Goal: Task Accomplishment & Management: Use online tool/utility

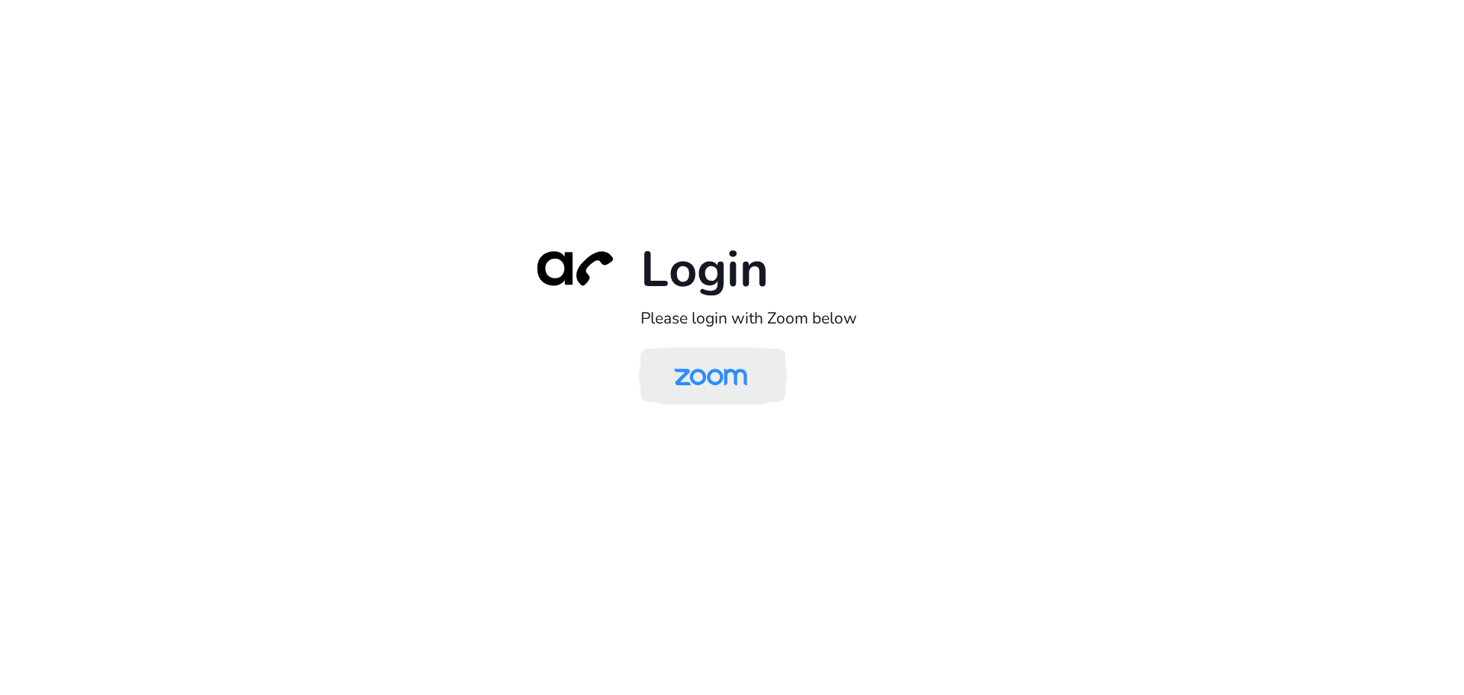
click at [688, 376] on img at bounding box center [710, 377] width 105 height 50
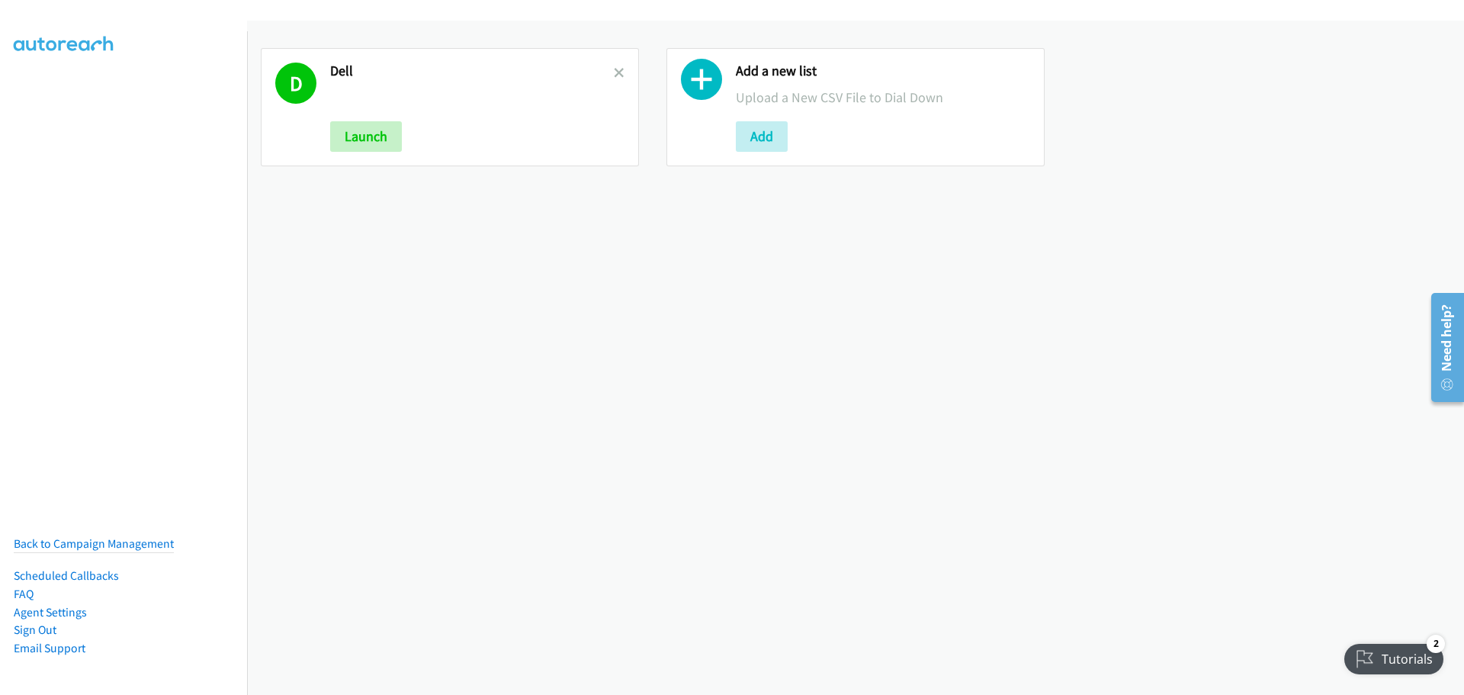
click at [616, 78] on icon at bounding box center [619, 74] width 11 height 11
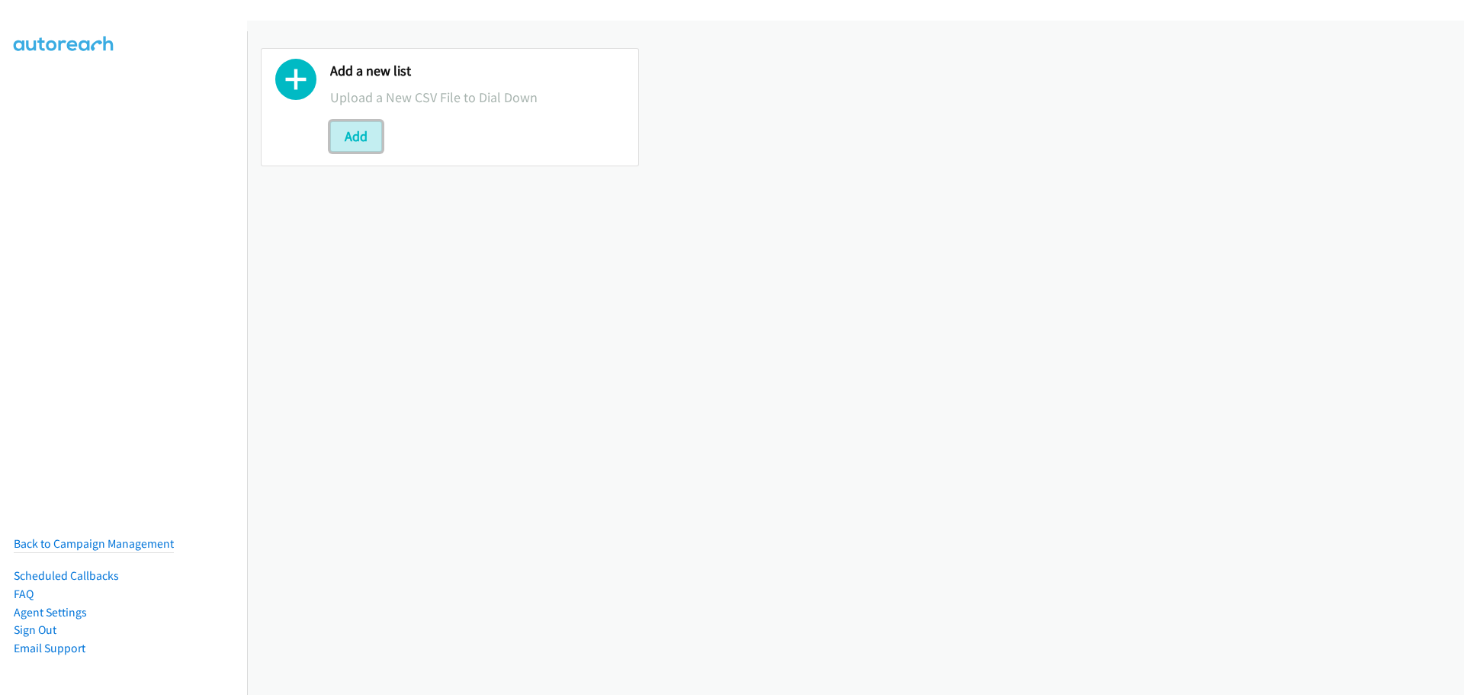
click at [373, 133] on button "Add" at bounding box center [356, 136] width 52 height 31
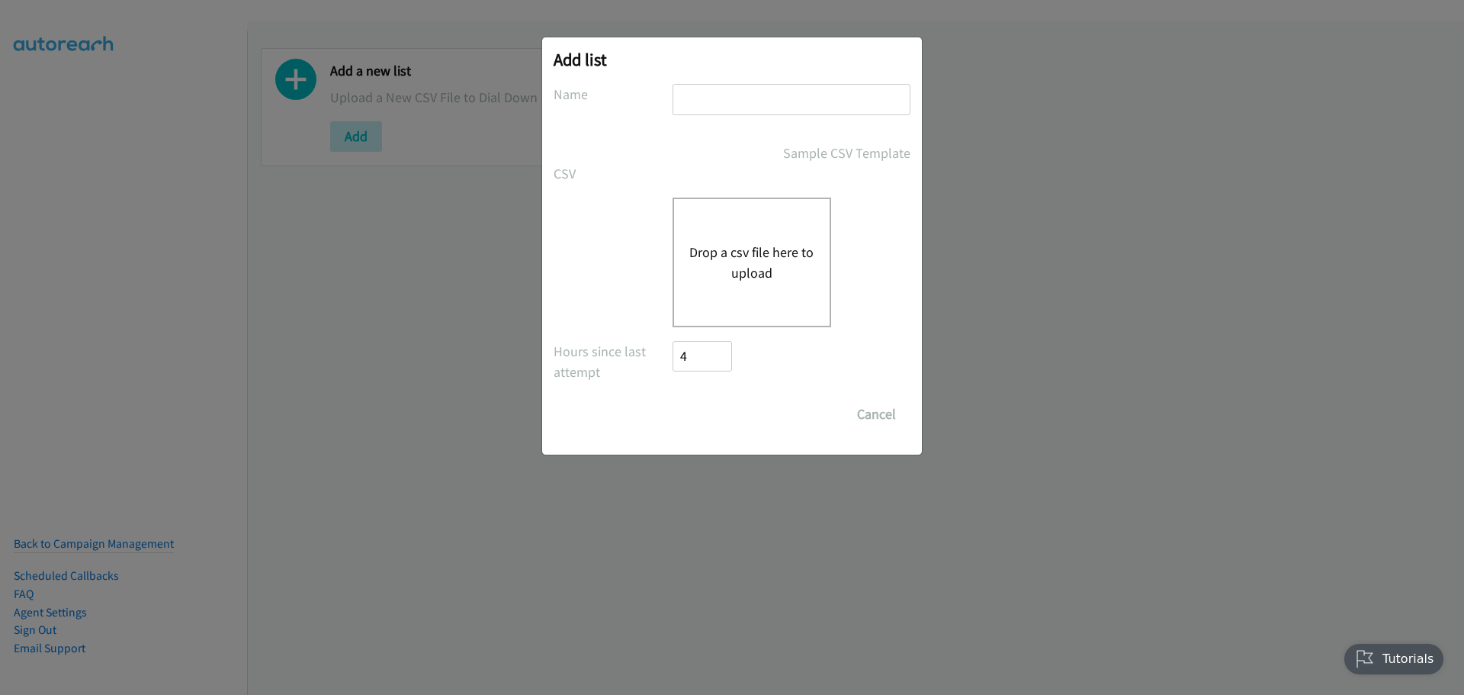
click at [769, 247] on button "Drop a csv file here to upload" at bounding box center [751, 262] width 125 height 41
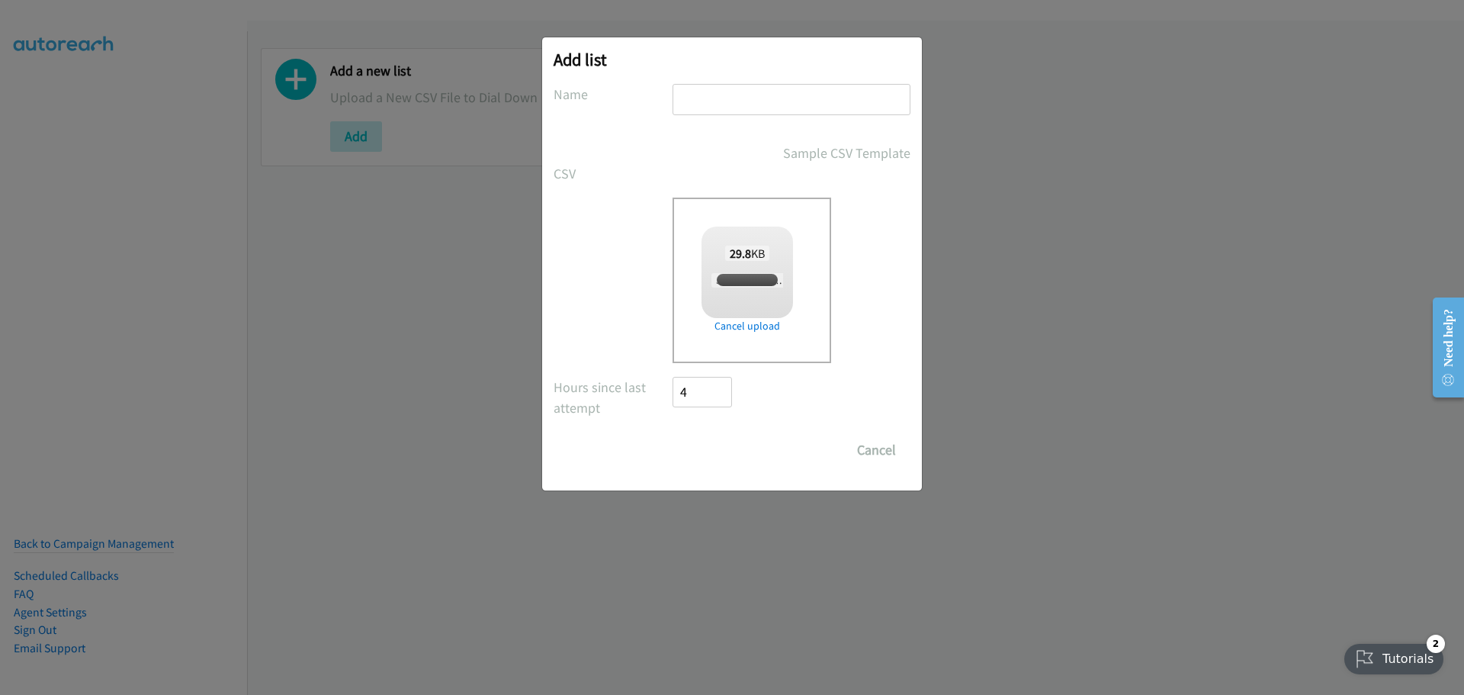
checkbox input "true"
click at [759, 97] on input "text" at bounding box center [792, 99] width 238 height 31
type input "Dell"
click at [715, 452] on input "Save List" at bounding box center [713, 450] width 80 height 31
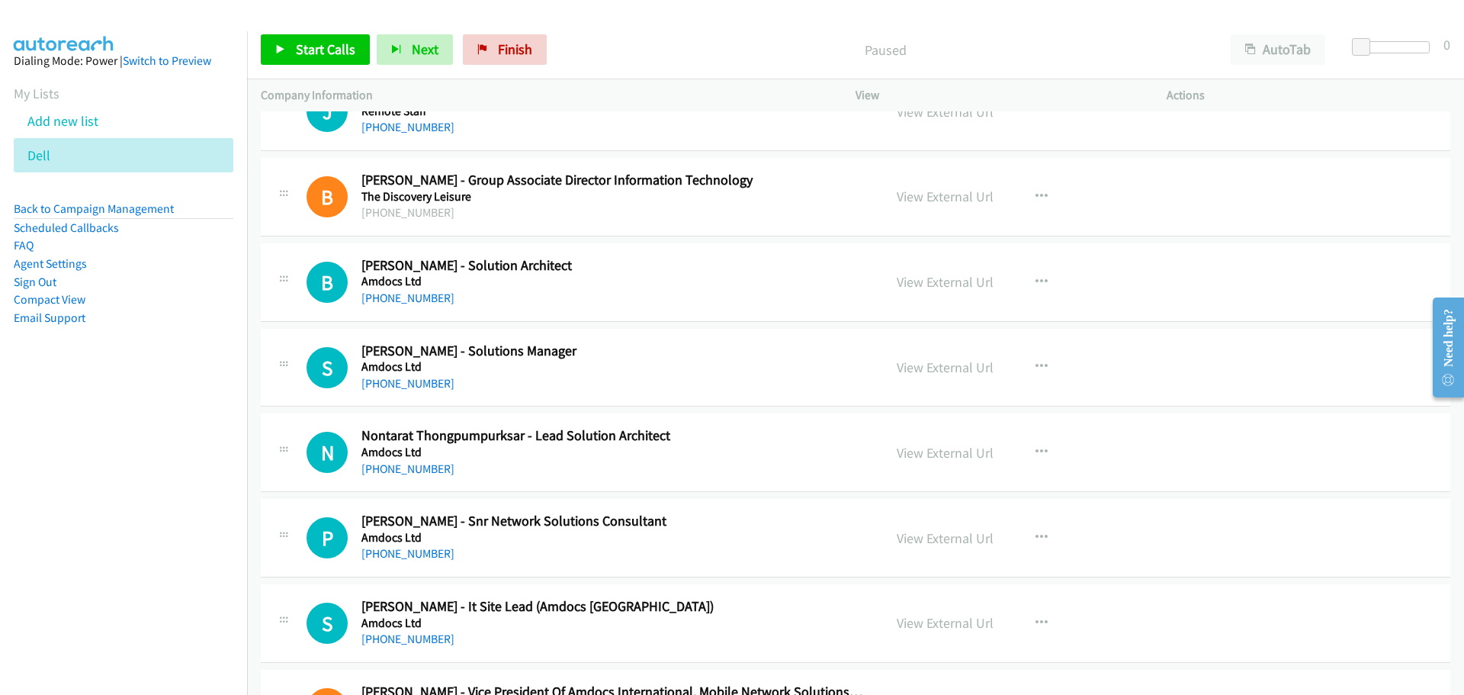
scroll to position [6124, 0]
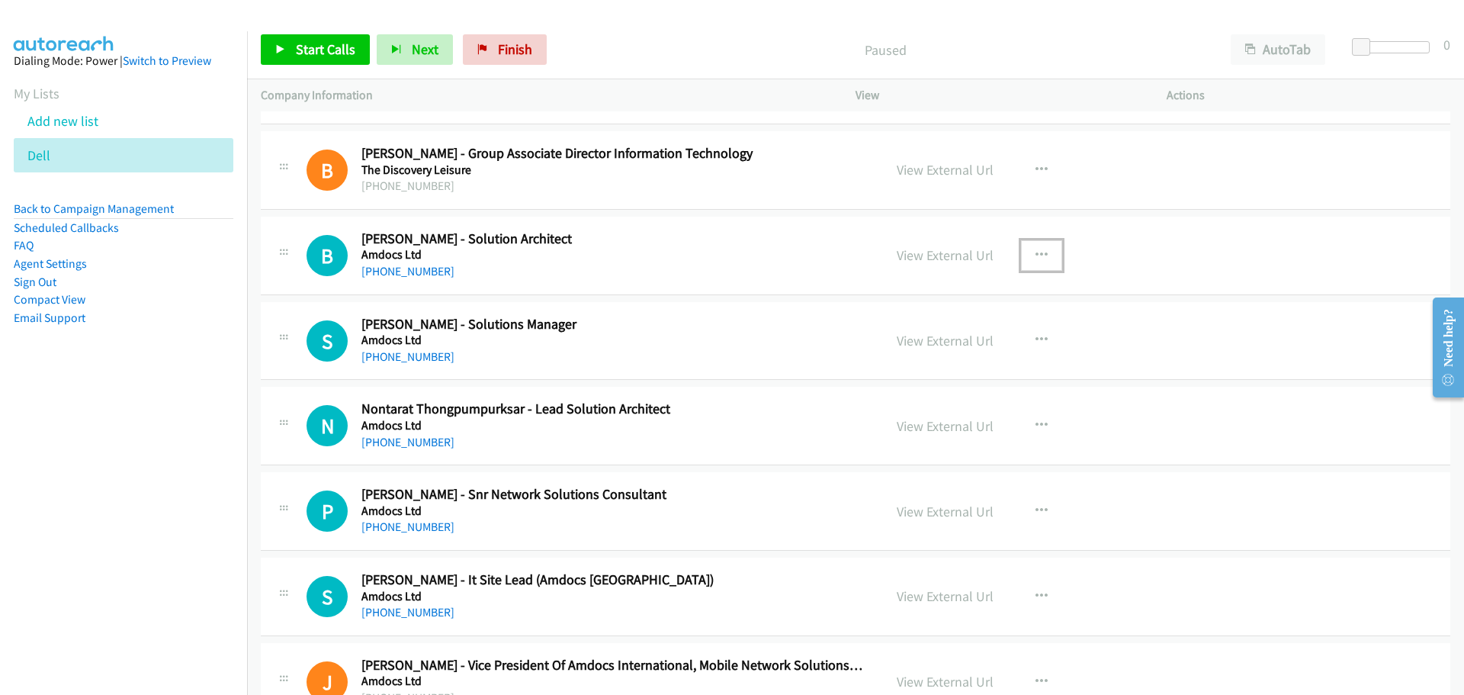
click at [1036, 252] on icon "button" at bounding box center [1042, 255] width 12 height 12
click at [927, 352] on link "Start Calls Here" at bounding box center [960, 354] width 203 height 31
click at [325, 59] on link "Start Calls" at bounding box center [315, 49] width 109 height 31
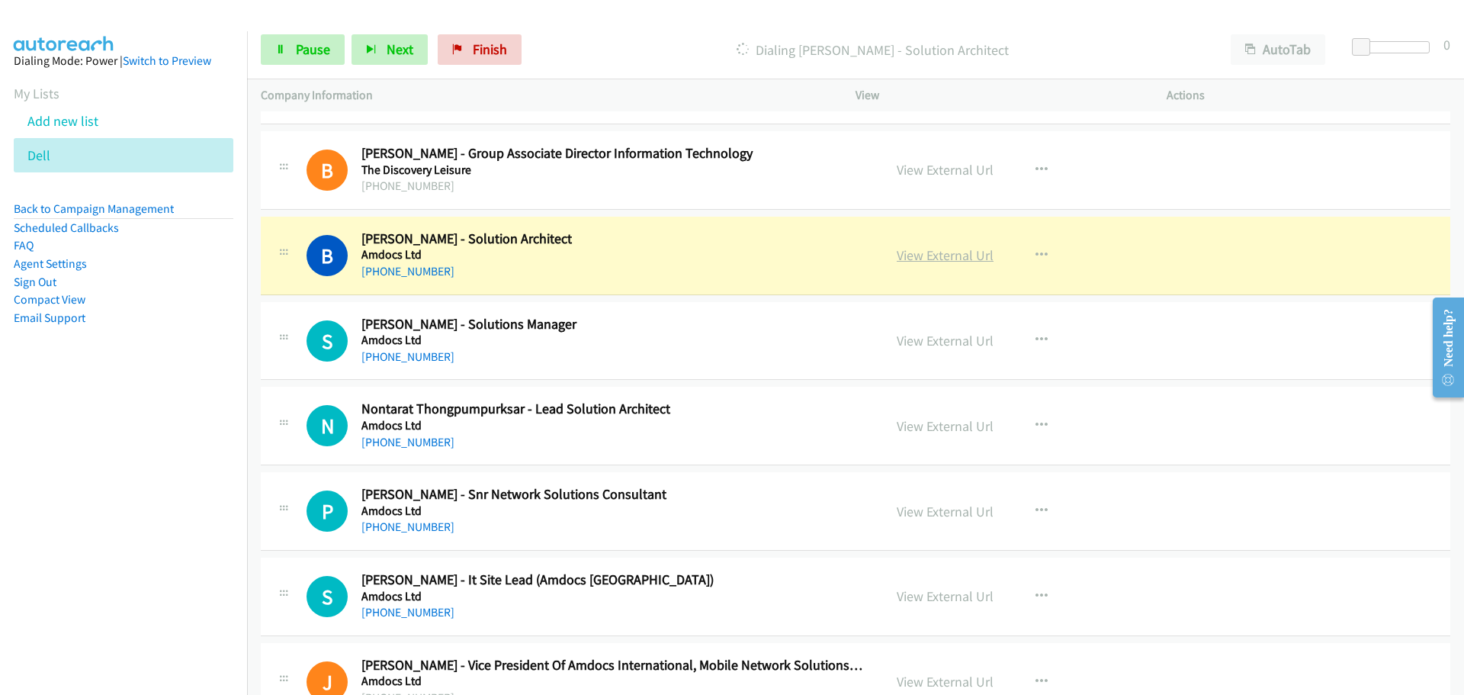
click at [927, 256] on link "View External Url" at bounding box center [945, 255] width 97 height 18
click at [293, 53] on link "Pause" at bounding box center [303, 49] width 84 height 31
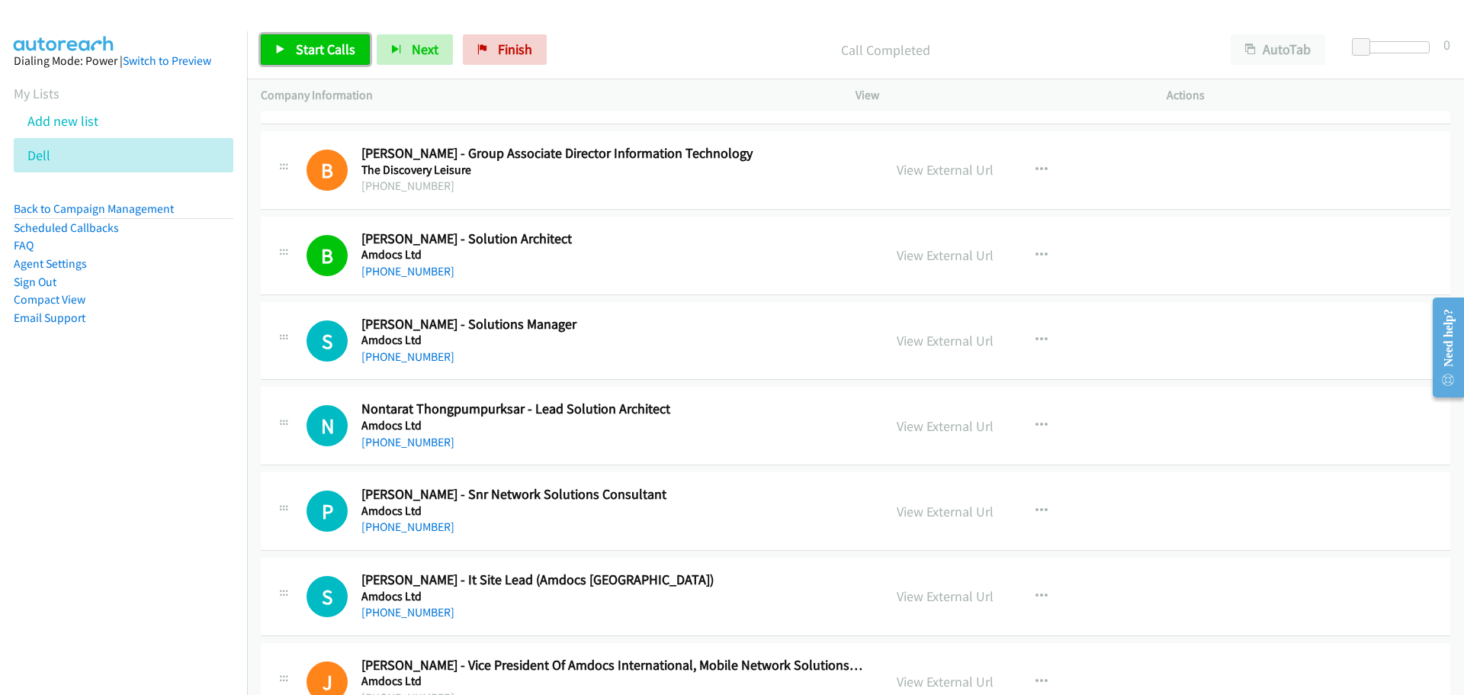
click at [327, 52] on span "Start Calls" at bounding box center [325, 49] width 59 height 18
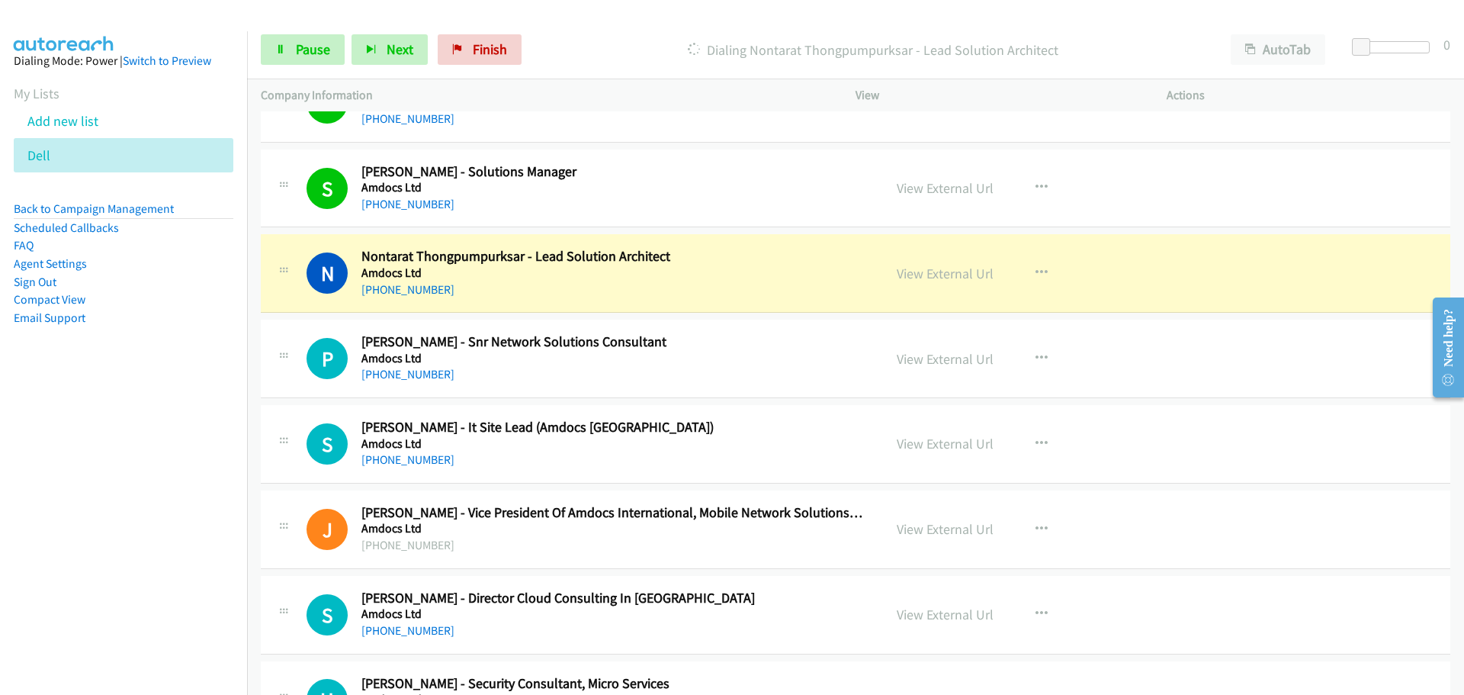
scroll to position [6353, 0]
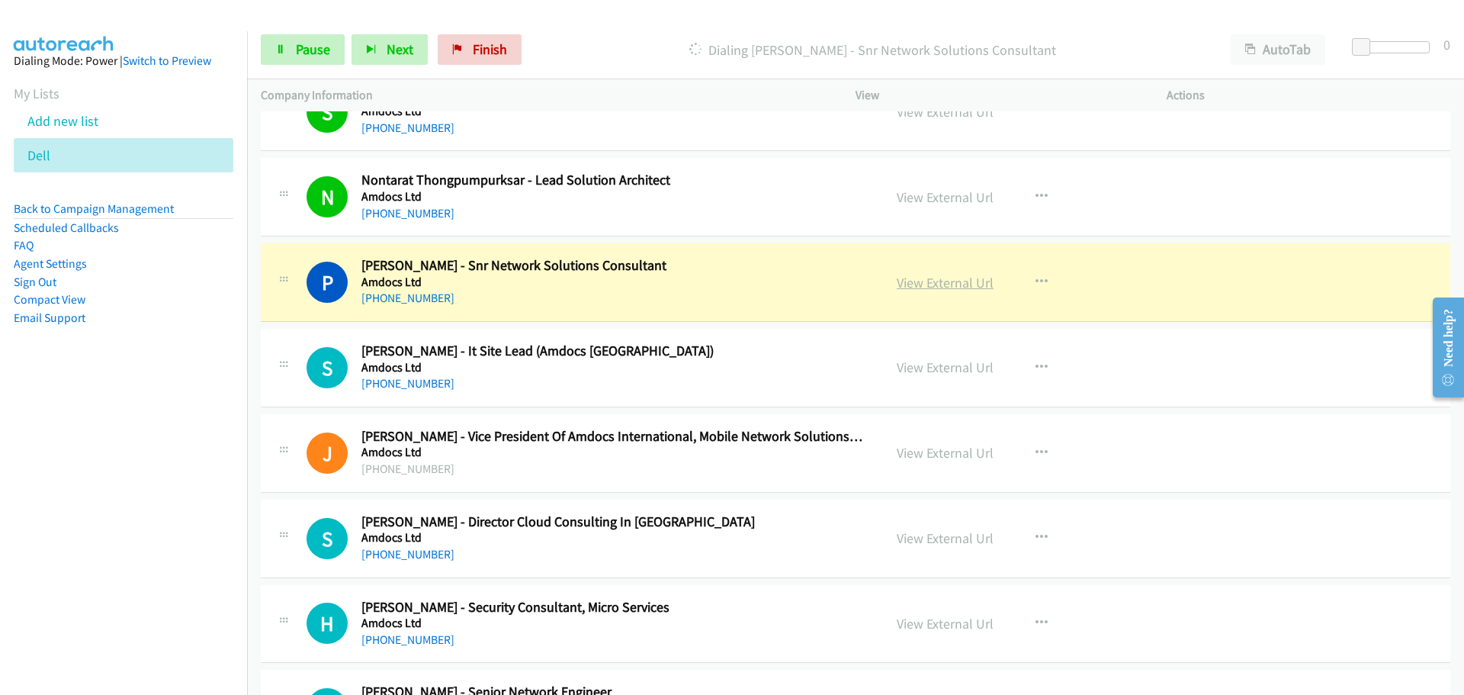
click at [953, 287] on link "View External Url" at bounding box center [945, 283] width 97 height 18
click at [294, 50] on link "Pause" at bounding box center [303, 49] width 84 height 31
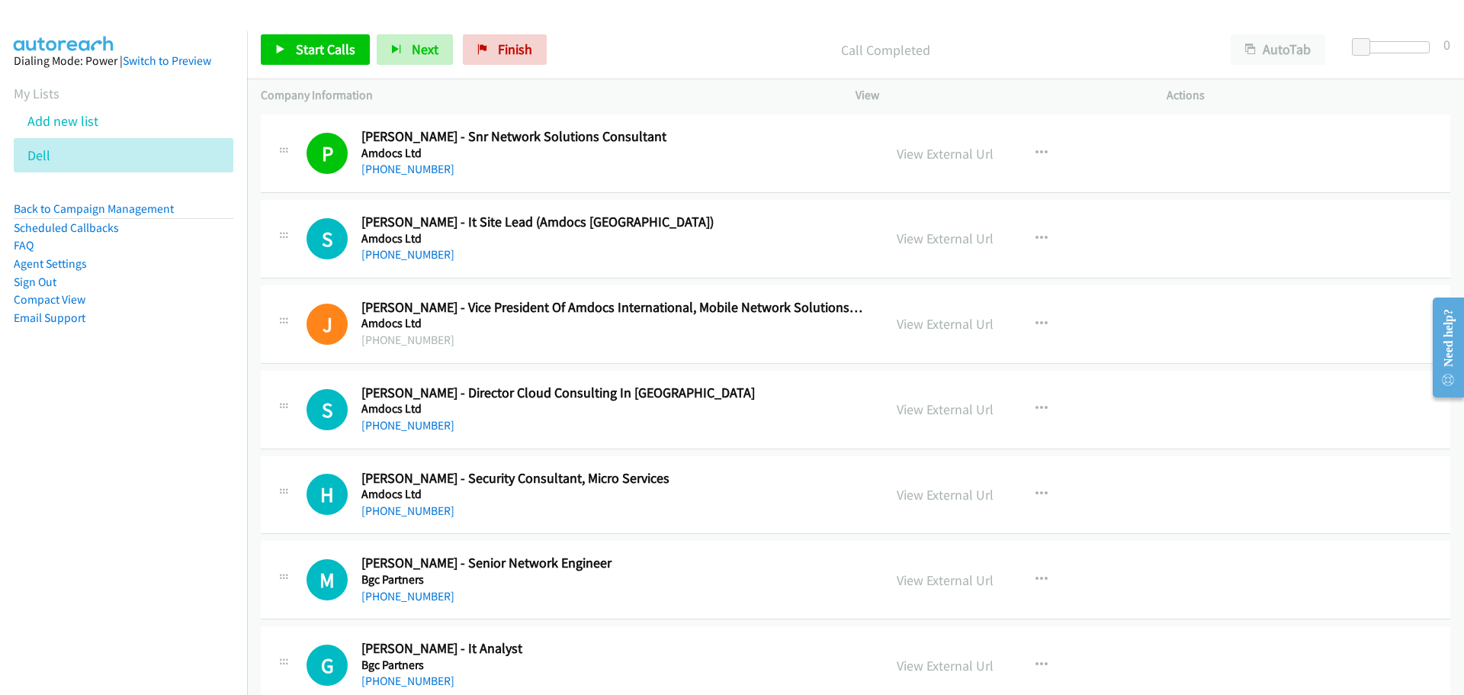
scroll to position [6505, 0]
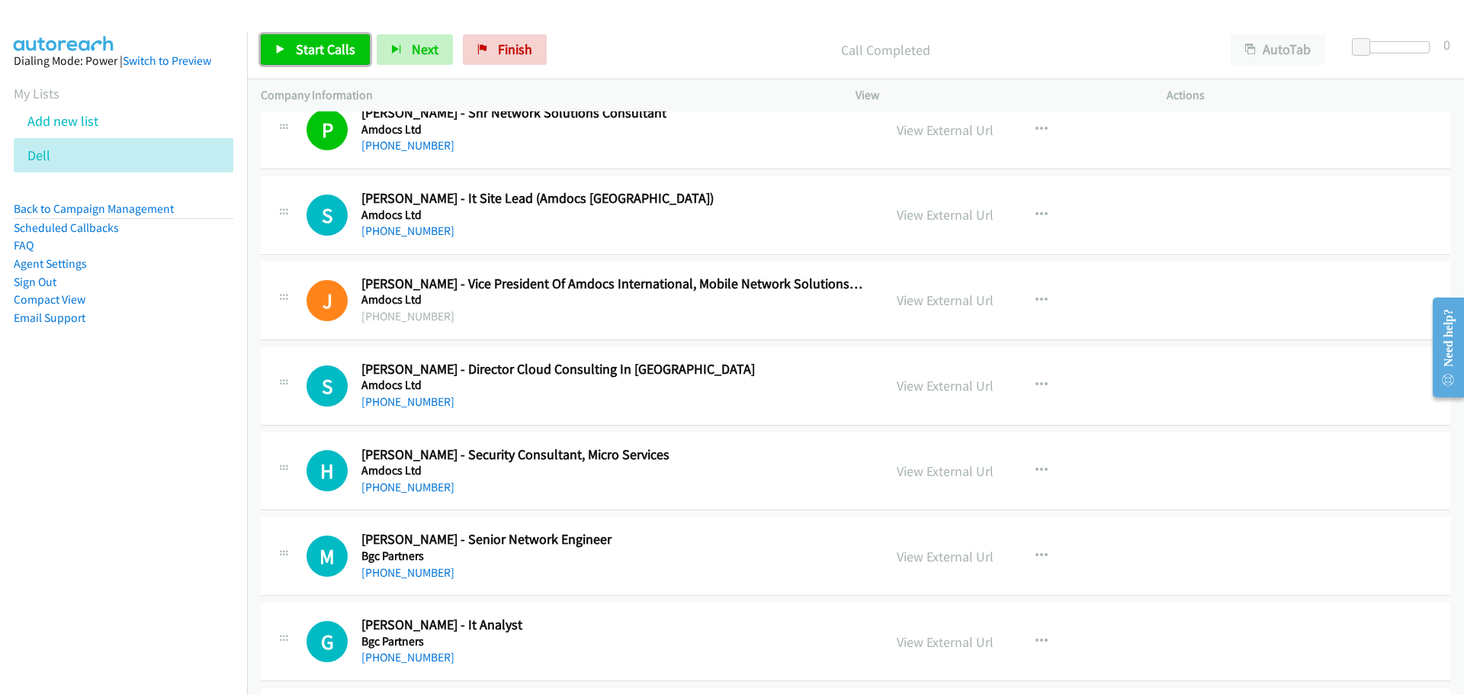
click at [308, 44] on span "Start Calls" at bounding box center [325, 49] width 59 height 18
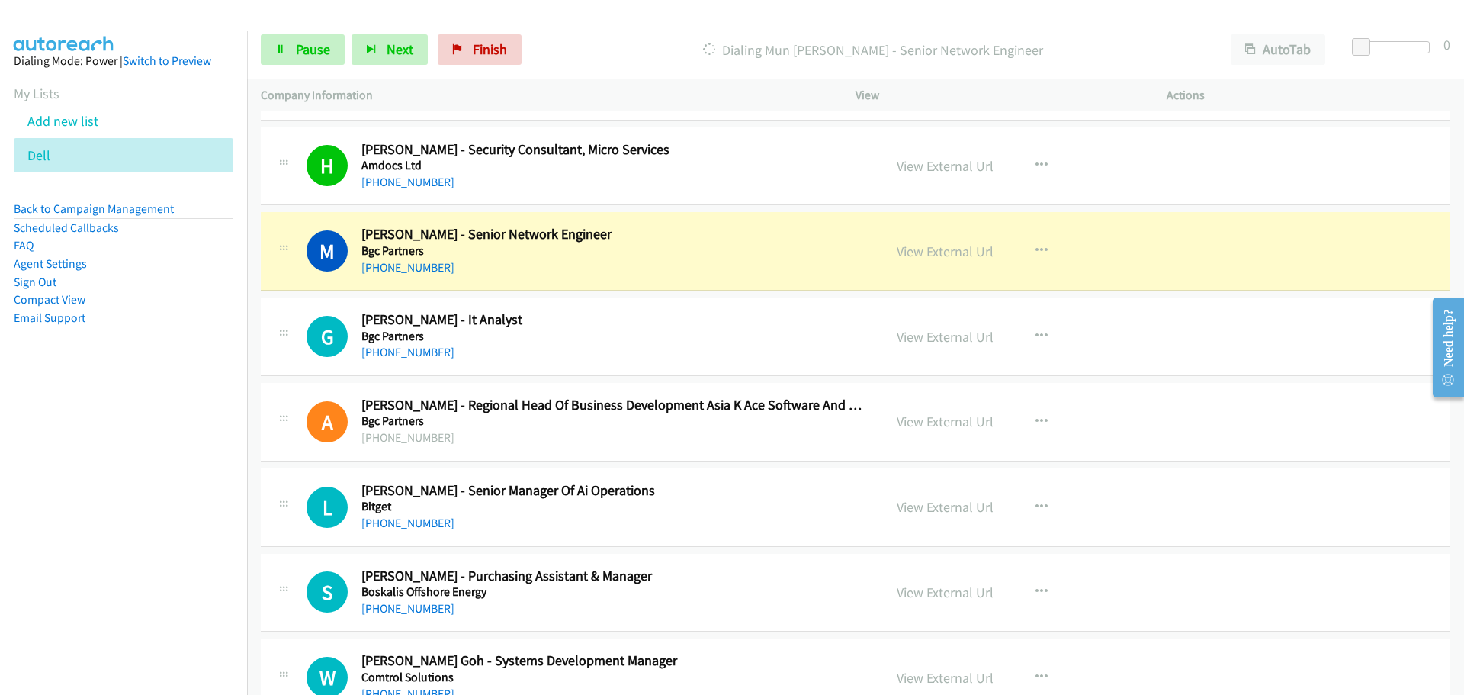
scroll to position [6886, 0]
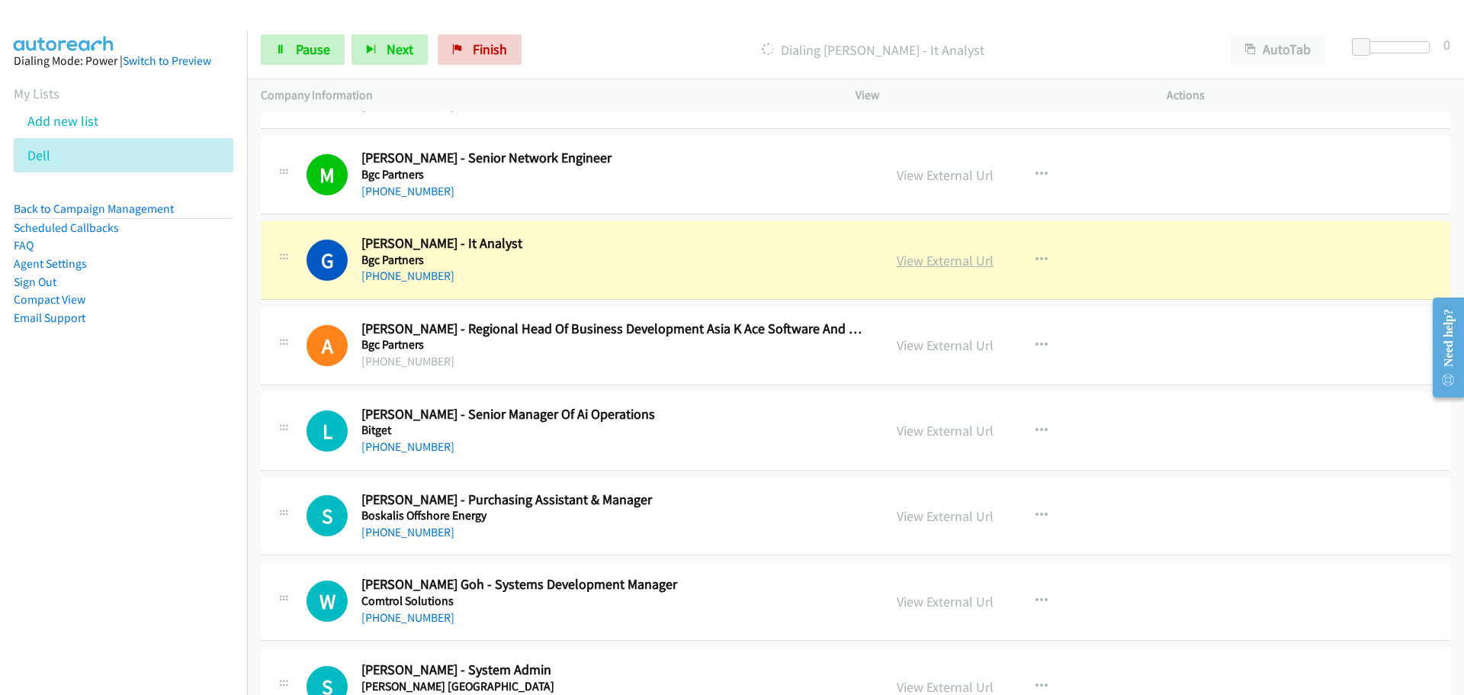
click at [908, 254] on link "View External Url" at bounding box center [945, 261] width 97 height 18
click at [300, 42] on span "Pause" at bounding box center [313, 49] width 34 height 18
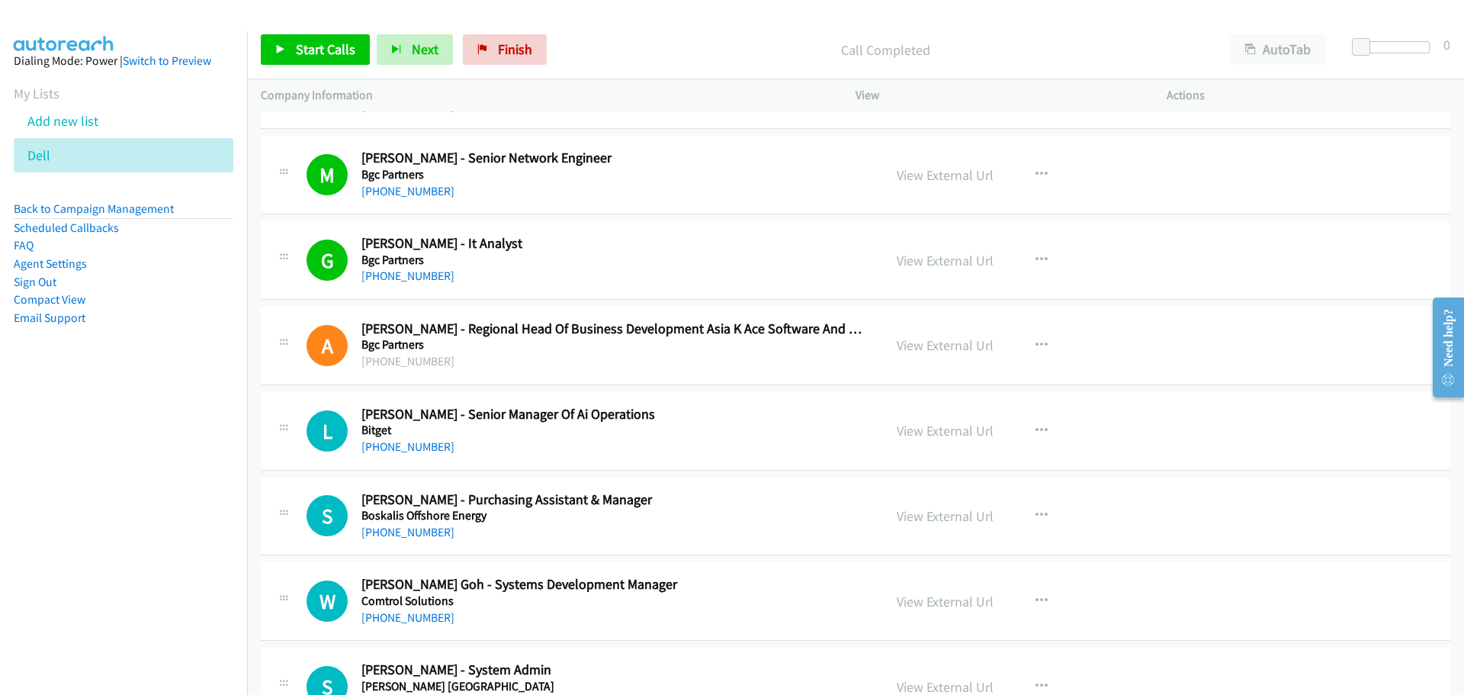
click at [303, 31] on div "Start Calls Pause Next Finish Call Completed AutoTab AutoTab 0" at bounding box center [855, 50] width 1217 height 59
click at [304, 42] on span "Start Calls" at bounding box center [325, 49] width 59 height 18
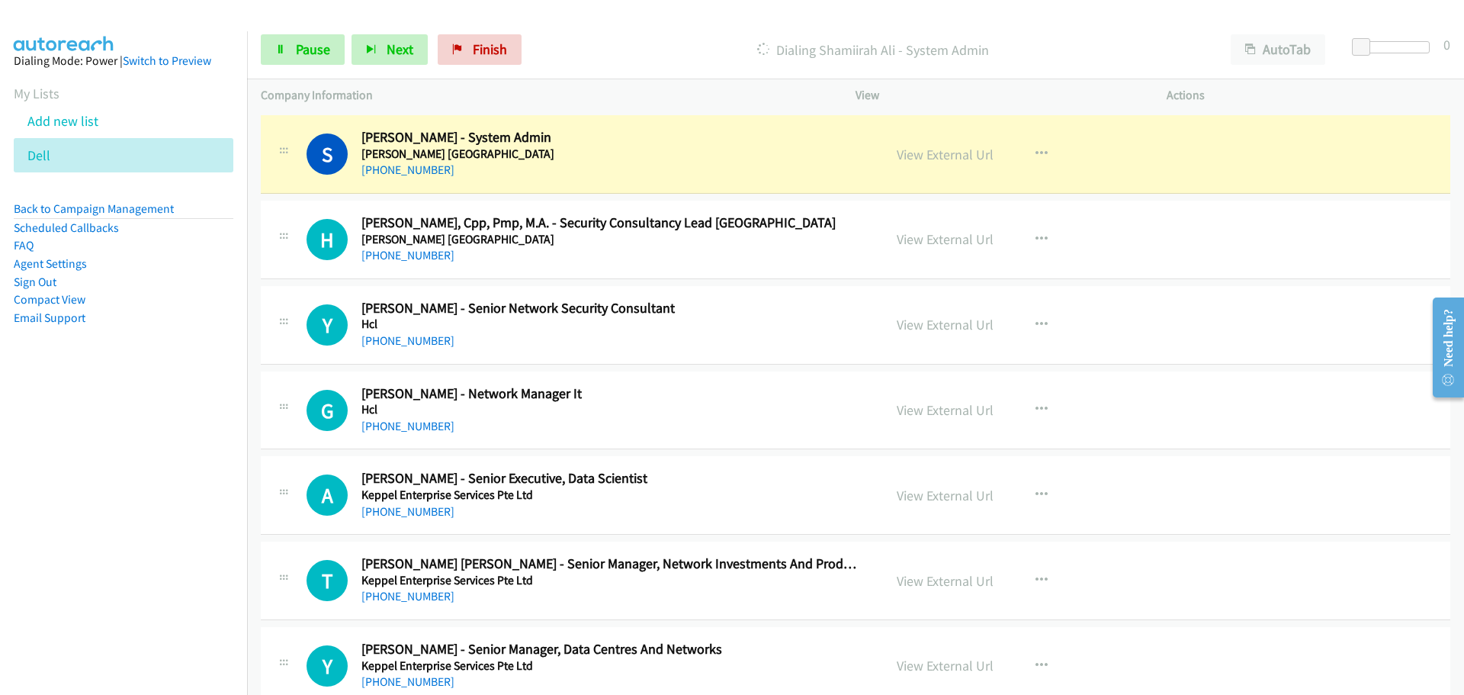
scroll to position [7420, 0]
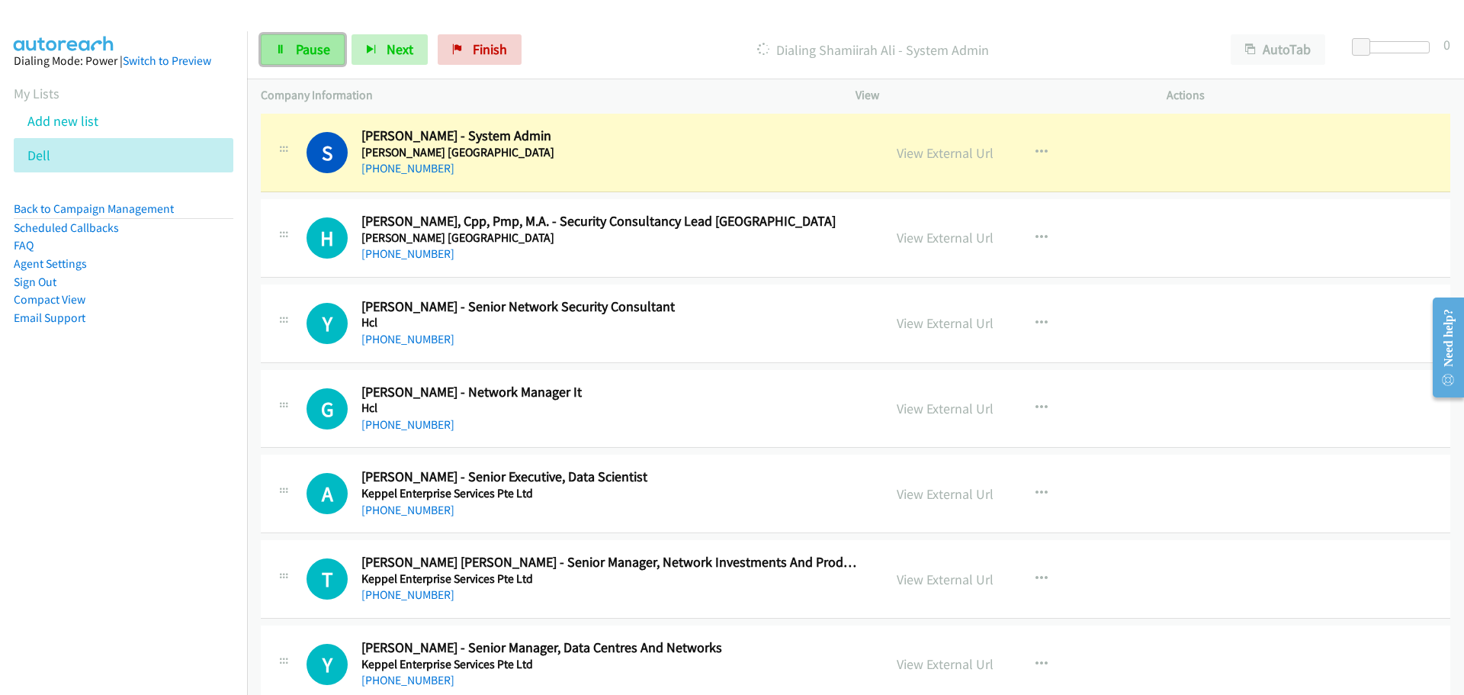
click at [308, 56] on span "Pause" at bounding box center [313, 49] width 34 height 18
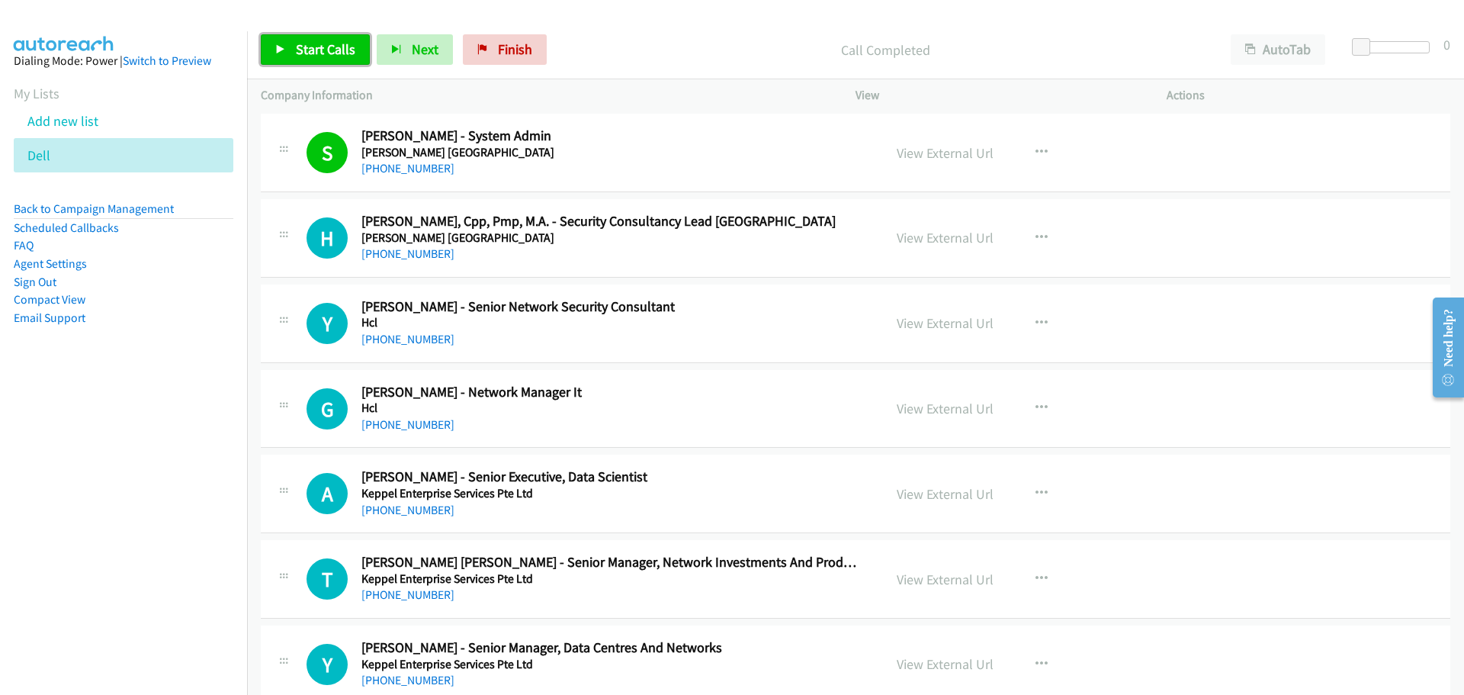
click at [313, 53] on span "Start Calls" at bounding box center [325, 49] width 59 height 18
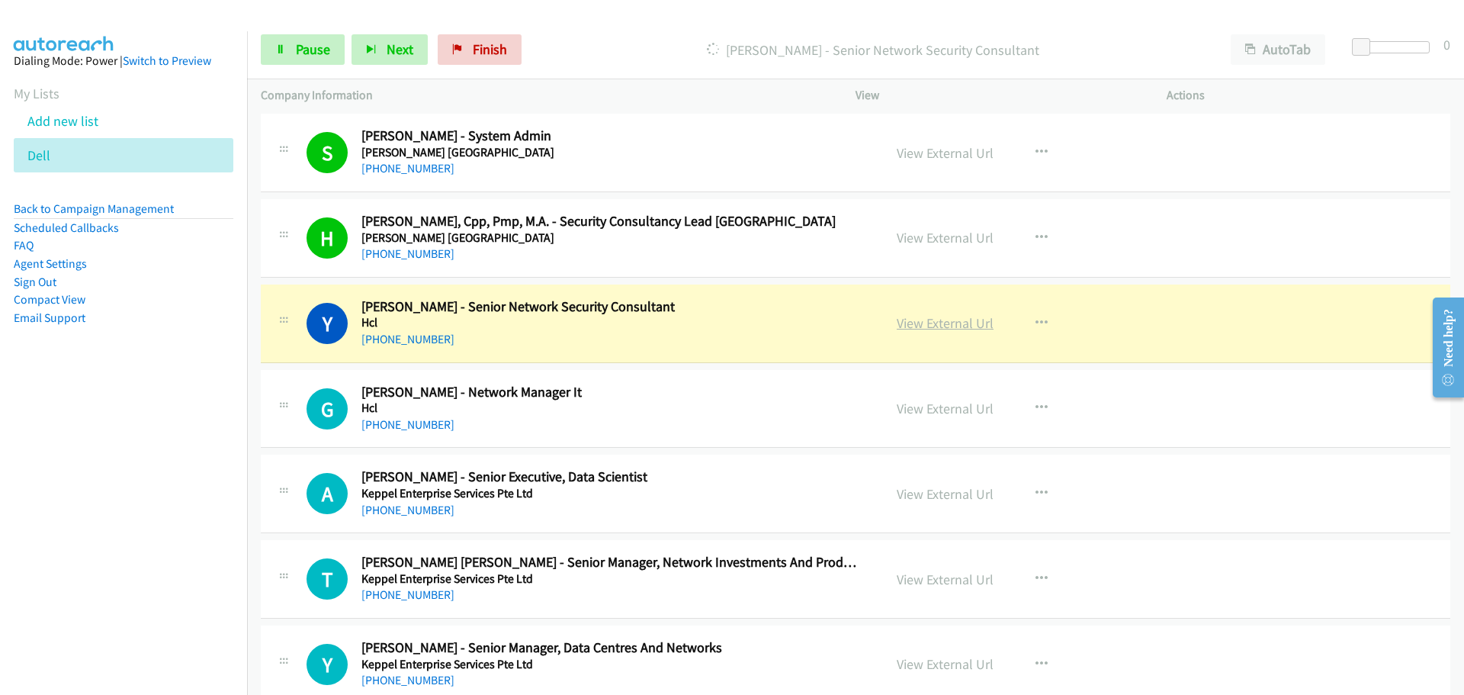
click at [942, 317] on link "View External Url" at bounding box center [945, 323] width 97 height 18
click at [309, 43] on span "Pause" at bounding box center [313, 49] width 34 height 18
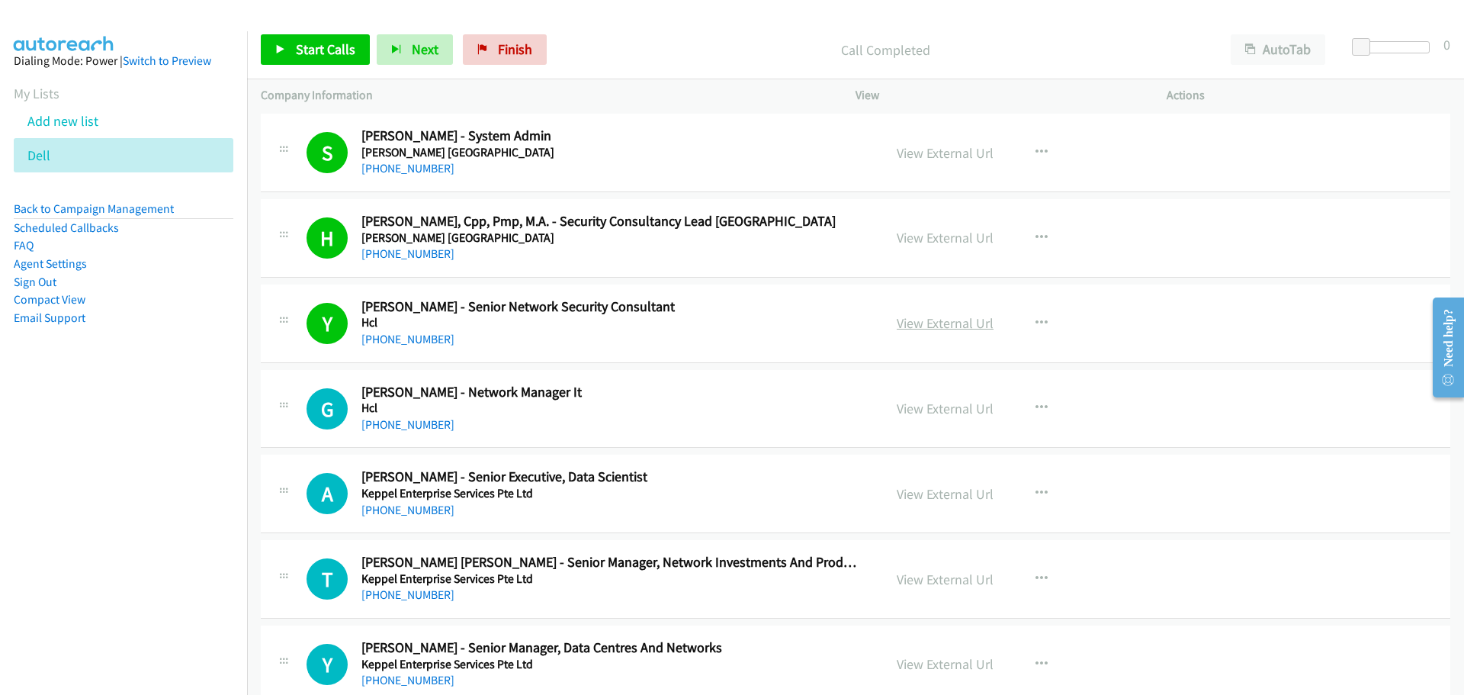
click at [952, 326] on link "View External Url" at bounding box center [945, 323] width 97 height 18
click at [307, 49] on span "Start Calls" at bounding box center [325, 49] width 59 height 18
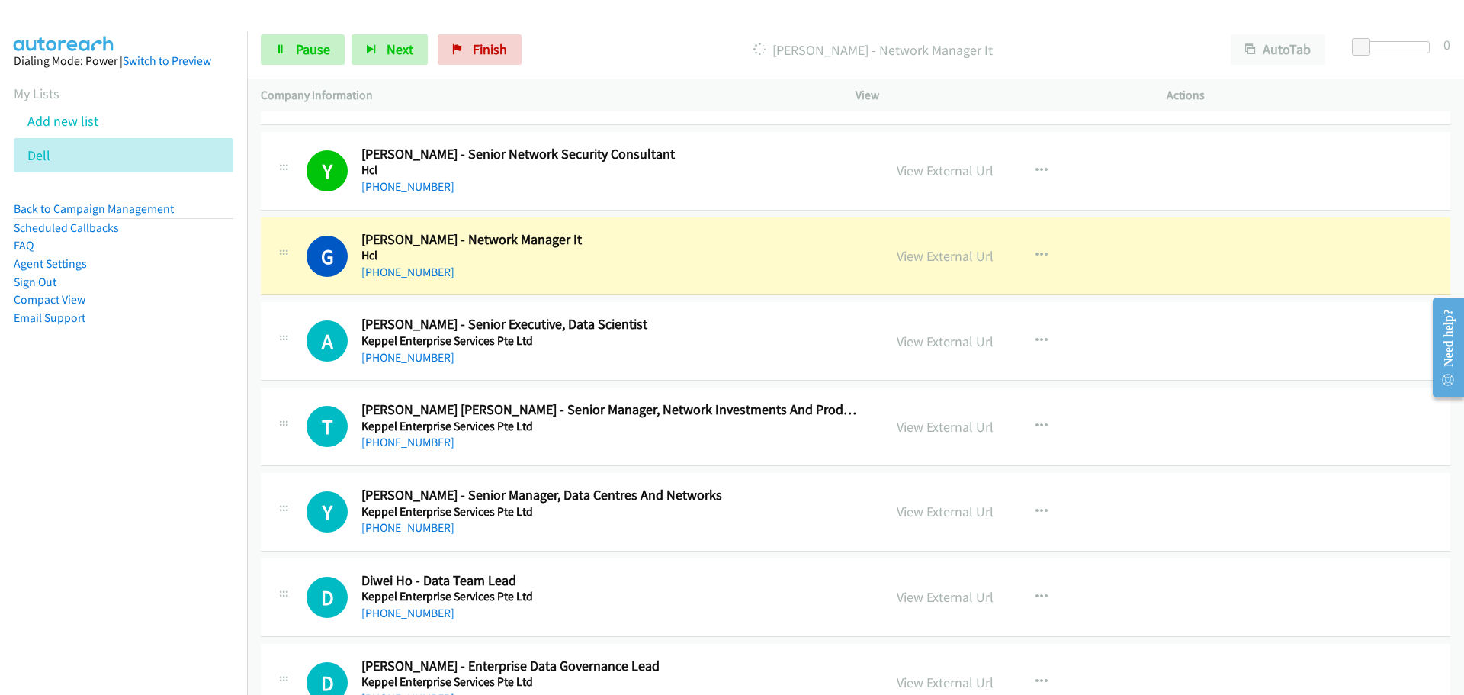
scroll to position [7649, 0]
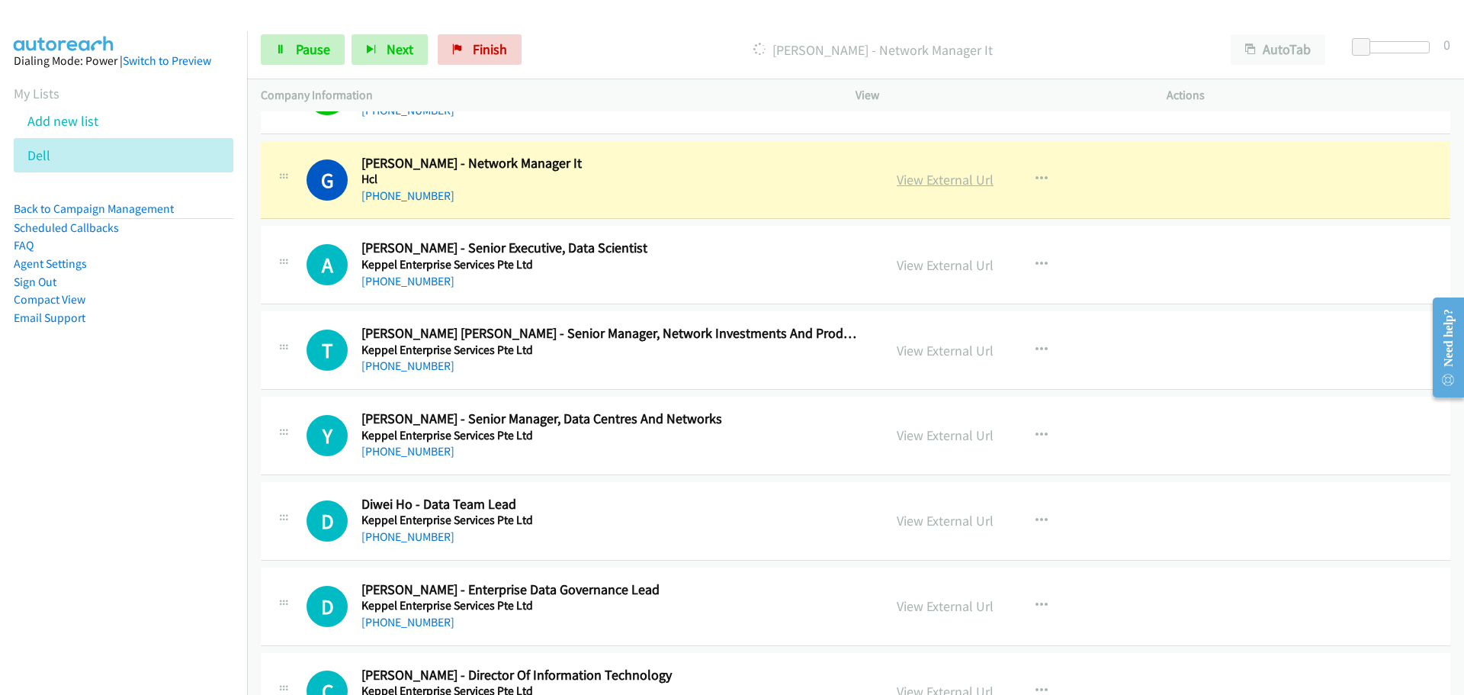
click at [922, 185] on link "View External Url" at bounding box center [945, 180] width 97 height 18
click at [302, 50] on span "Pause" at bounding box center [313, 49] width 34 height 18
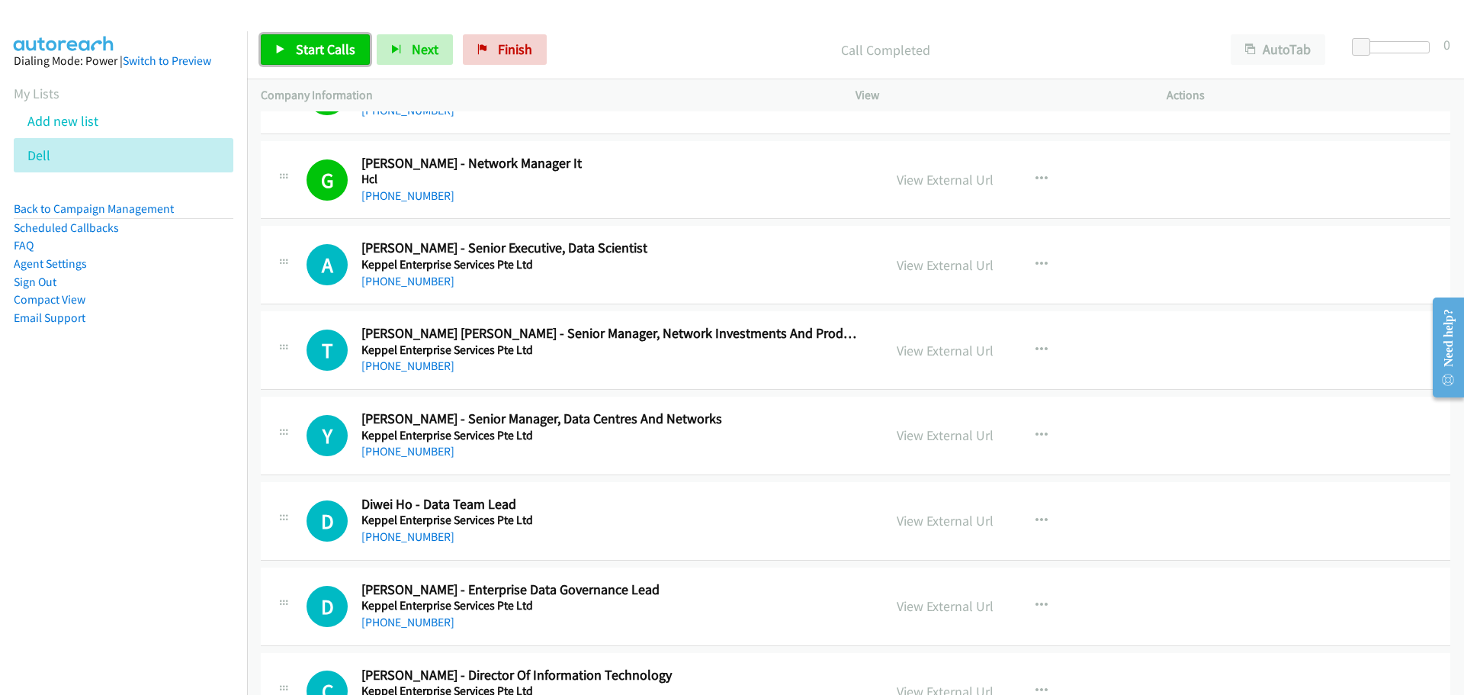
click at [339, 62] on link "Start Calls" at bounding box center [315, 49] width 109 height 31
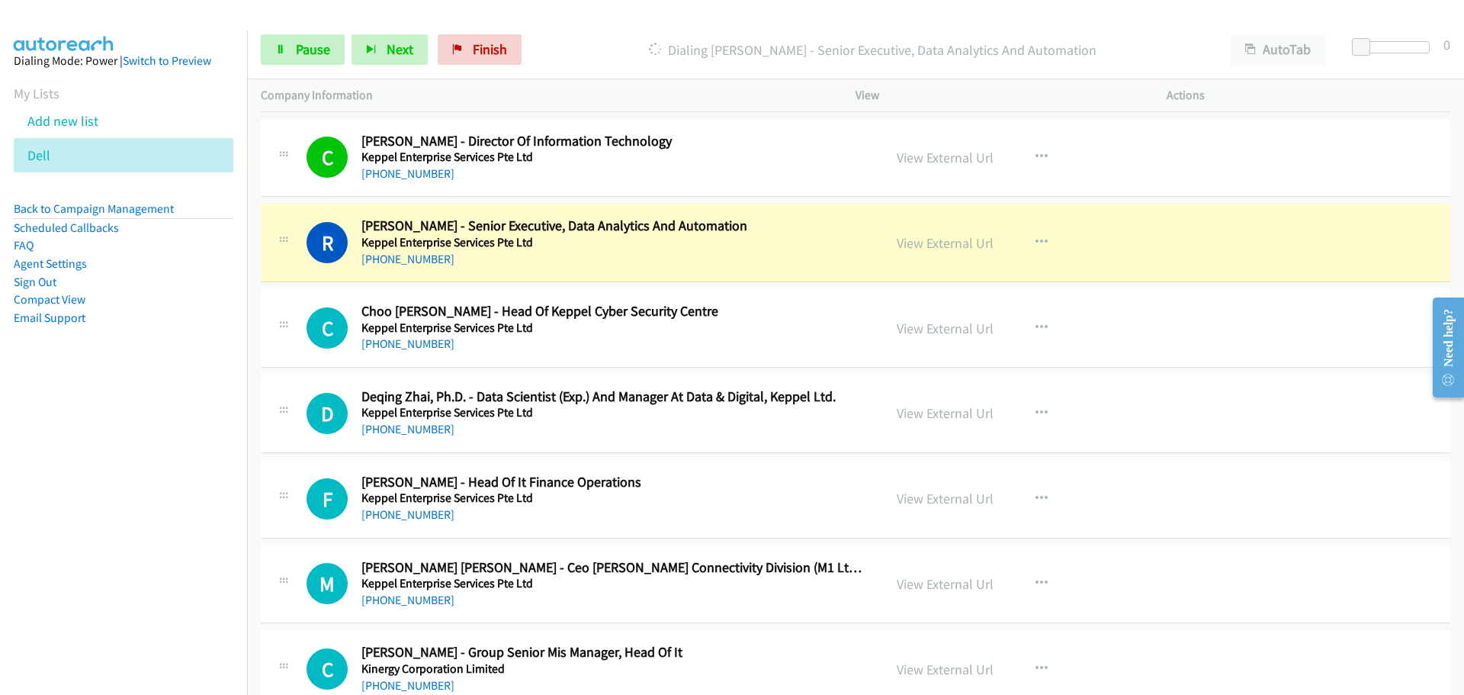
scroll to position [8259, 0]
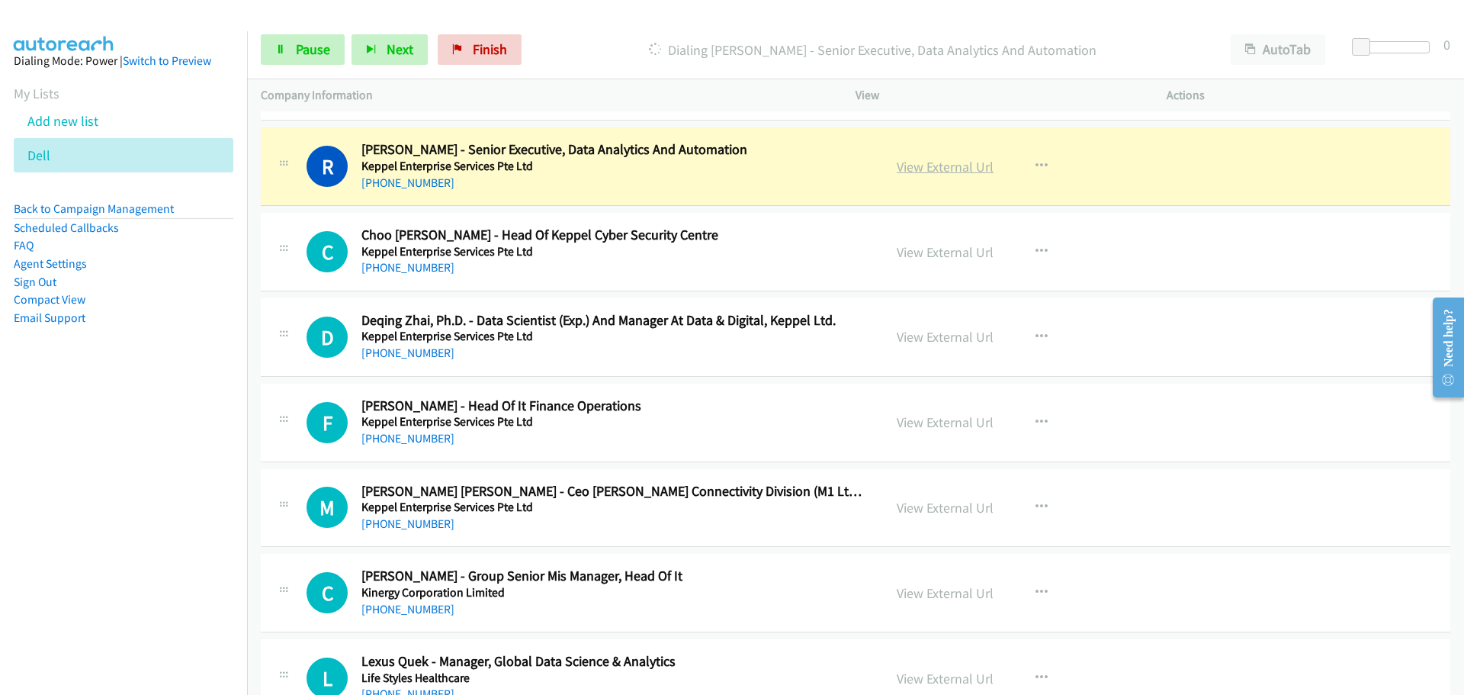
click at [936, 162] on link "View External Url" at bounding box center [945, 167] width 97 height 18
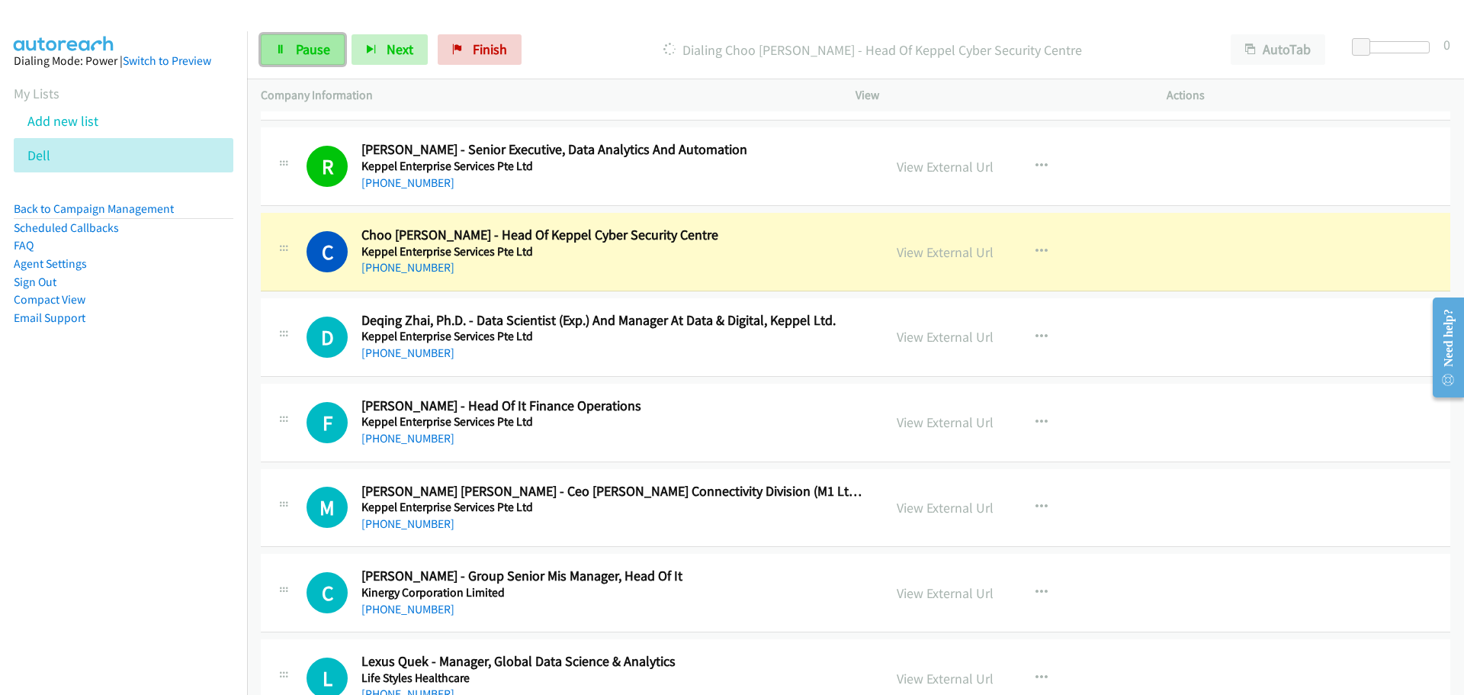
click at [288, 49] on link "Pause" at bounding box center [303, 49] width 84 height 31
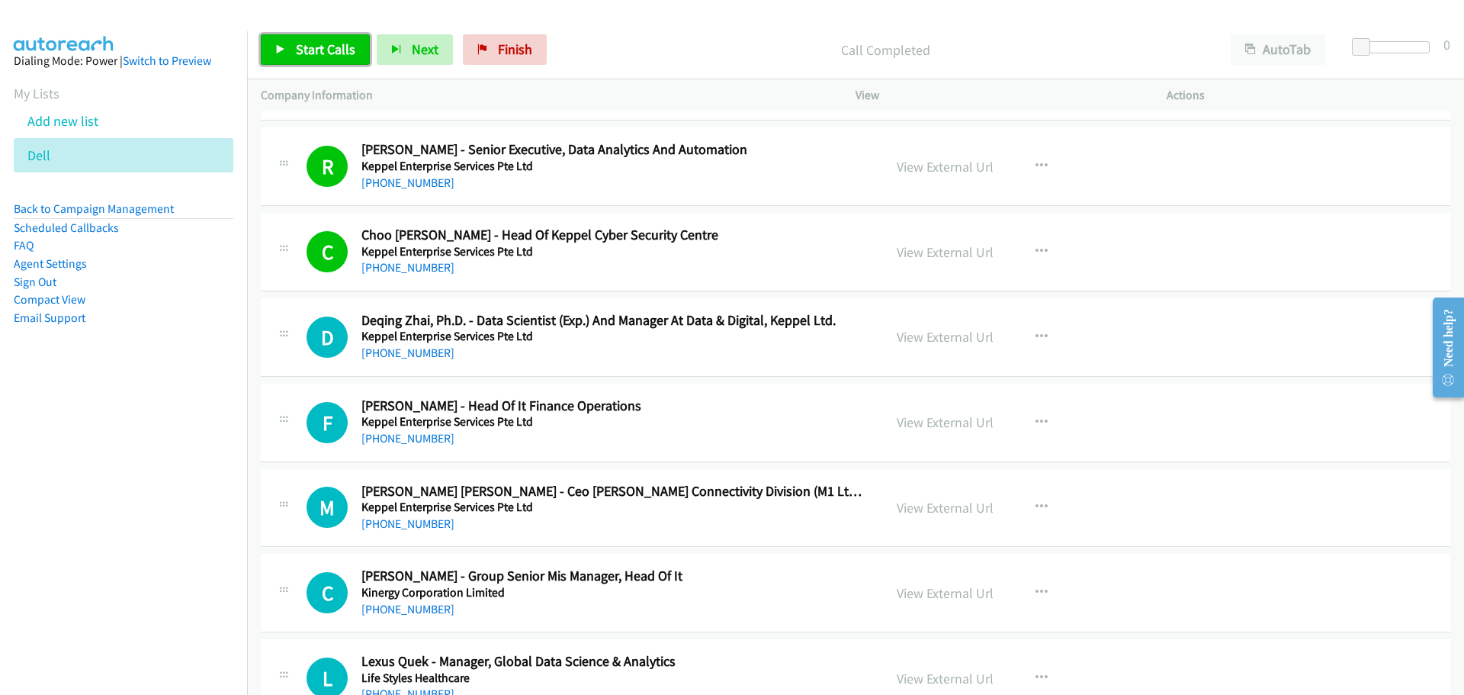
click at [322, 36] on link "Start Calls" at bounding box center [315, 49] width 109 height 31
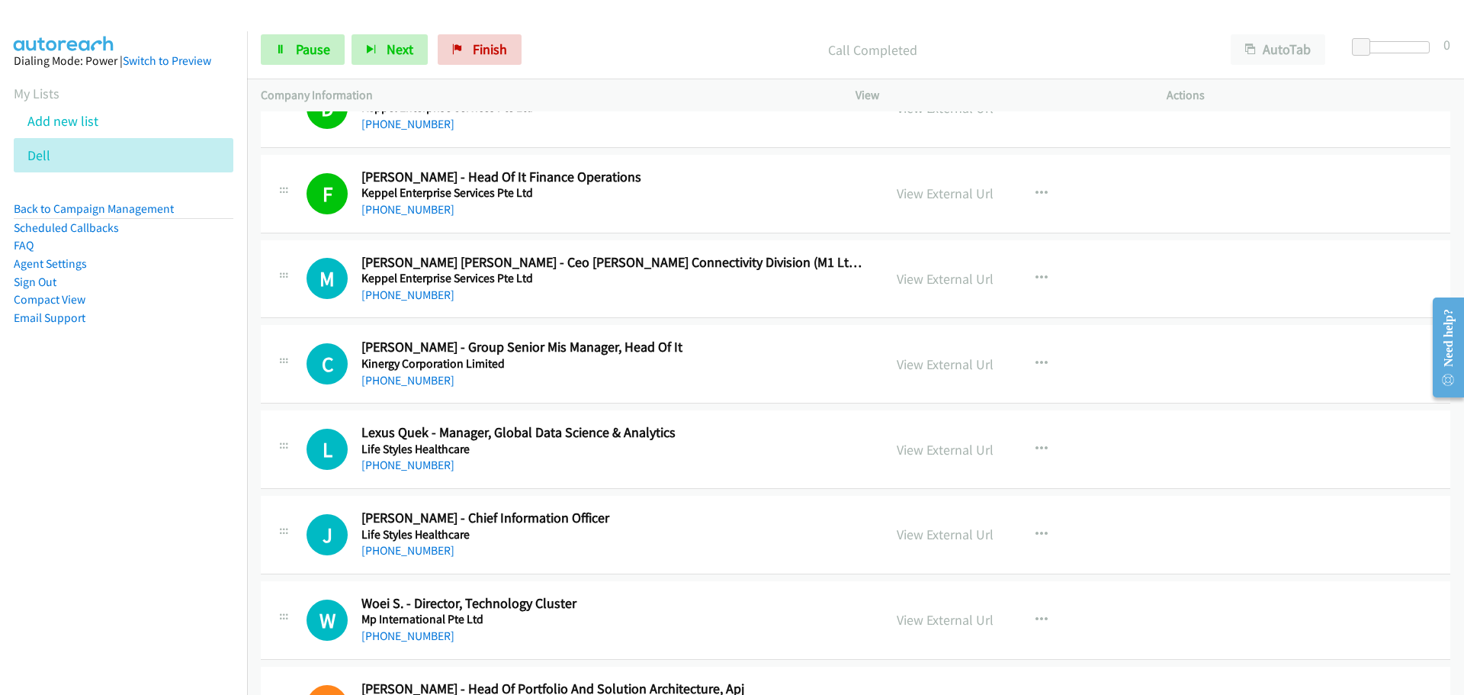
scroll to position [8564, 0]
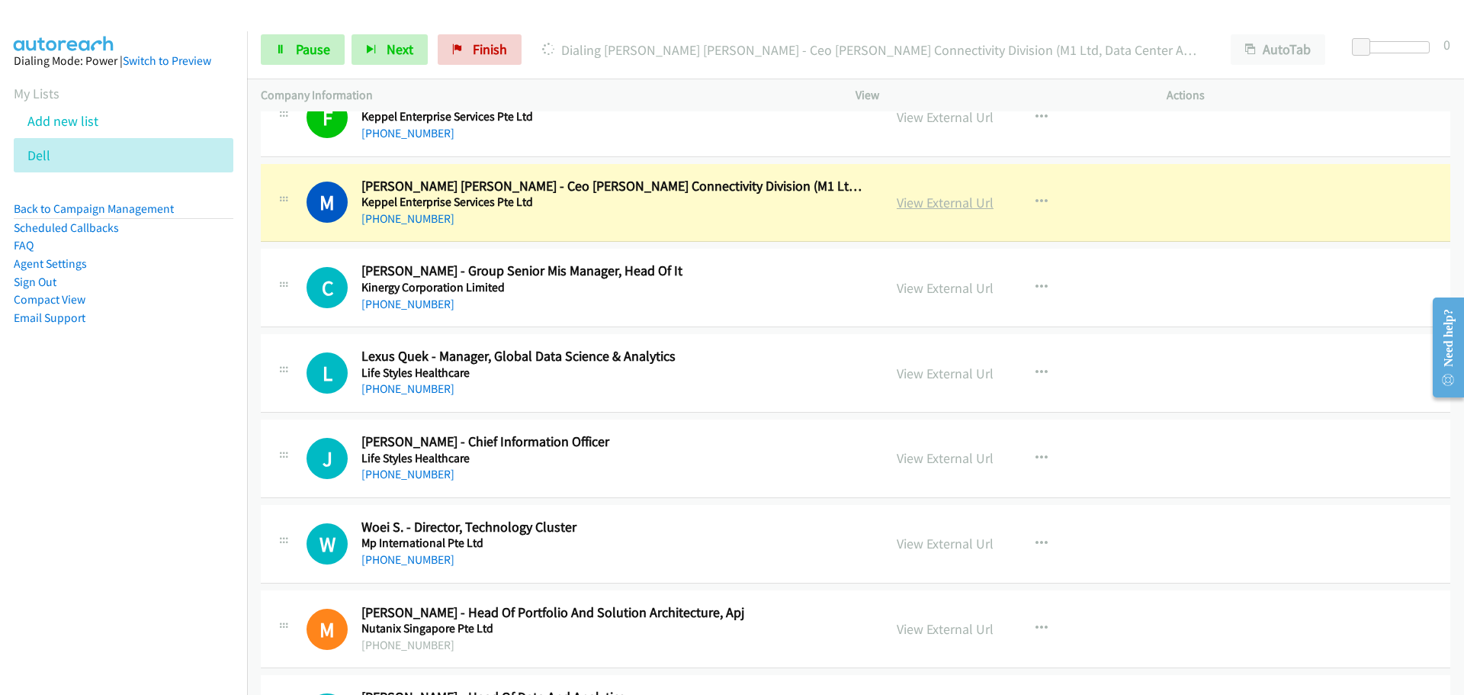
click at [950, 205] on link "View External Url" at bounding box center [945, 203] width 97 height 18
click at [313, 57] on span "Pause" at bounding box center [313, 49] width 34 height 18
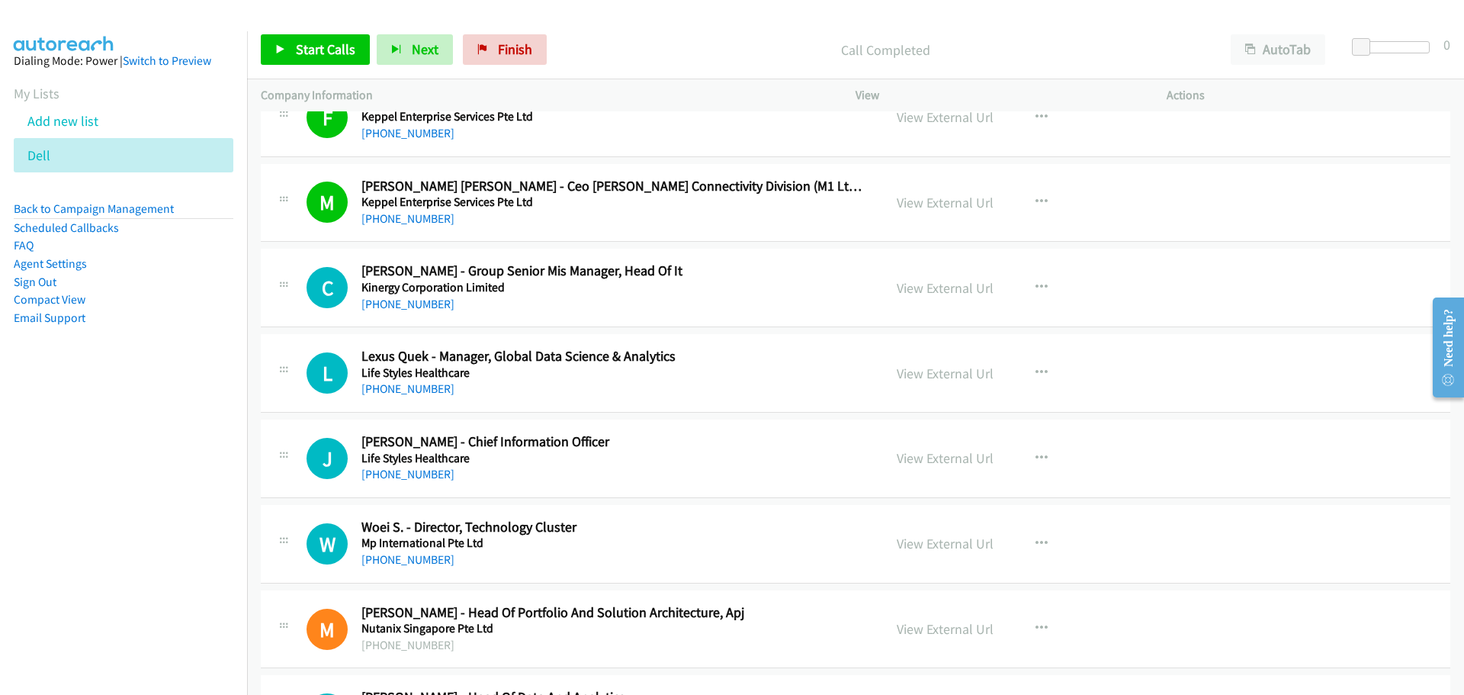
click at [311, 66] on div "Start Calls Pause Next Finish Call Completed AutoTab AutoTab 0" at bounding box center [855, 50] width 1217 height 59
click at [314, 55] on span "Start Calls" at bounding box center [325, 49] width 59 height 18
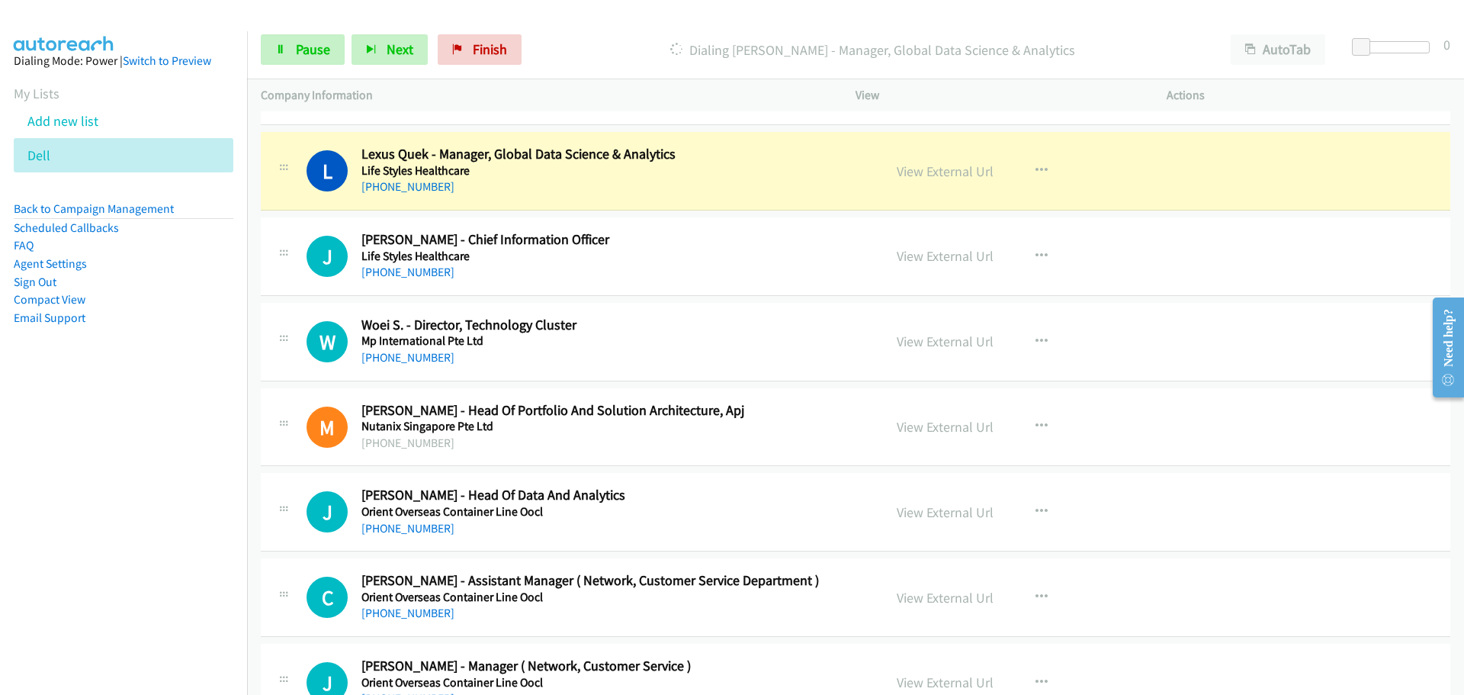
scroll to position [8793, 0]
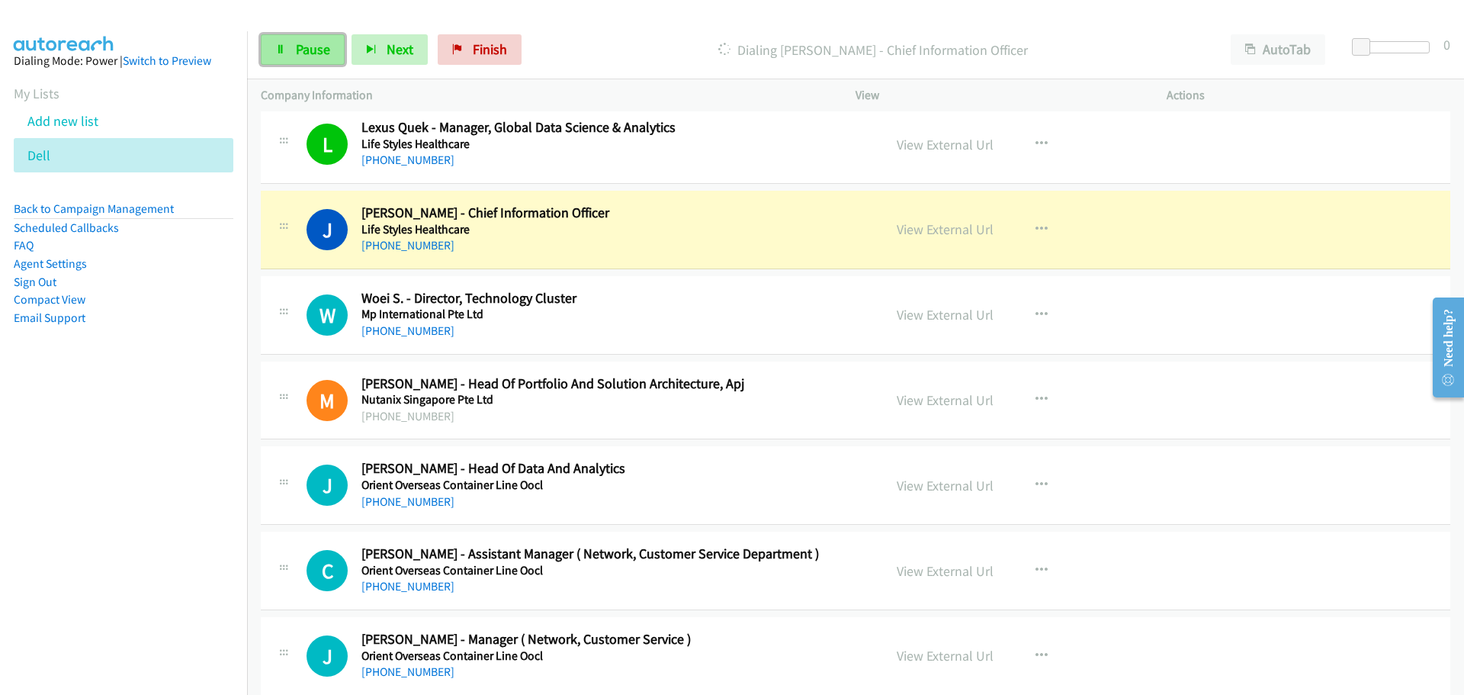
click at [323, 47] on span "Pause" at bounding box center [313, 49] width 34 height 18
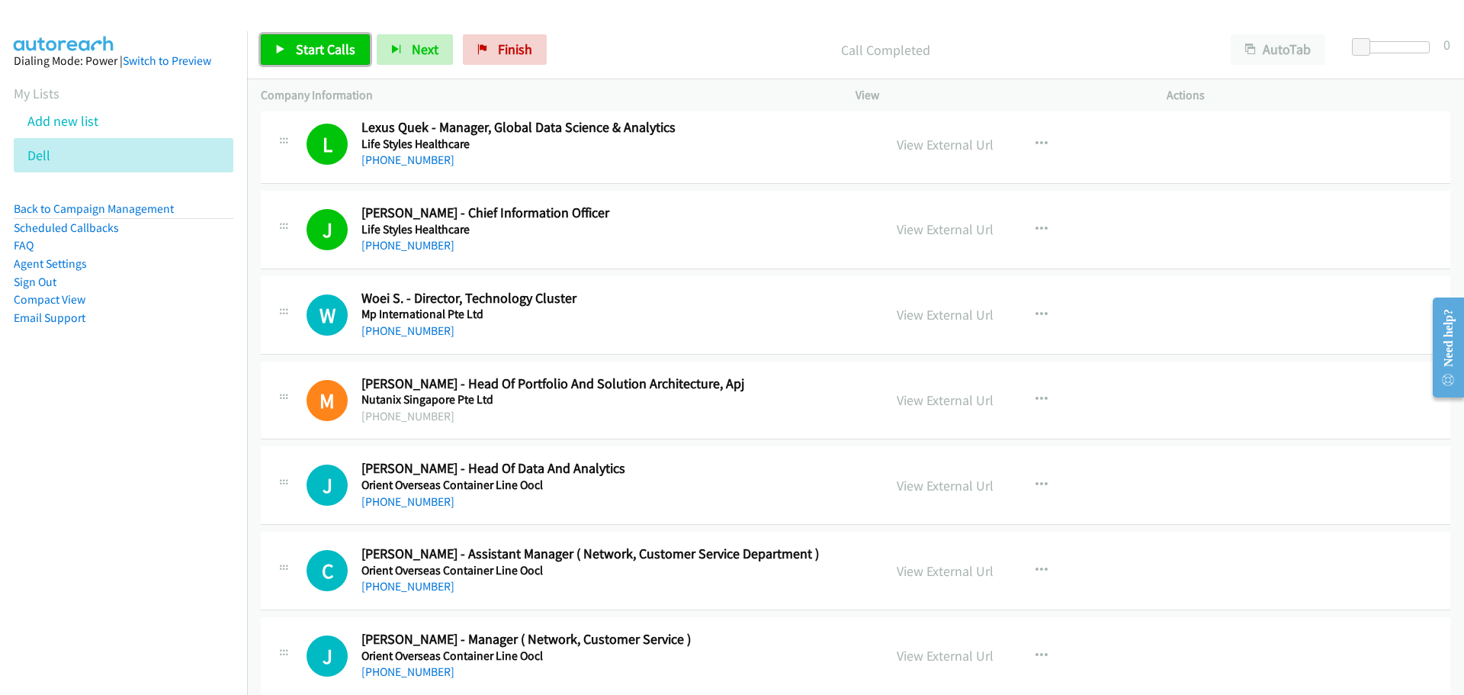
click at [310, 56] on span "Start Calls" at bounding box center [325, 49] width 59 height 18
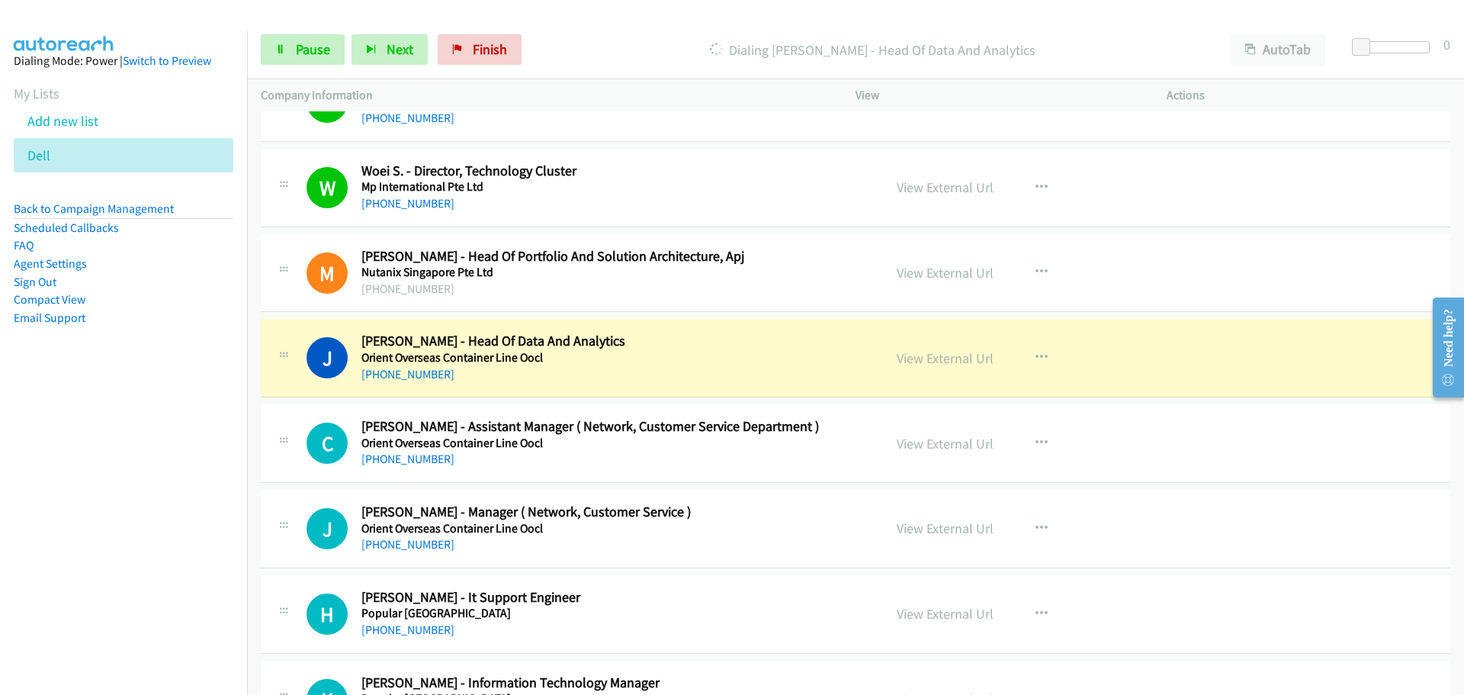
scroll to position [8946, 0]
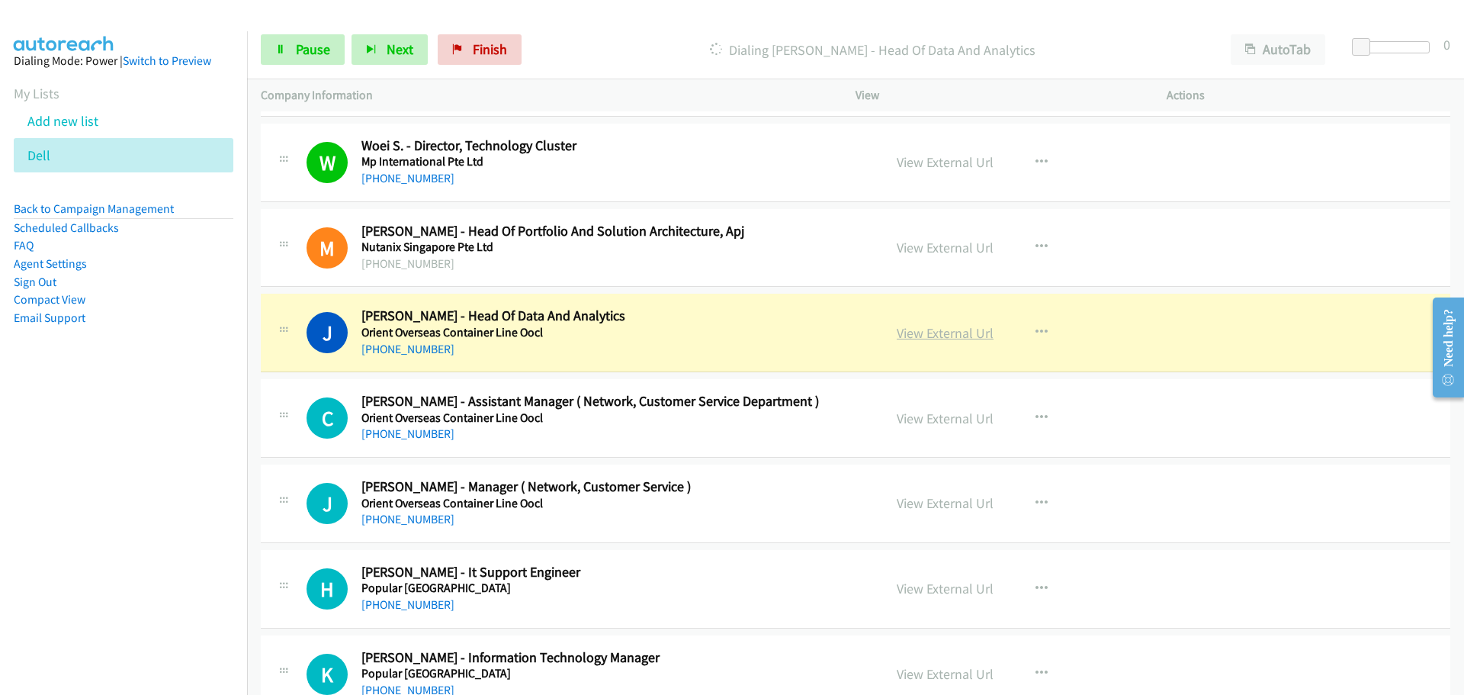
click at [921, 338] on link "View External Url" at bounding box center [945, 333] width 97 height 18
click at [301, 52] on span "Pause" at bounding box center [313, 49] width 34 height 18
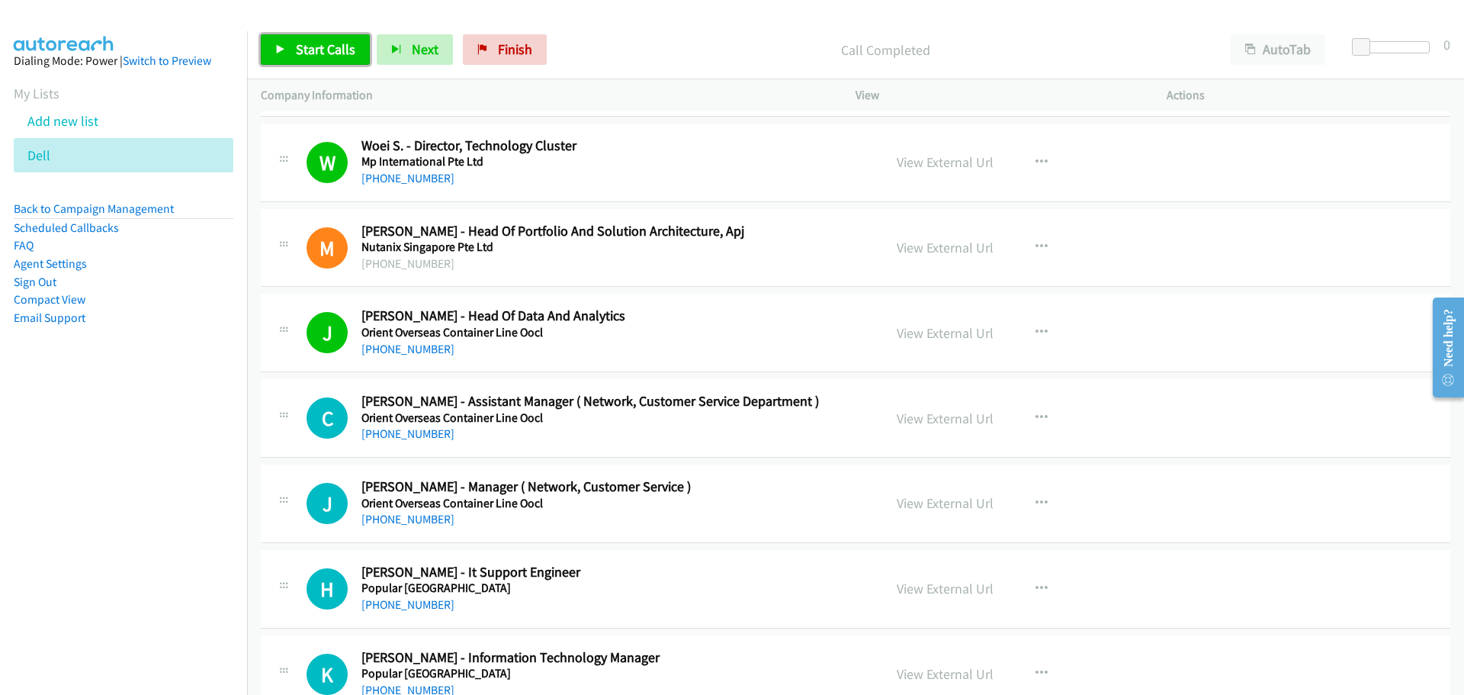
click at [334, 38] on link "Start Calls" at bounding box center [315, 49] width 109 height 31
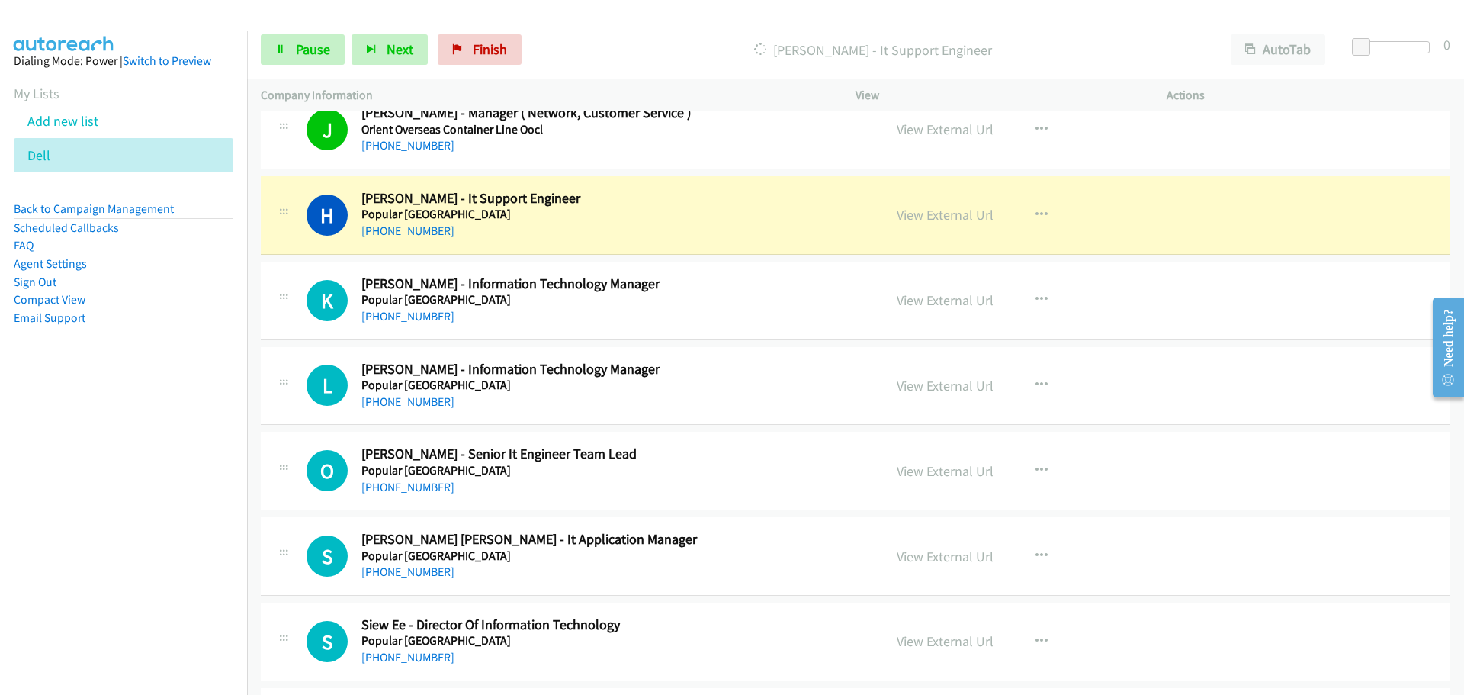
scroll to position [9327, 0]
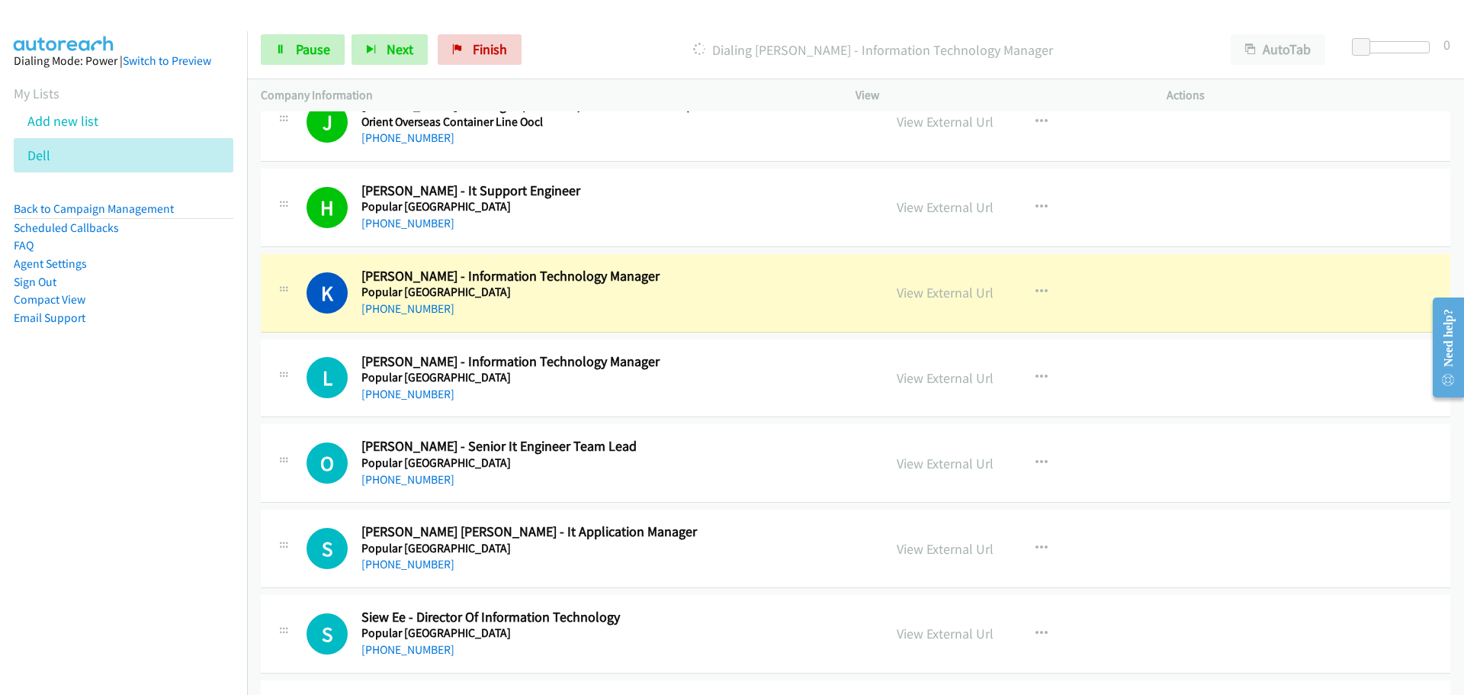
click at [917, 303] on div "View External Url" at bounding box center [945, 292] width 97 height 21
click at [918, 299] on link "View External Url" at bounding box center [945, 293] width 97 height 18
click at [310, 43] on span "Pause" at bounding box center [313, 49] width 34 height 18
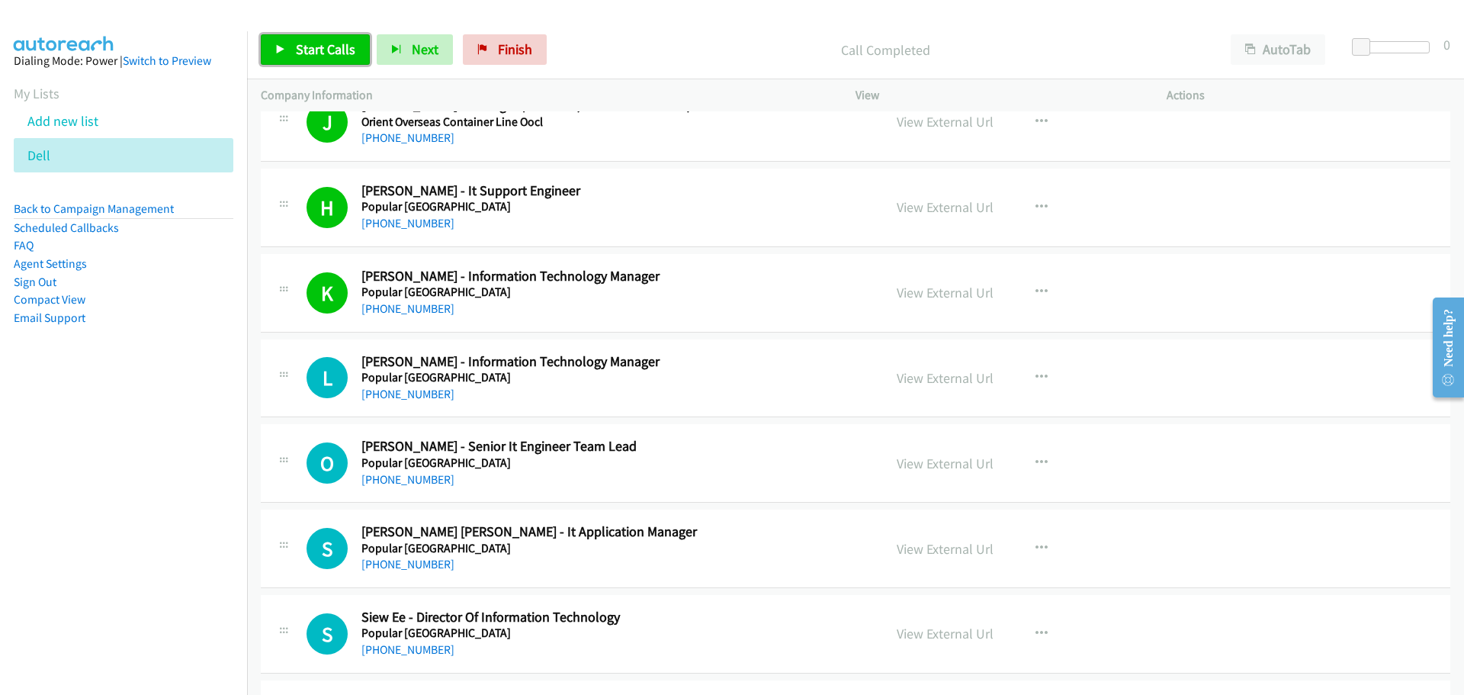
click at [301, 49] on span "Start Calls" at bounding box center [325, 49] width 59 height 18
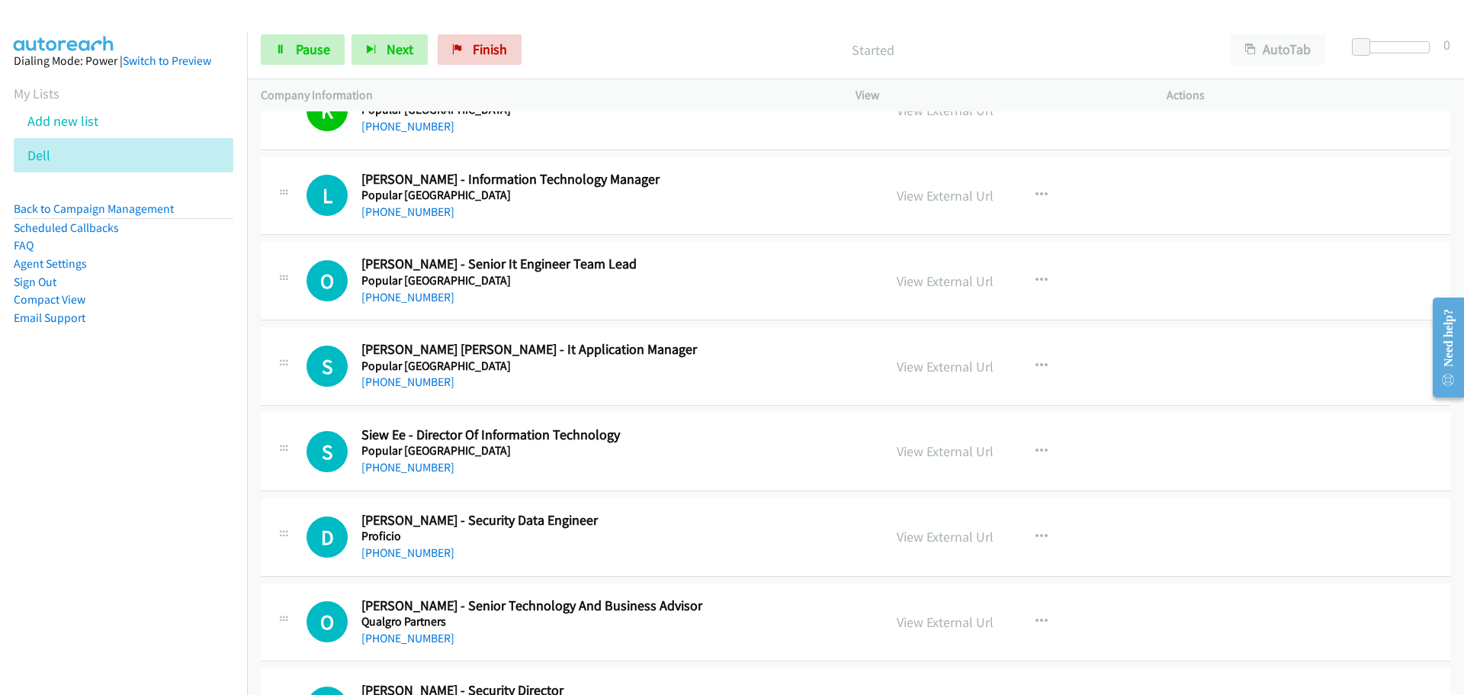
scroll to position [9556, 0]
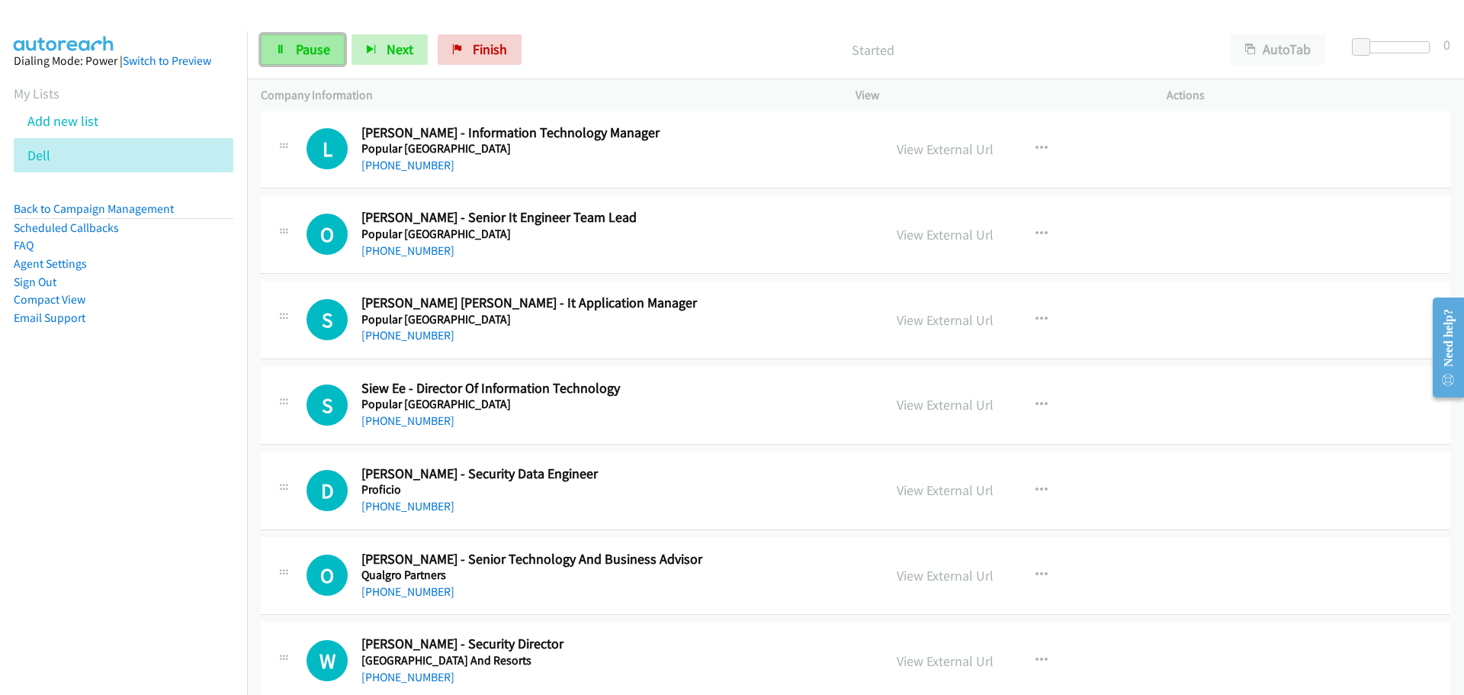
click at [301, 56] on span "Pause" at bounding box center [313, 49] width 34 height 18
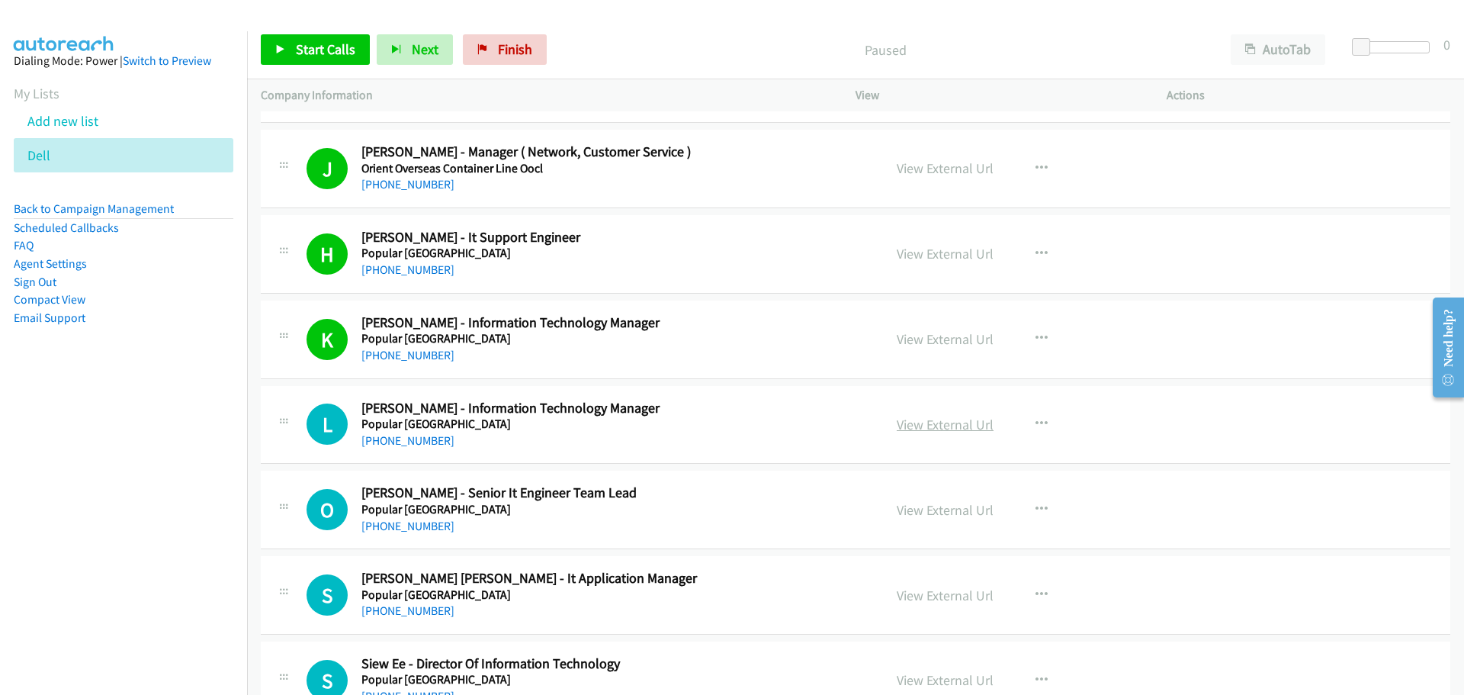
scroll to position [9357, 0]
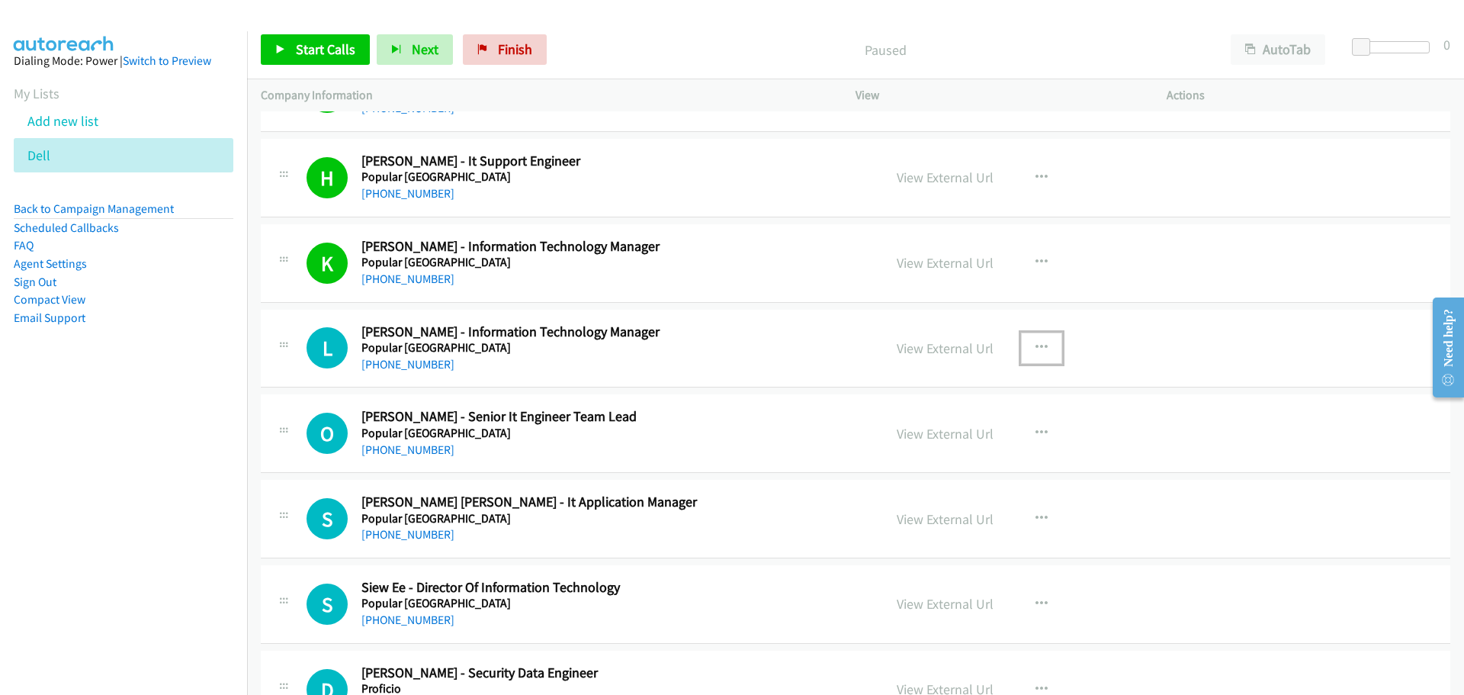
click at [1037, 351] on icon "button" at bounding box center [1042, 348] width 12 height 12
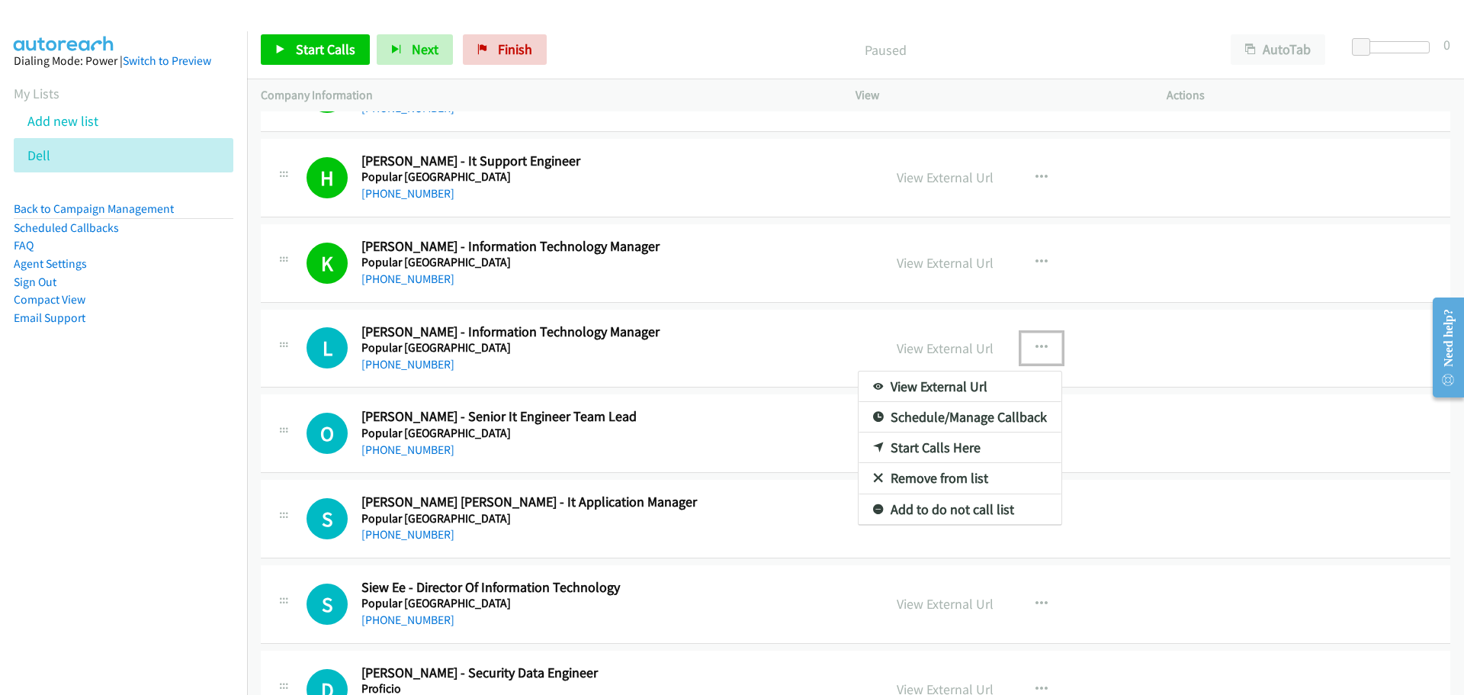
click at [940, 450] on link "Start Calls Here" at bounding box center [960, 447] width 203 height 31
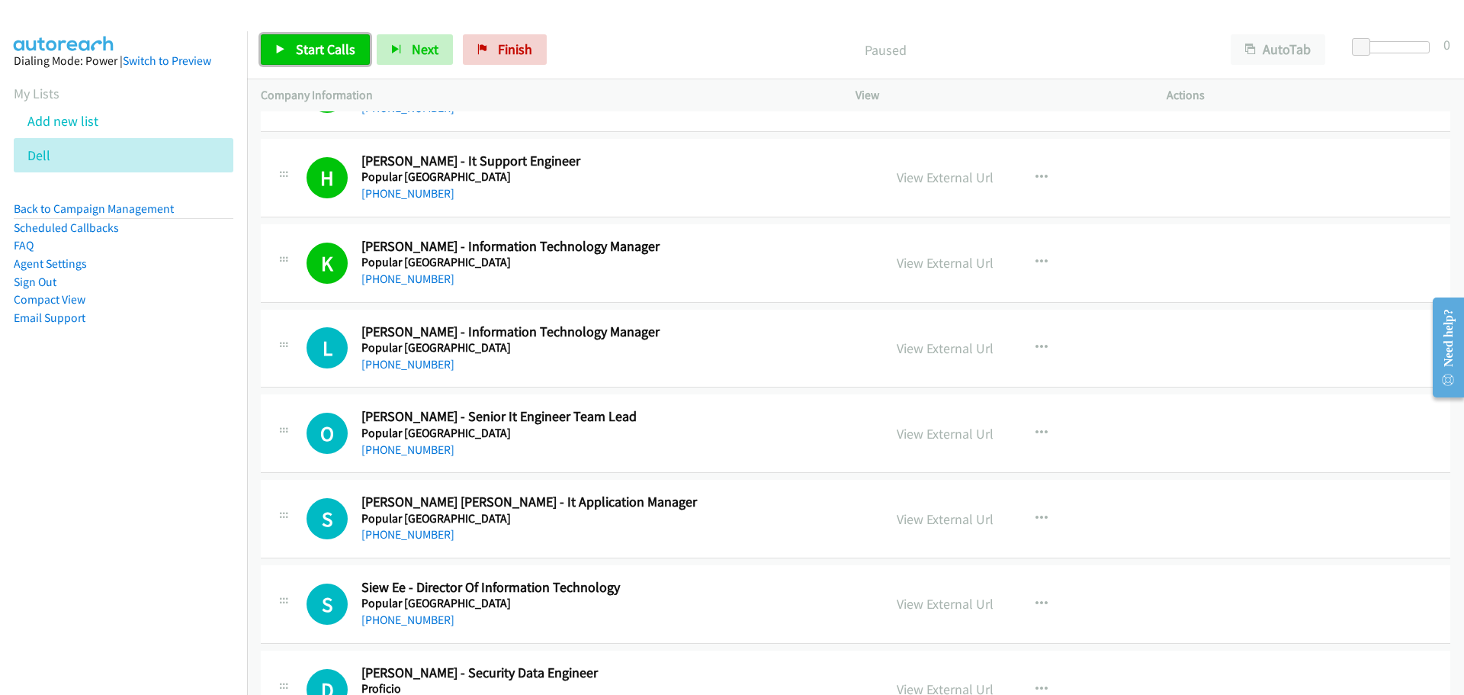
click at [316, 40] on span "Start Calls" at bounding box center [325, 49] width 59 height 18
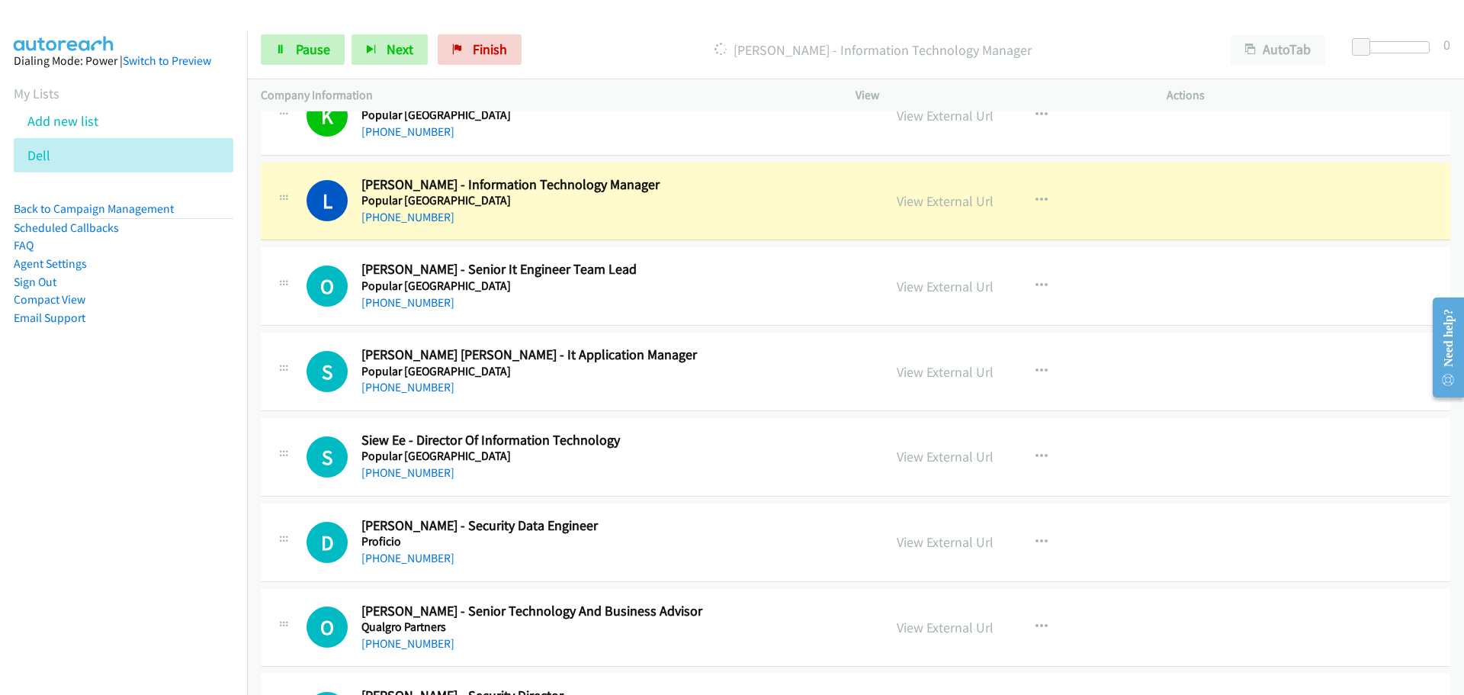
scroll to position [9509, 0]
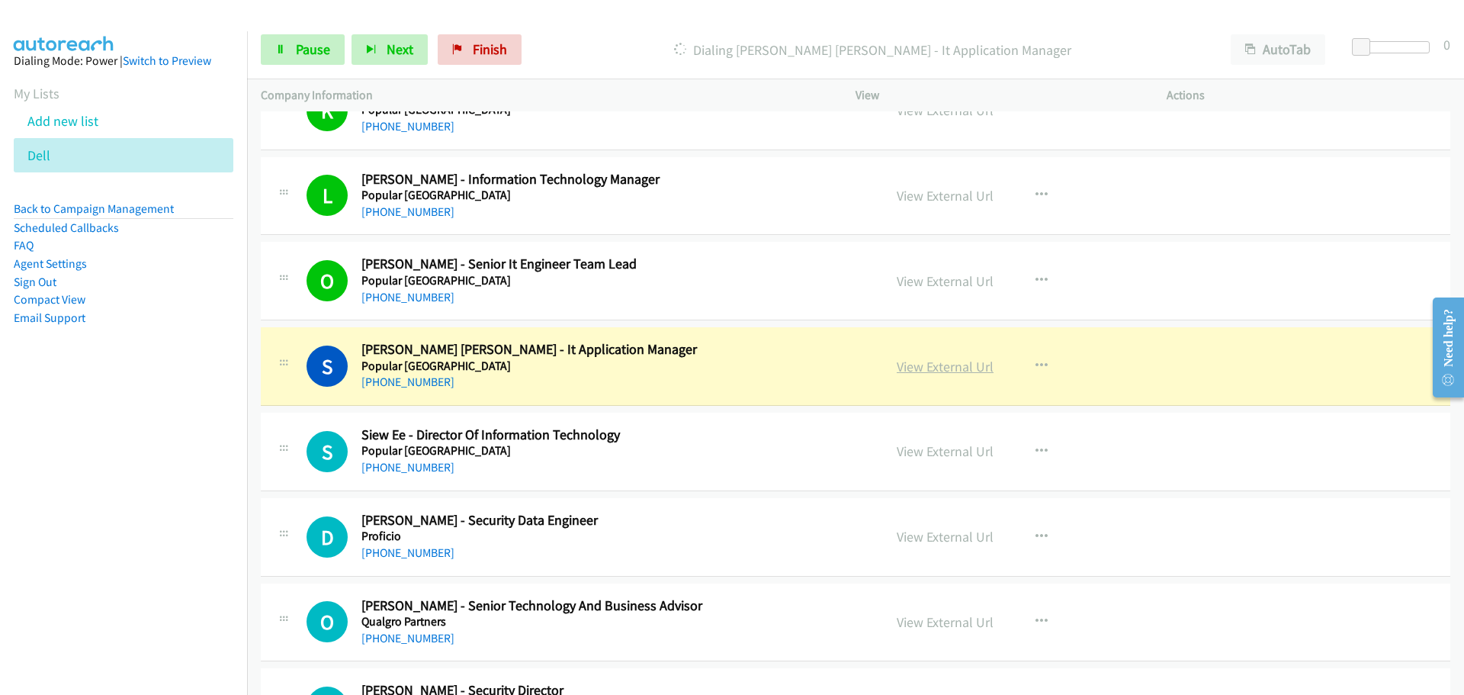
click at [914, 362] on link "View External Url" at bounding box center [945, 367] width 97 height 18
click at [296, 50] on span "Pause" at bounding box center [313, 49] width 34 height 18
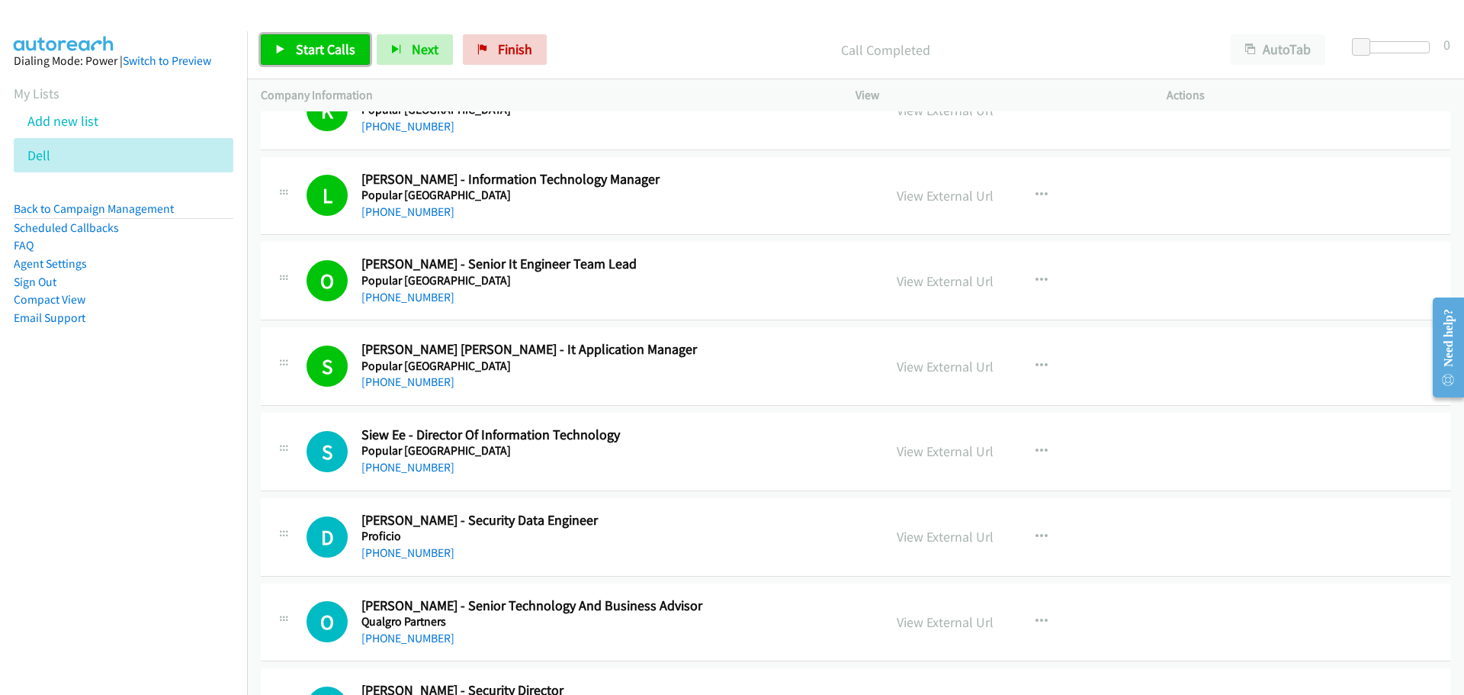
click at [305, 53] on span "Start Calls" at bounding box center [325, 49] width 59 height 18
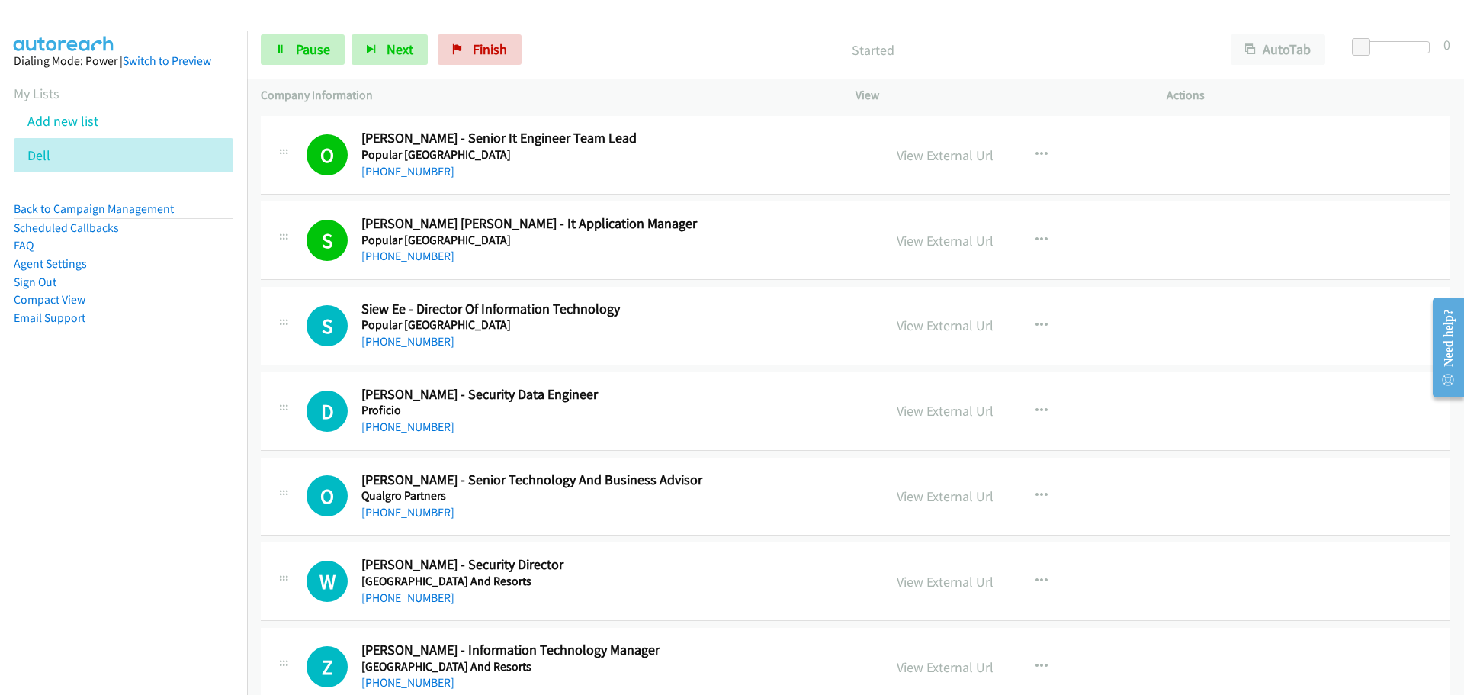
scroll to position [9662, 0]
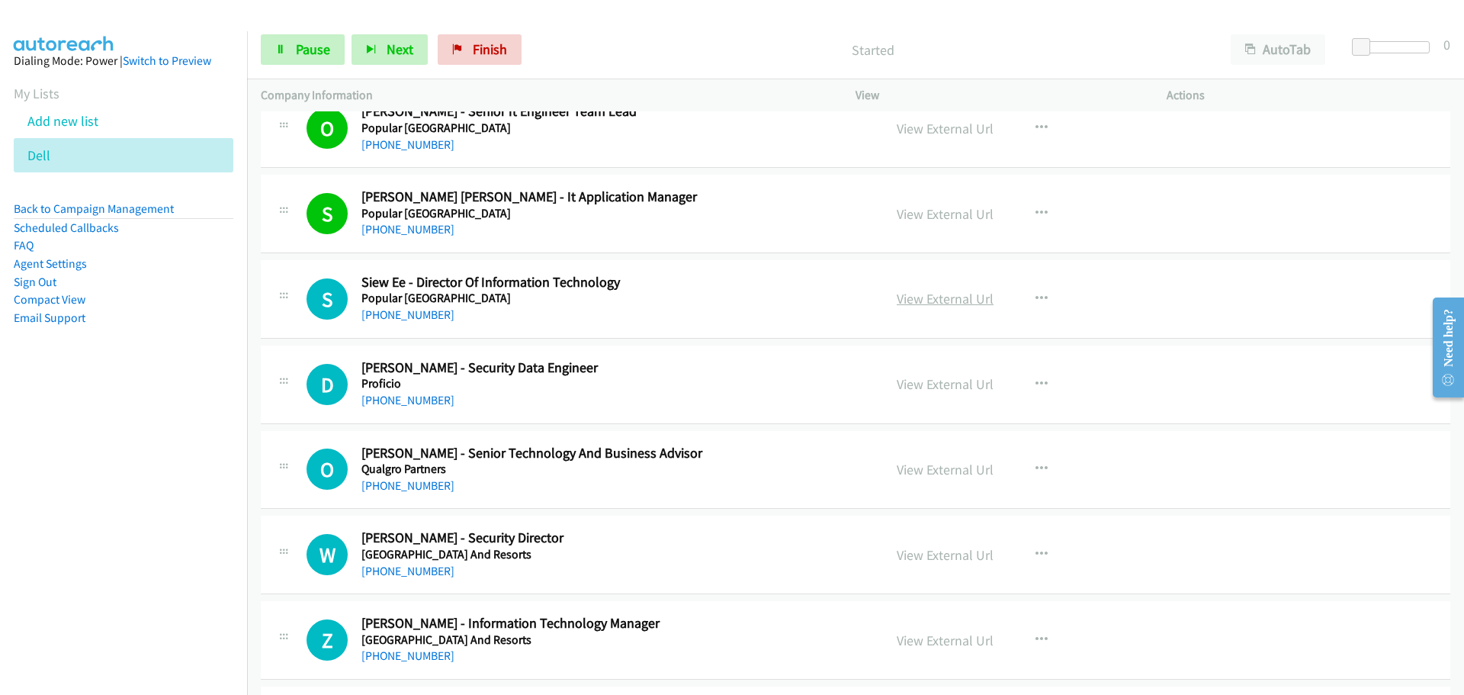
click at [925, 292] on link "View External Url" at bounding box center [945, 299] width 97 height 18
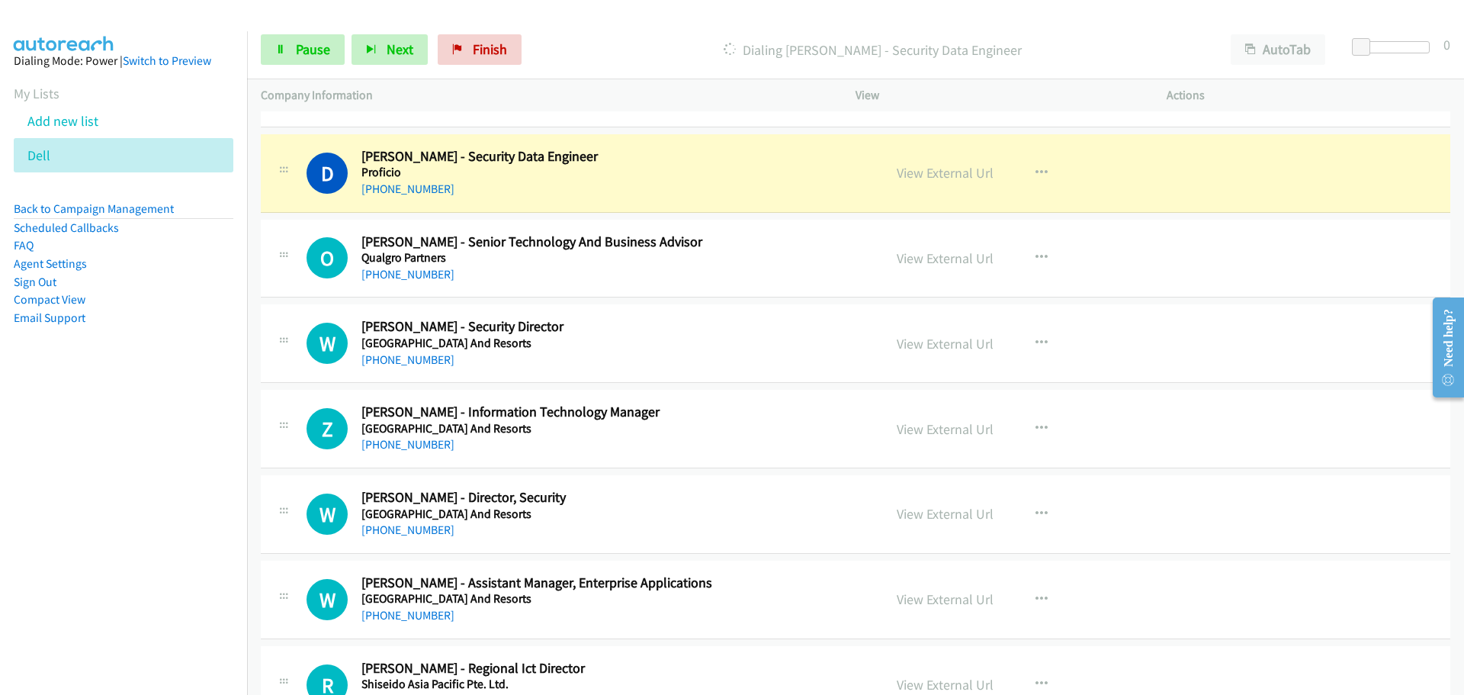
scroll to position [9891, 0]
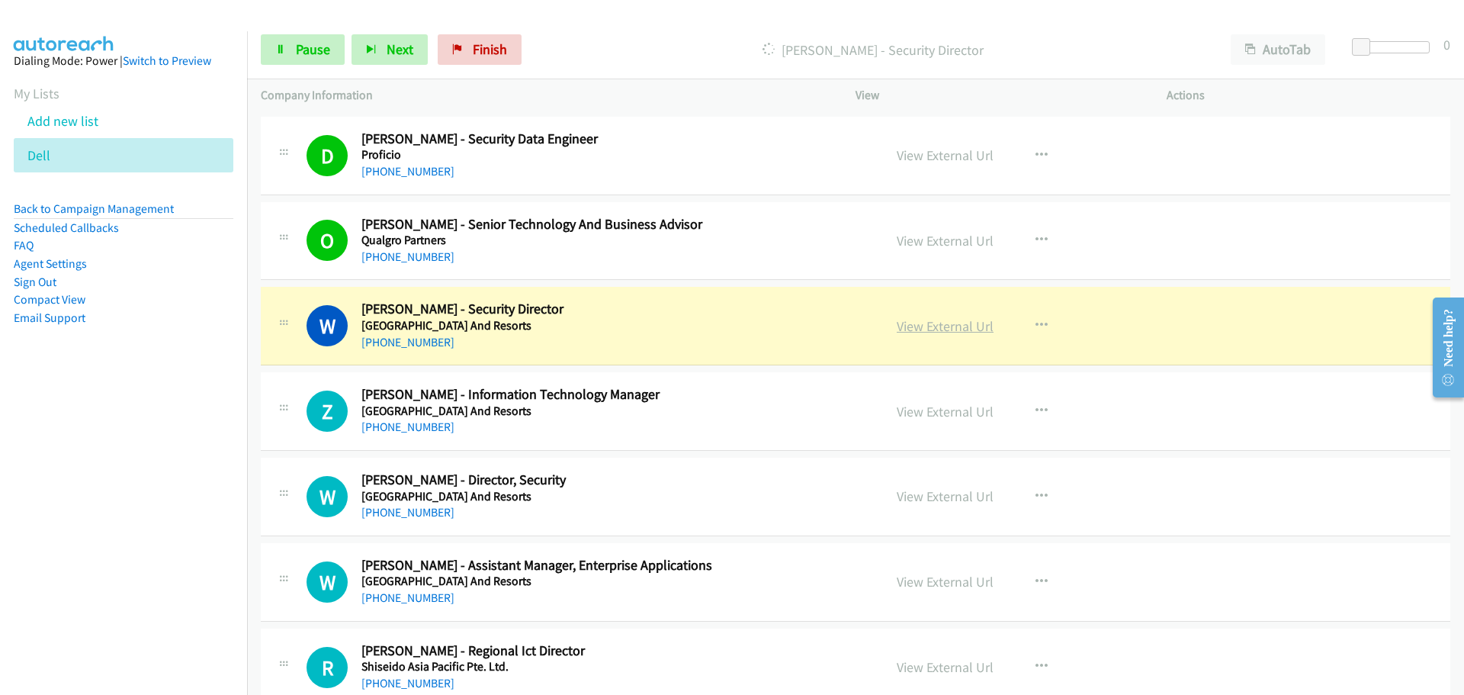
click at [942, 329] on link "View External Url" at bounding box center [945, 326] width 97 height 18
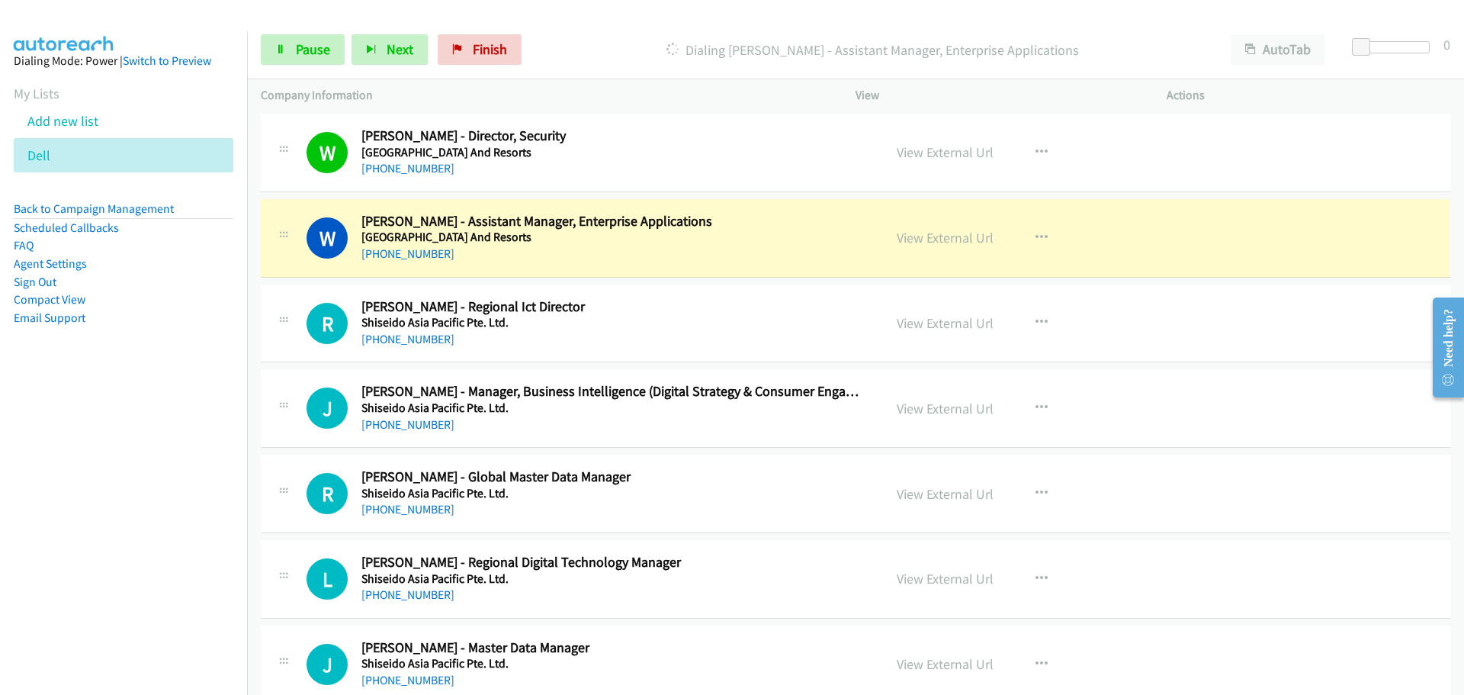
scroll to position [10272, 0]
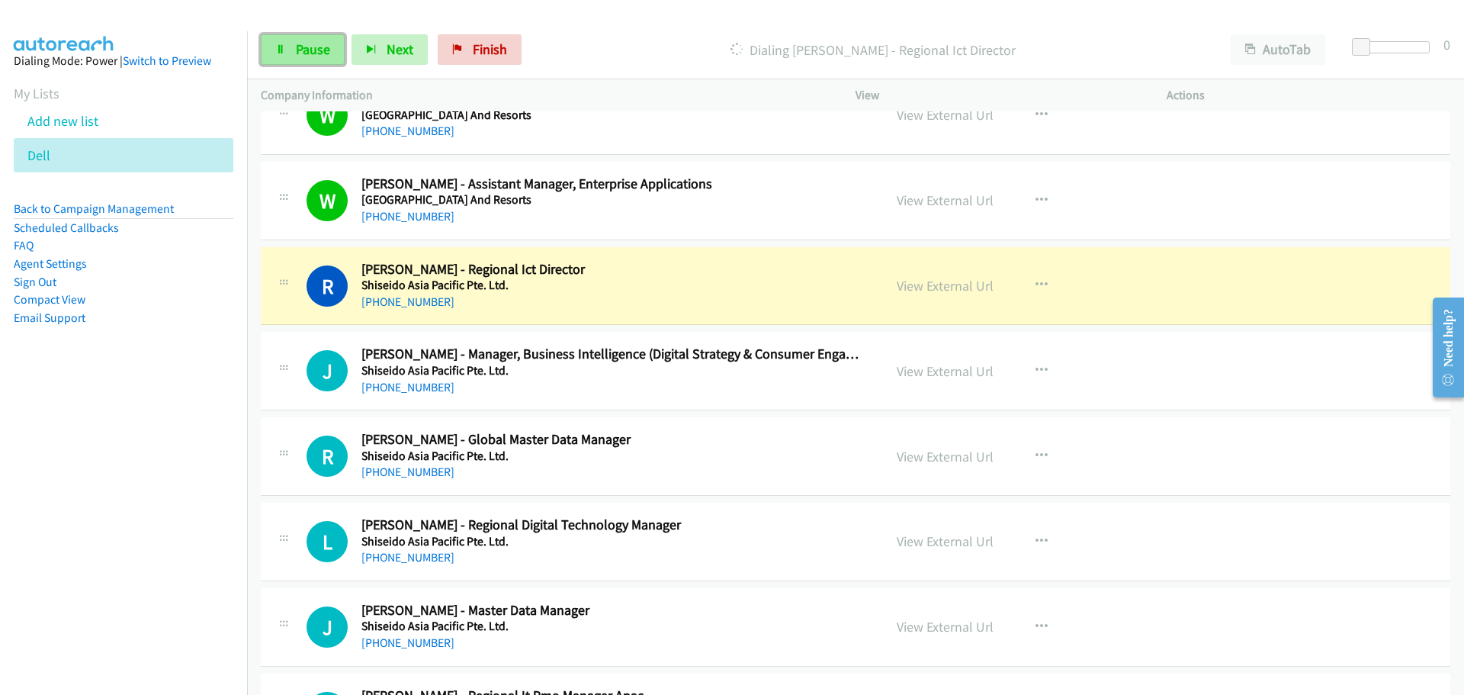
click at [302, 50] on span "Pause" at bounding box center [313, 49] width 34 height 18
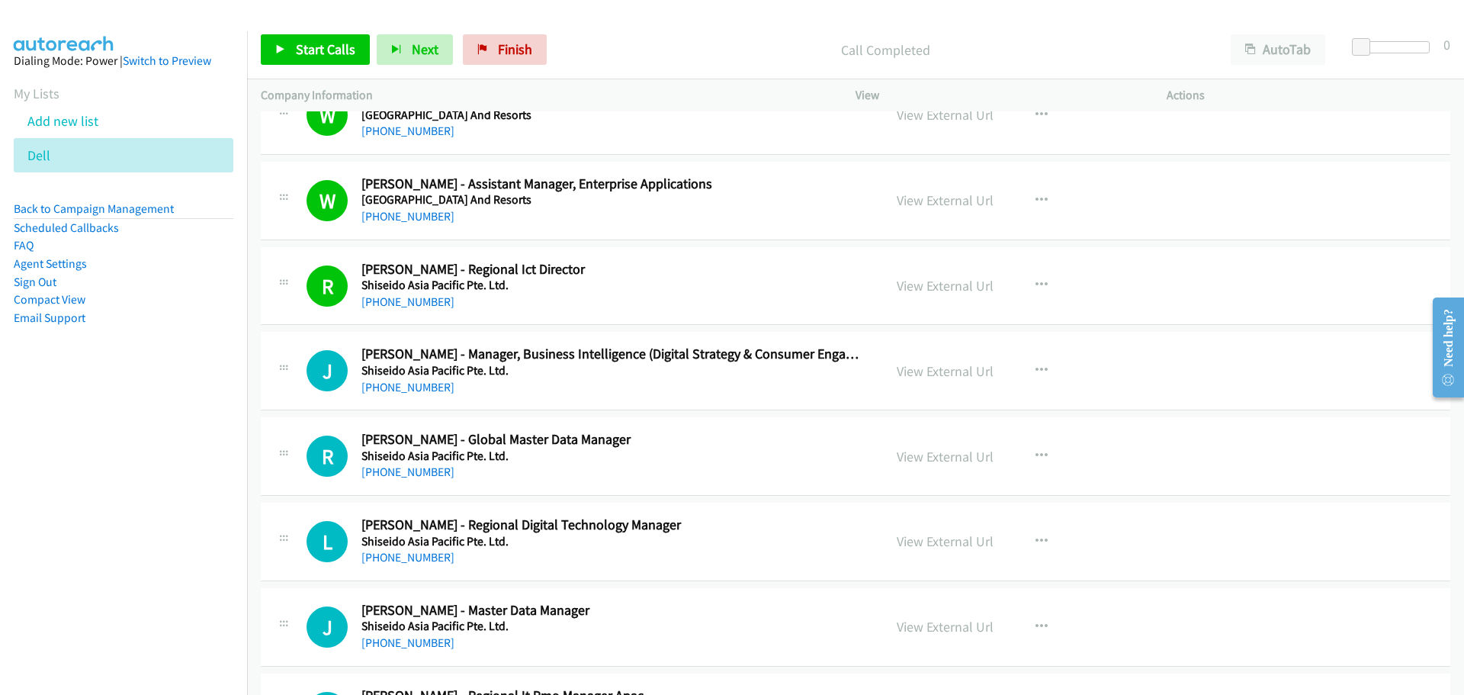
click at [311, 33] on div "Start Calls Pause Next Finish Call Completed AutoTab AutoTab 0" at bounding box center [855, 50] width 1217 height 59
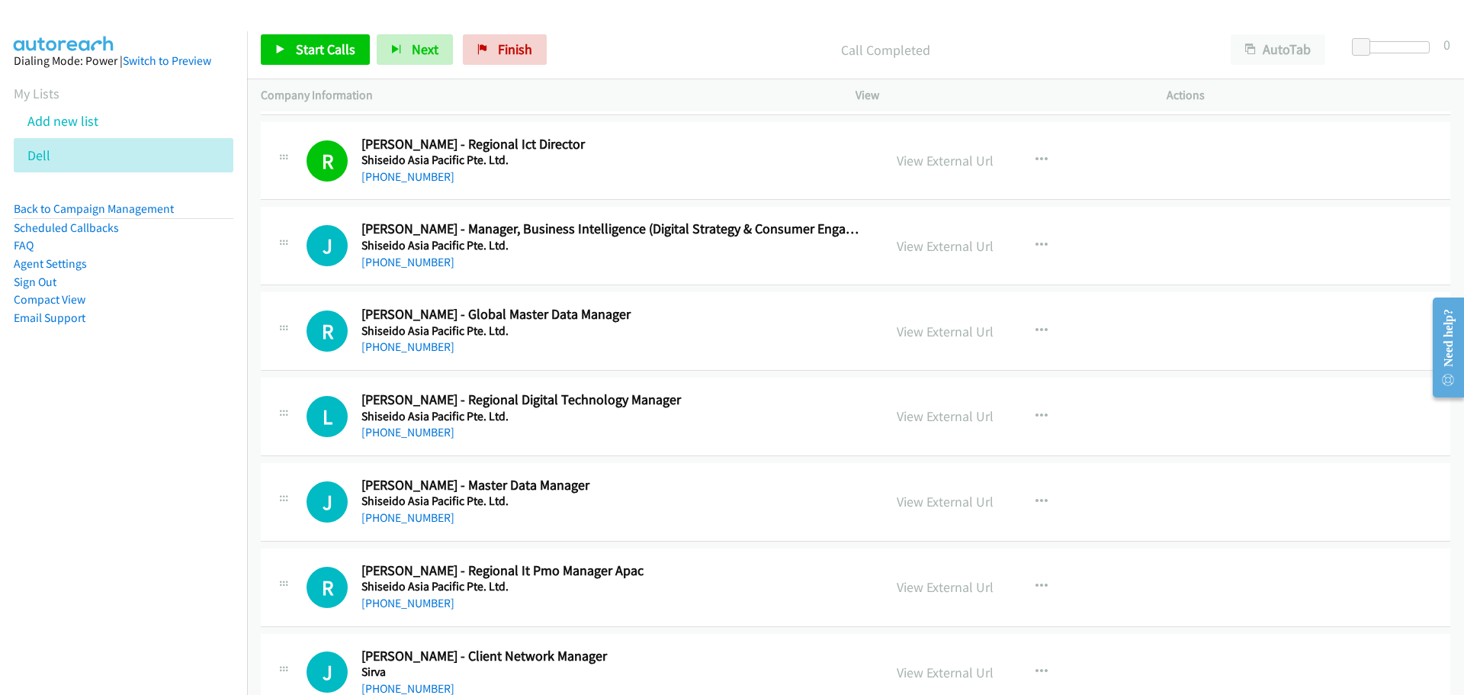
scroll to position [10425, 0]
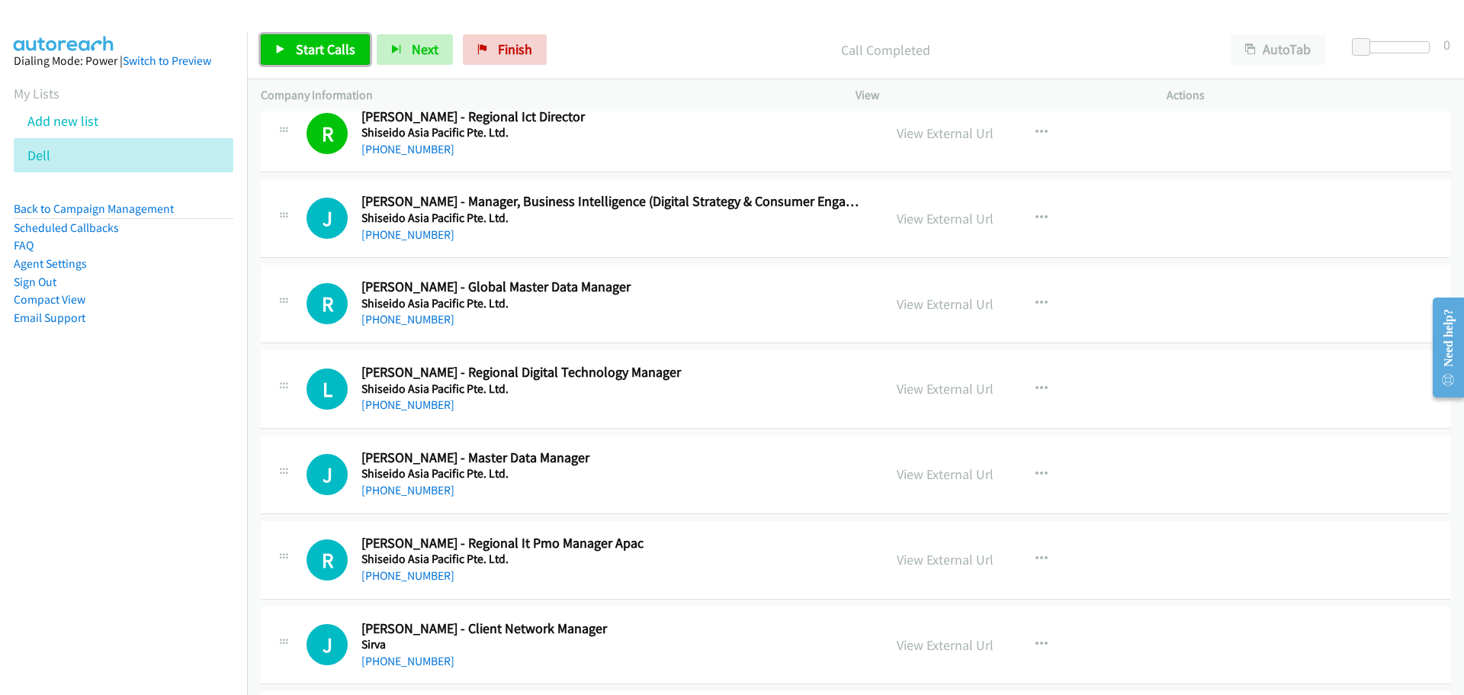
click at [326, 43] on span "Start Calls" at bounding box center [325, 49] width 59 height 18
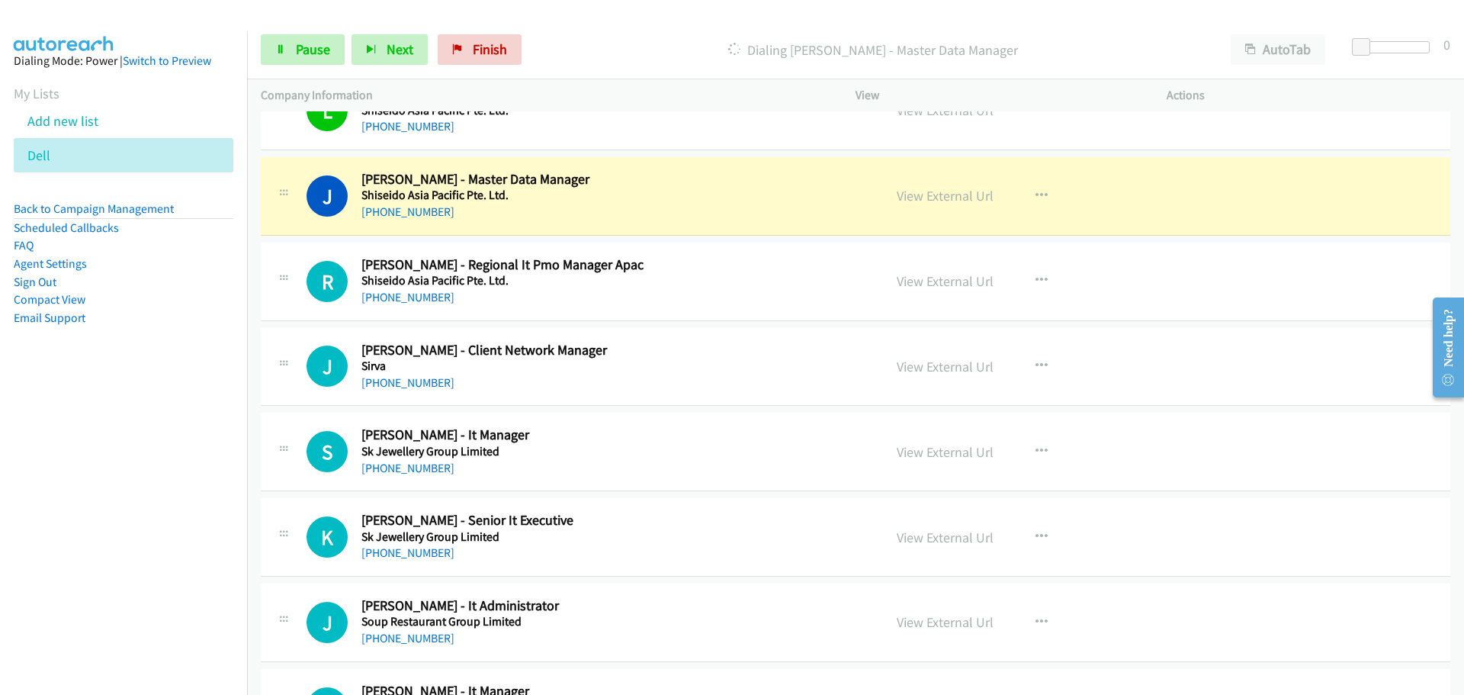
scroll to position [10730, 0]
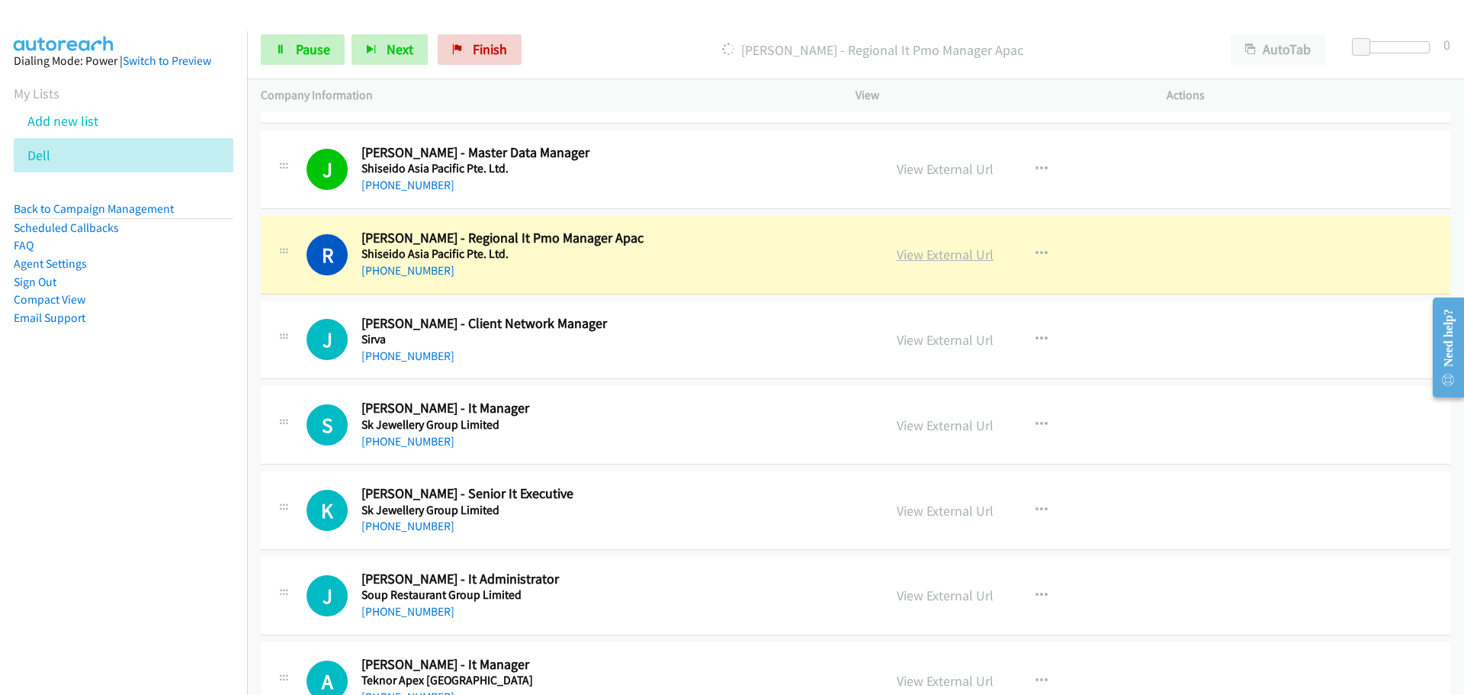
click at [934, 252] on link "View External Url" at bounding box center [945, 255] width 97 height 18
click at [304, 48] on span "Pause" at bounding box center [313, 49] width 34 height 18
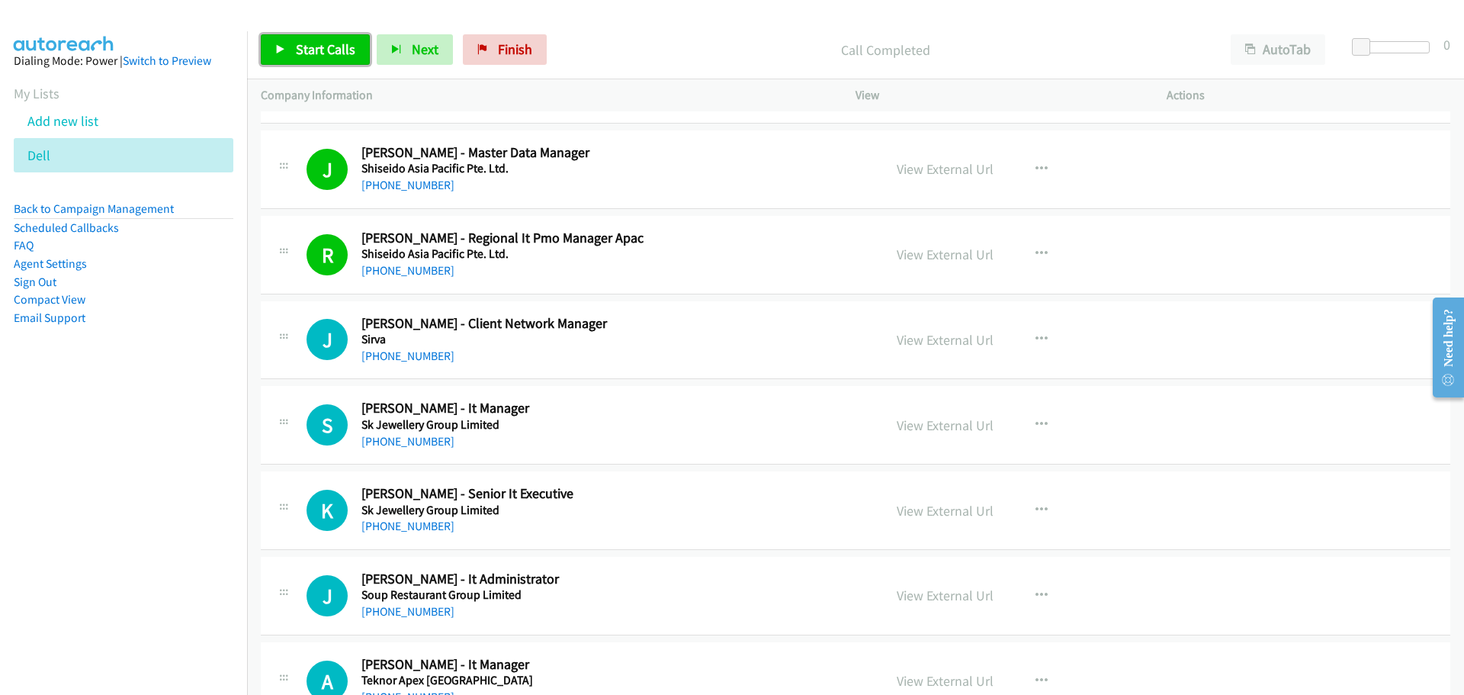
click at [313, 37] on link "Start Calls" at bounding box center [315, 49] width 109 height 31
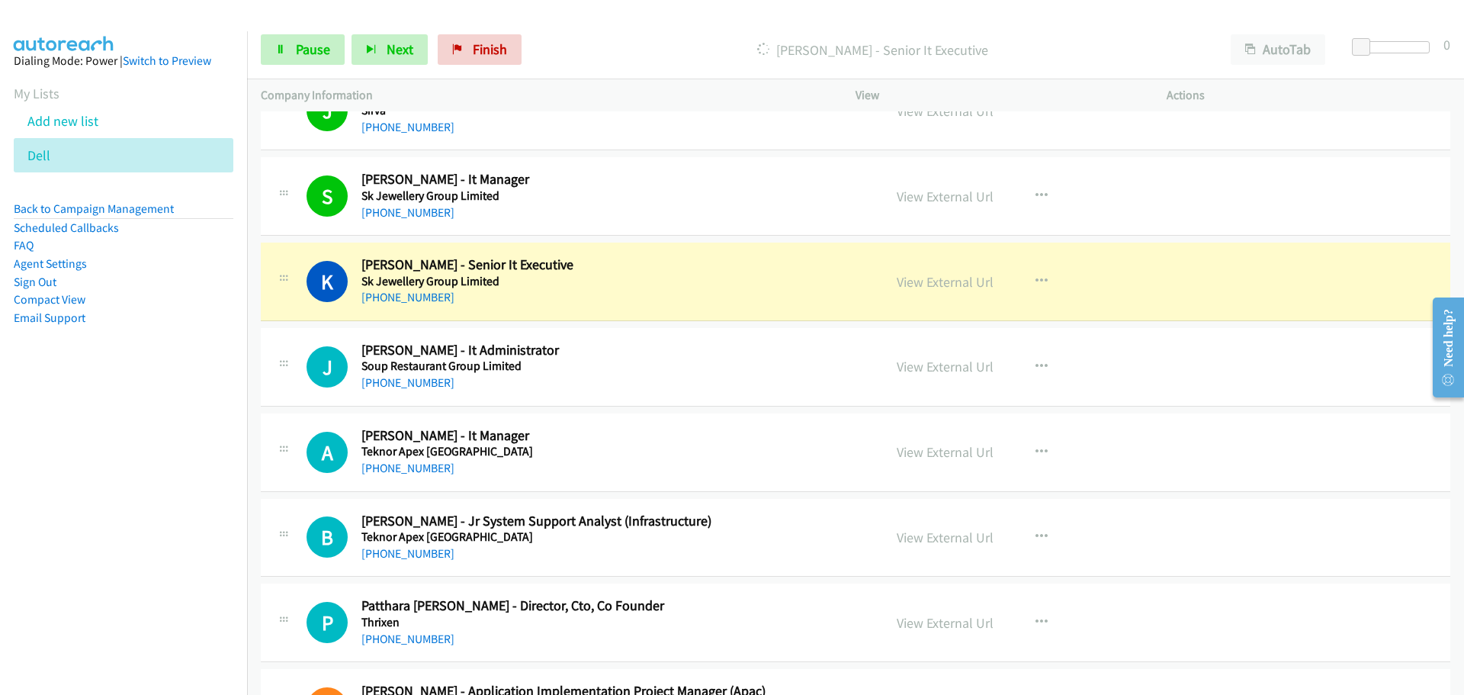
scroll to position [11035, 0]
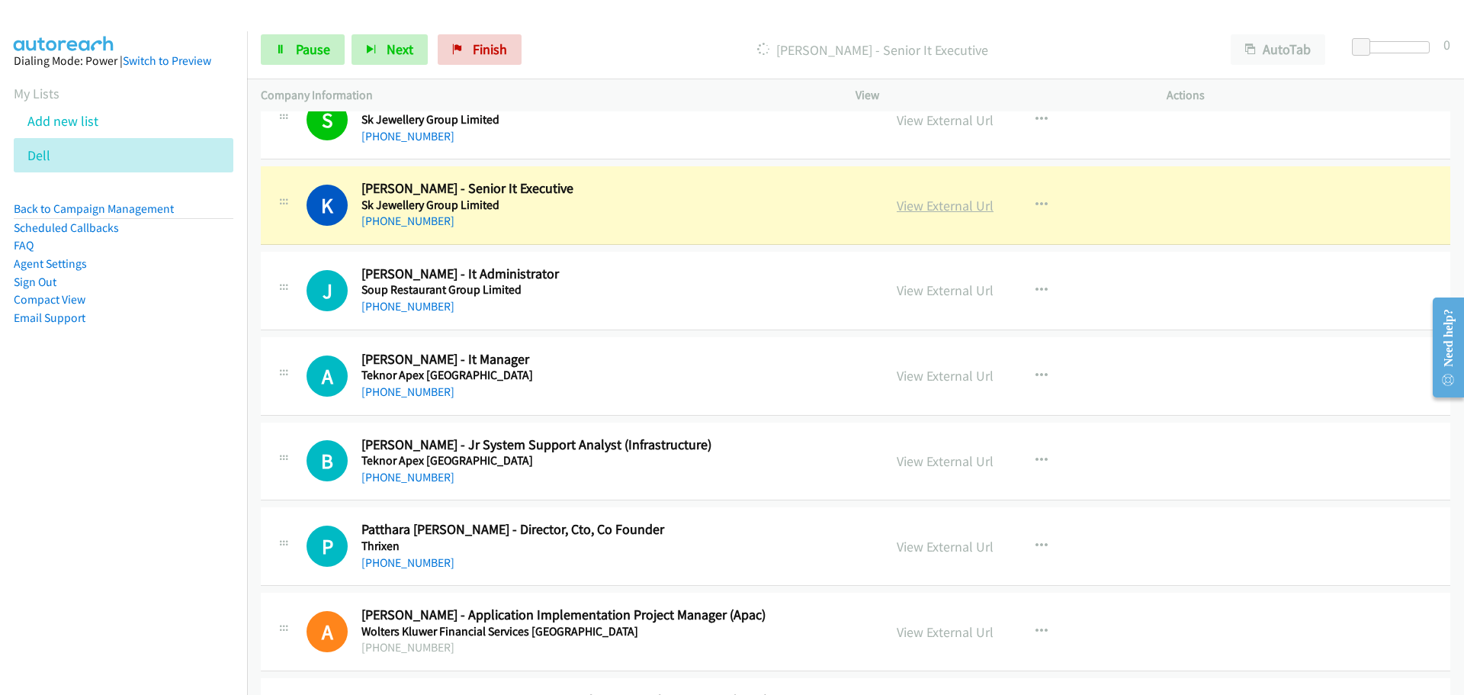
click at [930, 199] on link "View External Url" at bounding box center [945, 206] width 97 height 18
click at [297, 55] on span "Pause" at bounding box center [313, 49] width 34 height 18
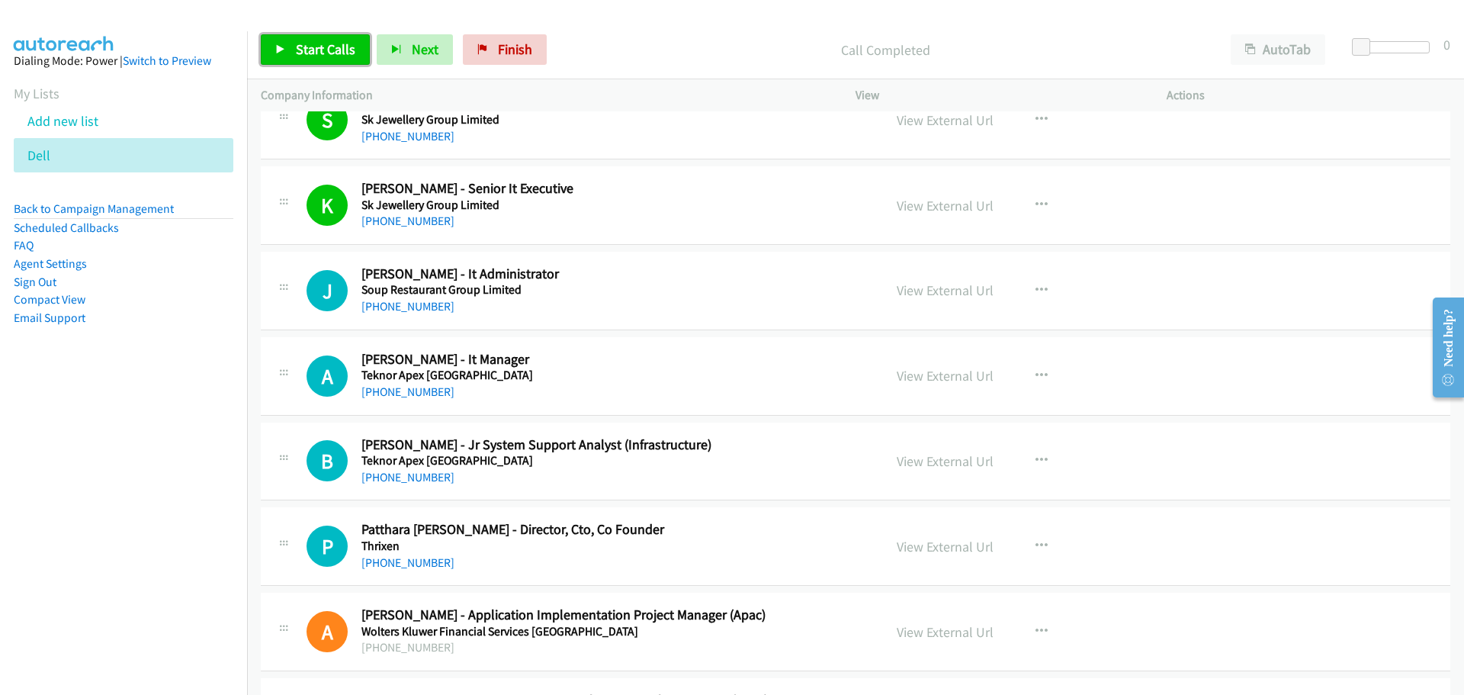
click at [279, 45] on icon at bounding box center [280, 50] width 11 height 11
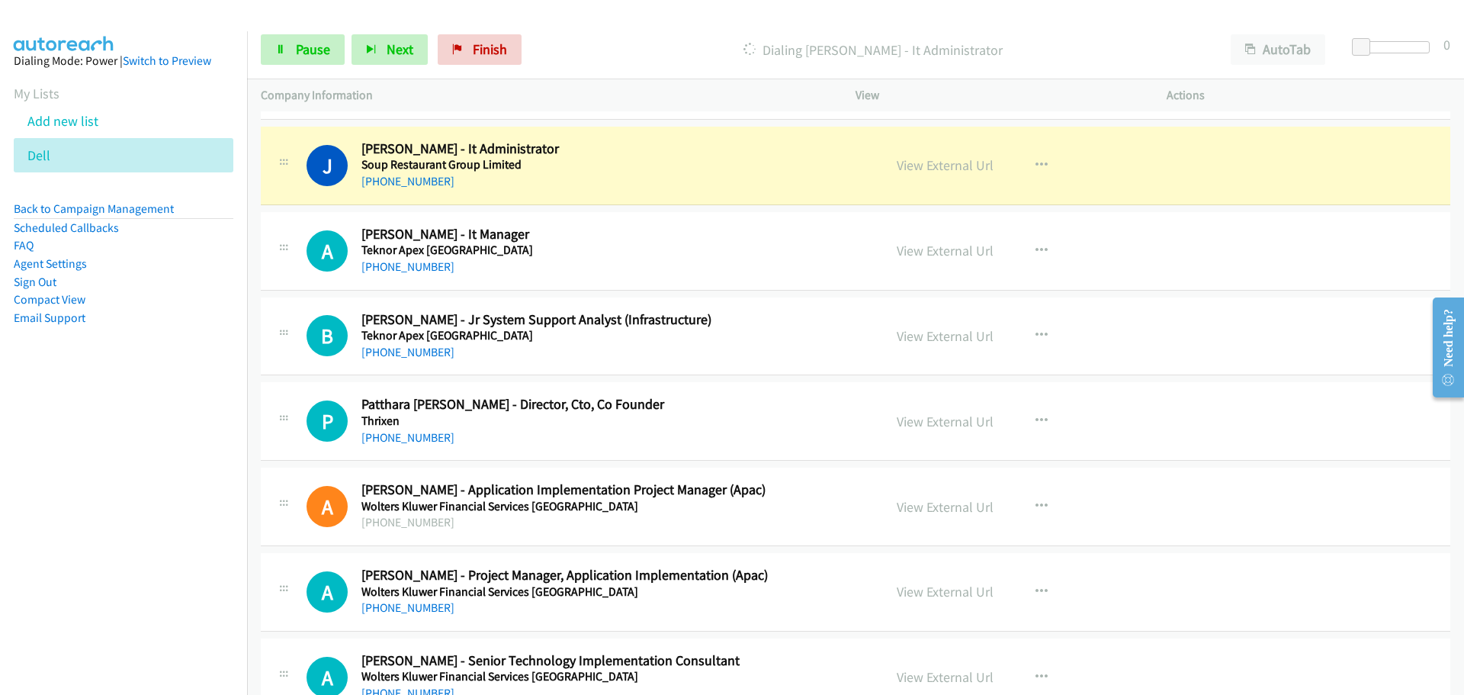
scroll to position [11187, 0]
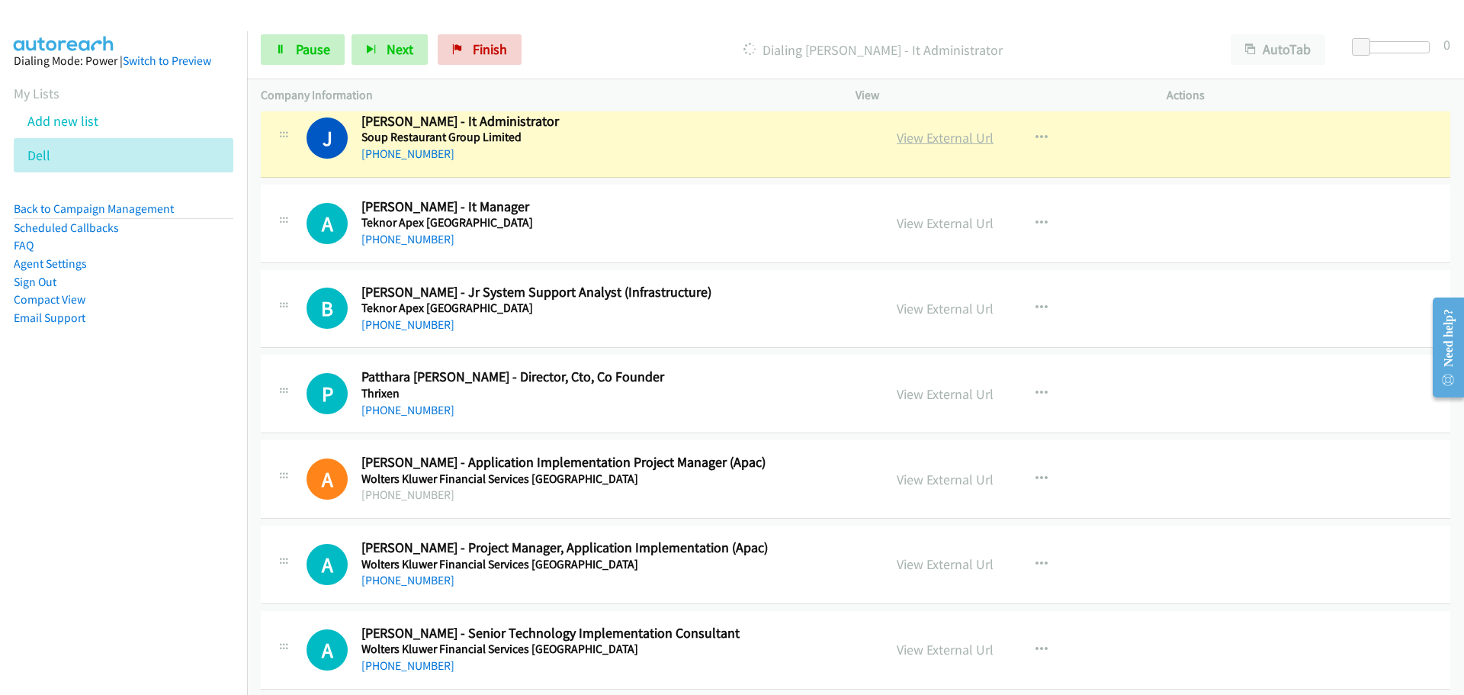
click at [907, 137] on link "View External Url" at bounding box center [945, 138] width 97 height 18
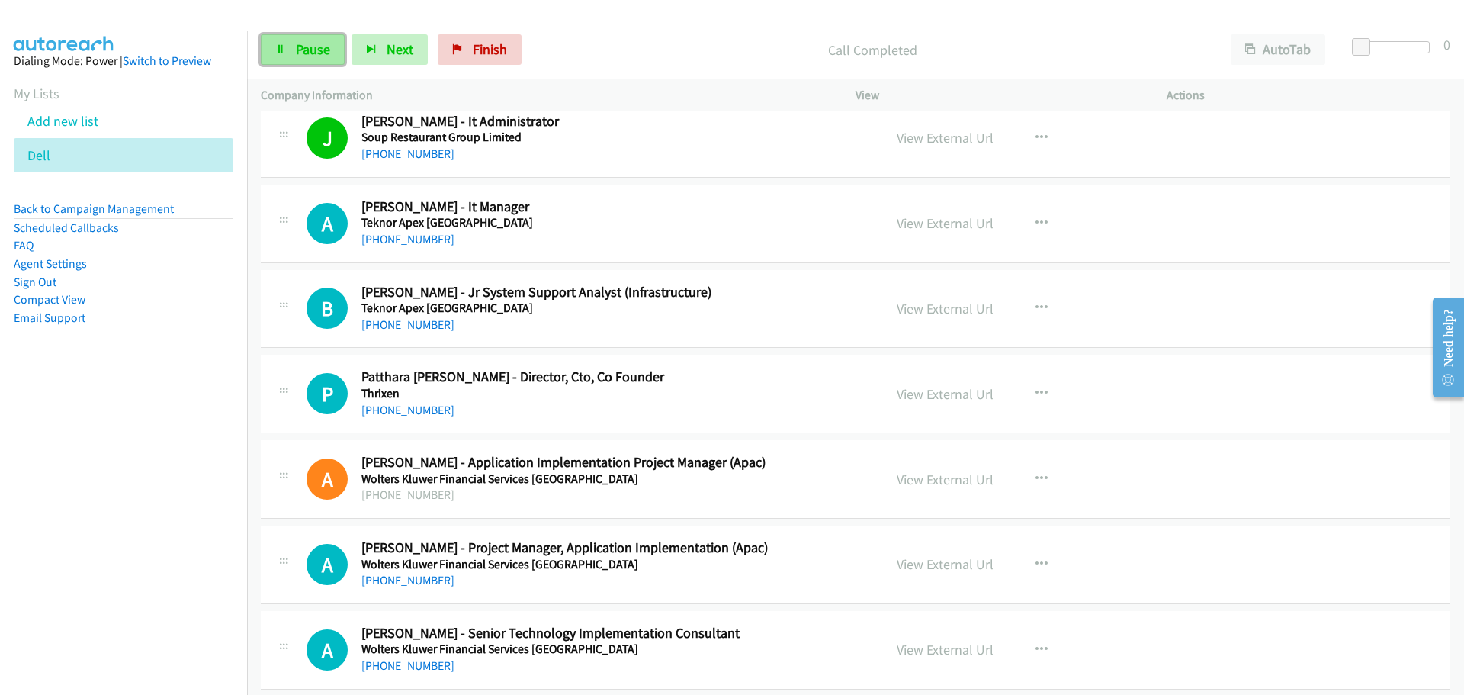
click at [307, 47] on span "Pause" at bounding box center [313, 49] width 34 height 18
click at [325, 52] on span "Start Calls" at bounding box center [325, 49] width 59 height 18
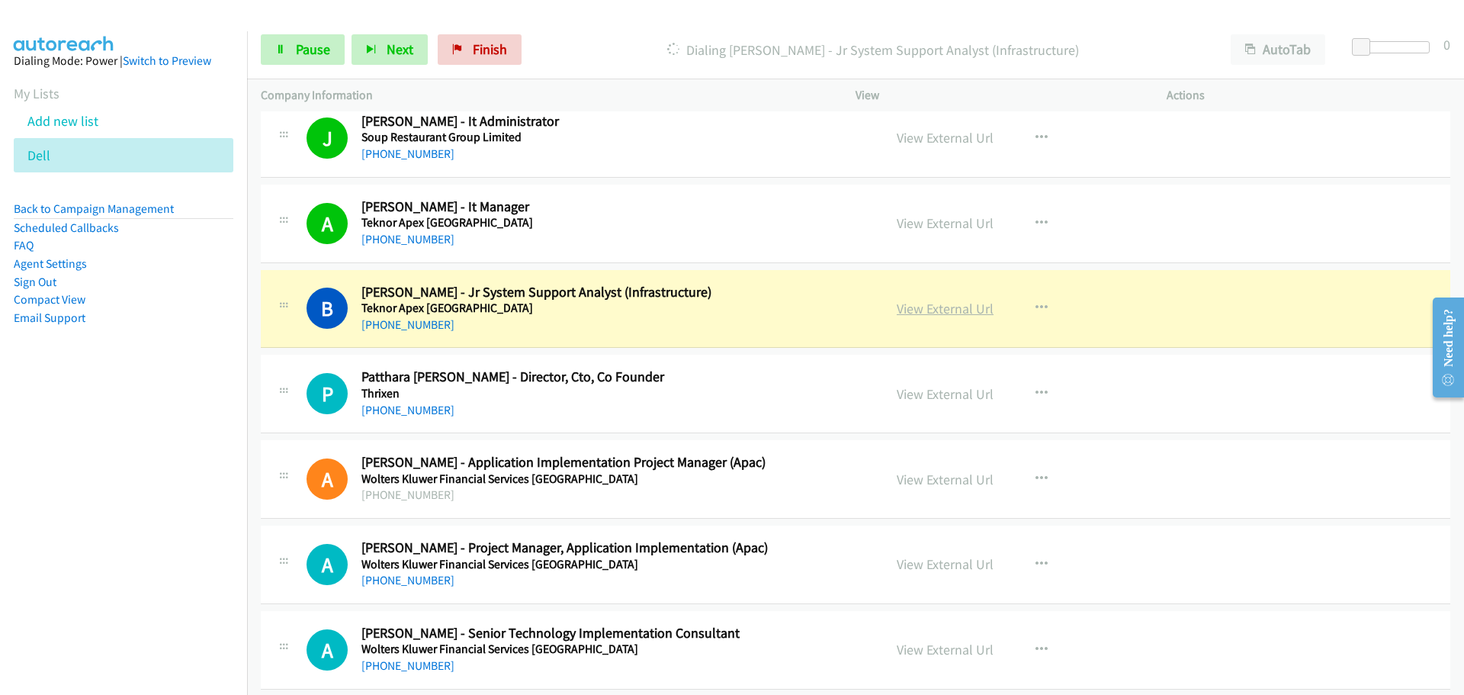
click at [943, 309] on link "View External Url" at bounding box center [945, 309] width 97 height 18
click at [325, 40] on span "Pause" at bounding box center [313, 49] width 34 height 18
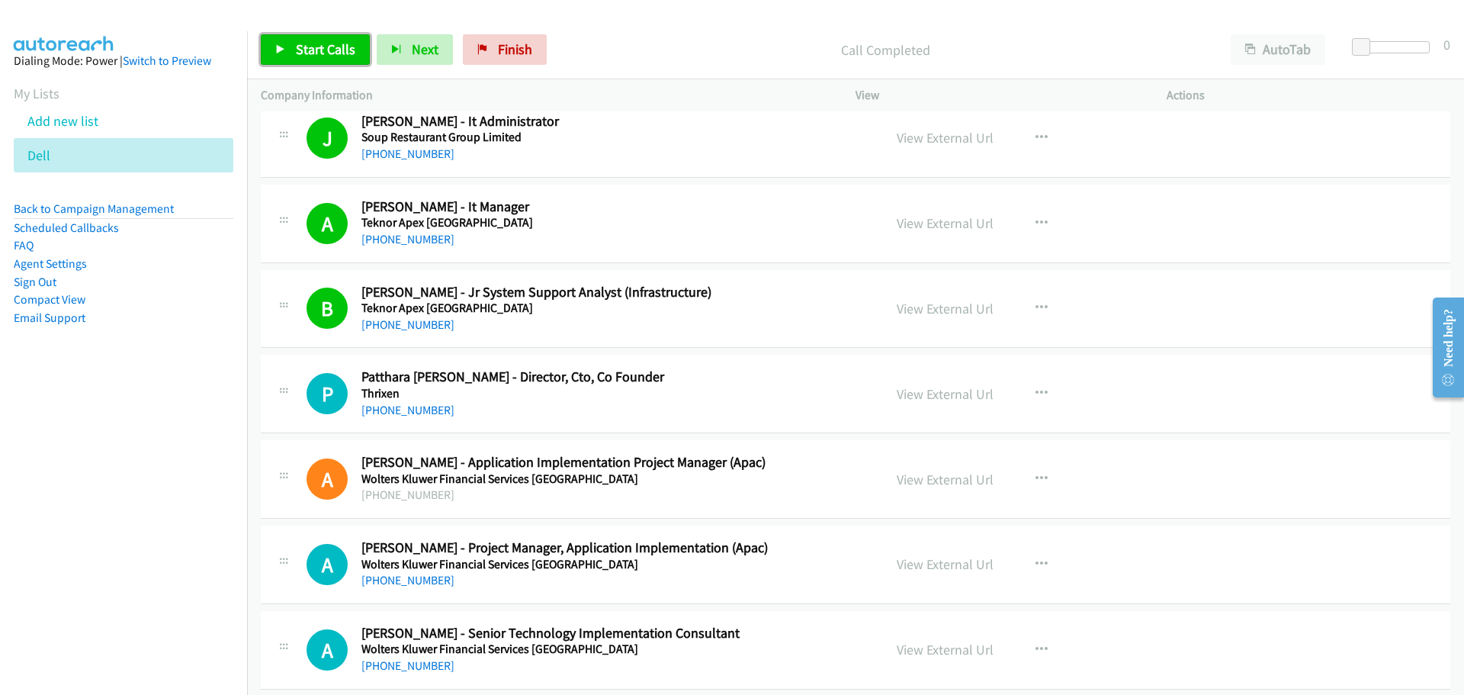
click at [322, 50] on span "Start Calls" at bounding box center [325, 49] width 59 height 18
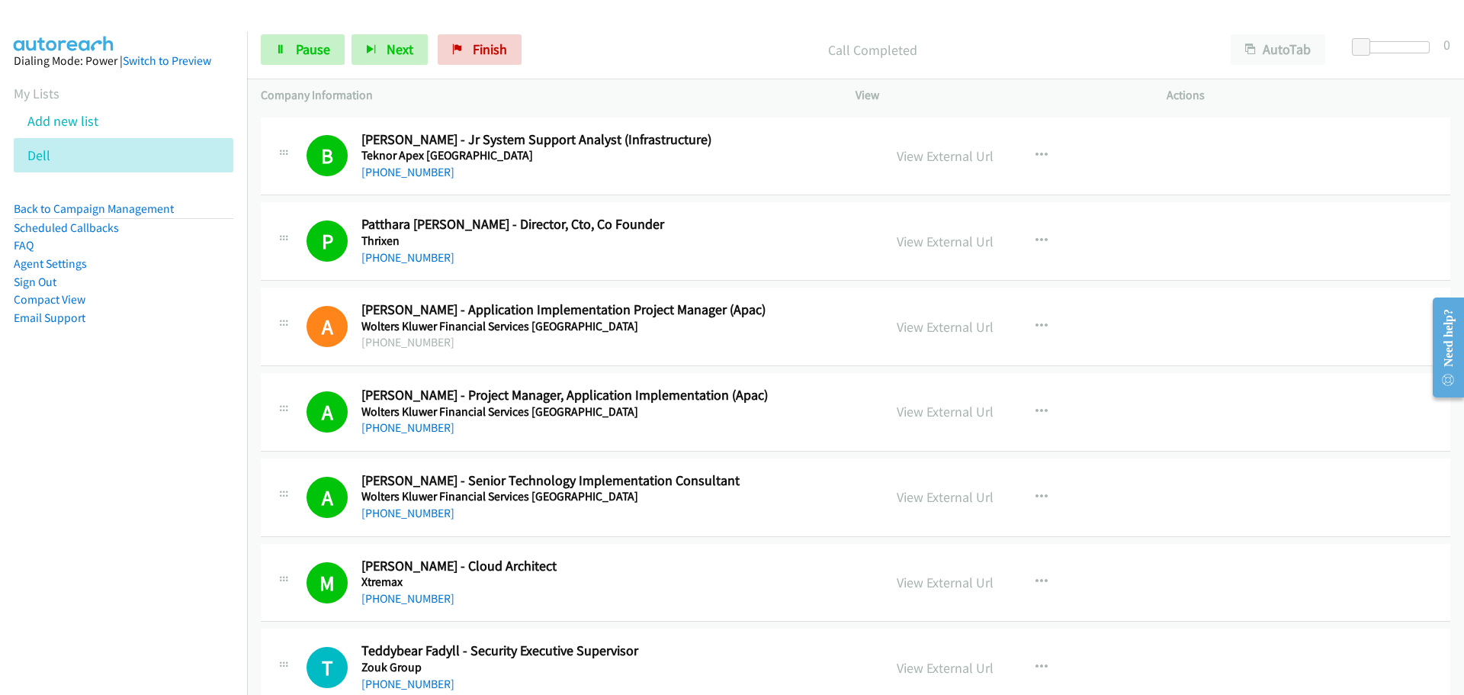
scroll to position [11375, 0]
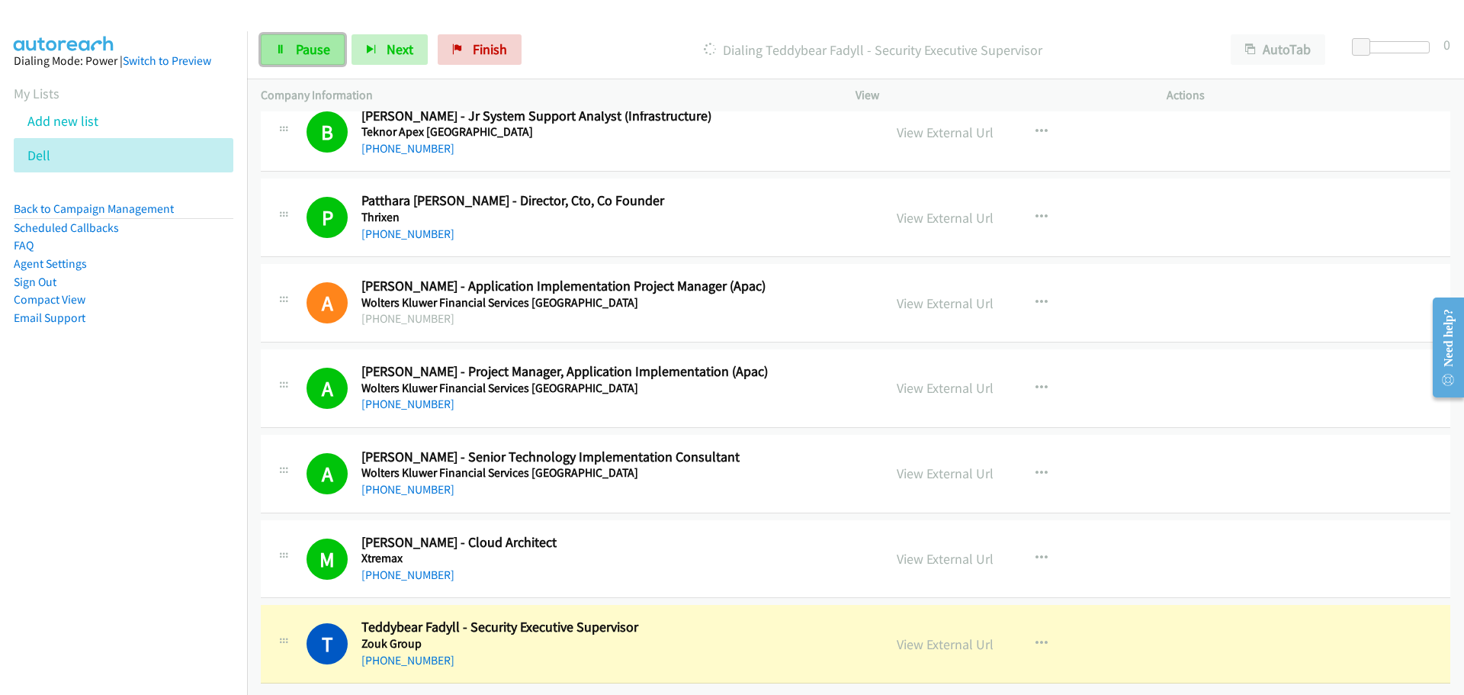
click at [300, 60] on link "Pause" at bounding box center [303, 49] width 84 height 31
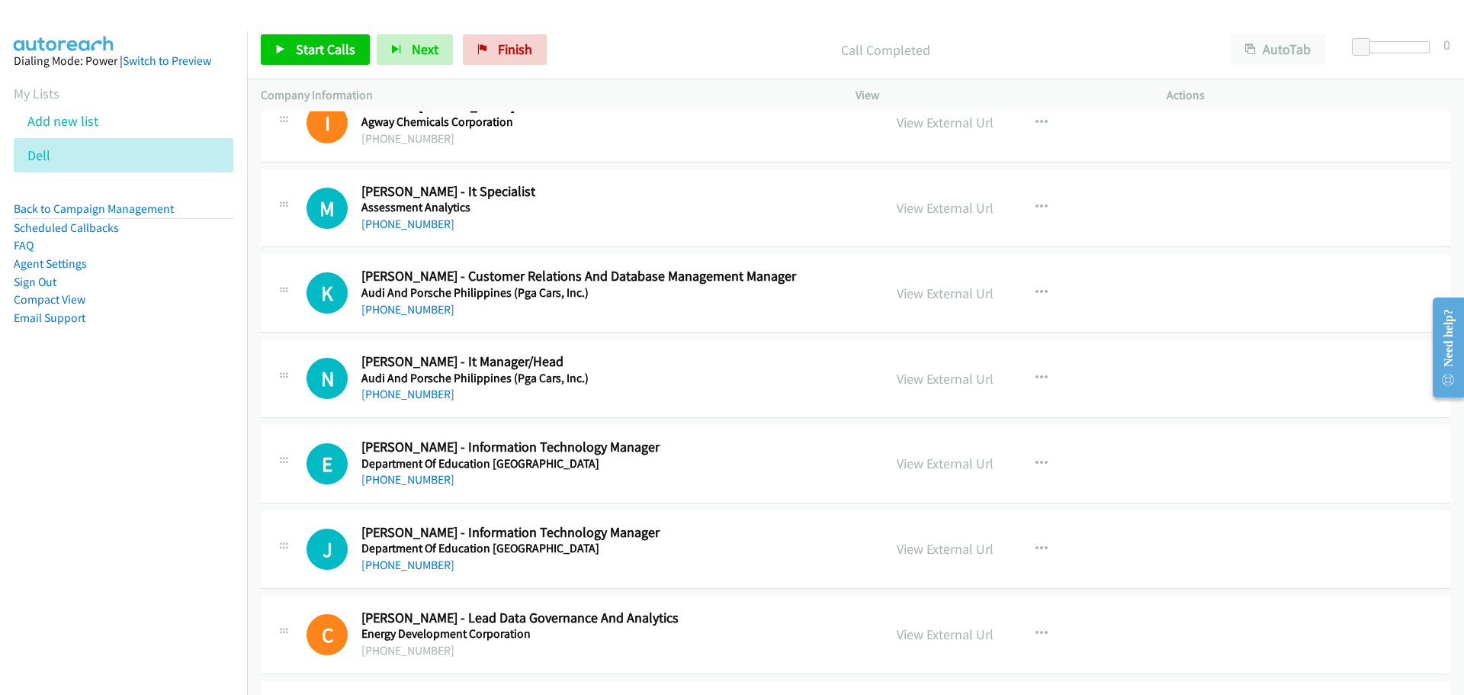
scroll to position [4816, 0]
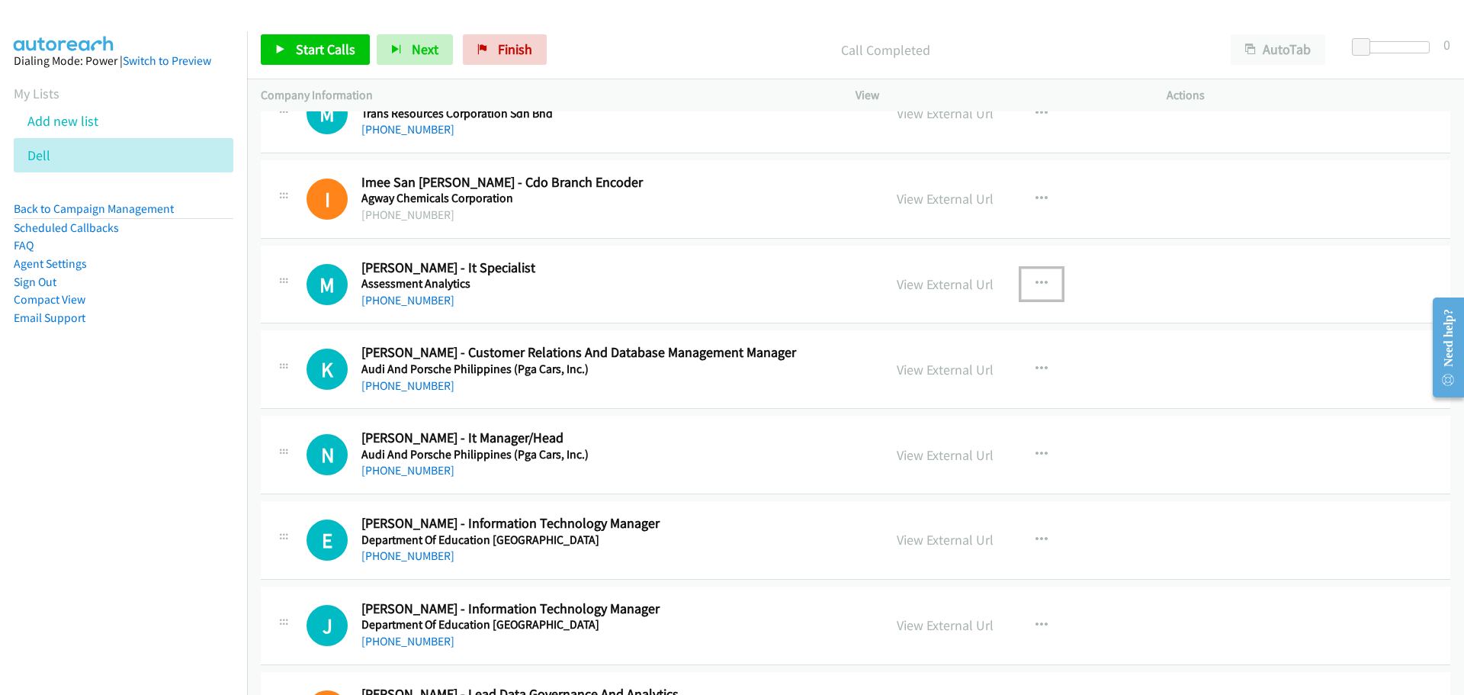
click at [1036, 282] on icon "button" at bounding box center [1042, 284] width 12 height 12
click at [928, 380] on link "Start Calls Here" at bounding box center [960, 383] width 203 height 31
drag, startPoint x: 288, startPoint y: 52, endPoint x: 369, endPoint y: 83, distance: 87.4
click at [289, 53] on link "Start Calls" at bounding box center [315, 49] width 109 height 31
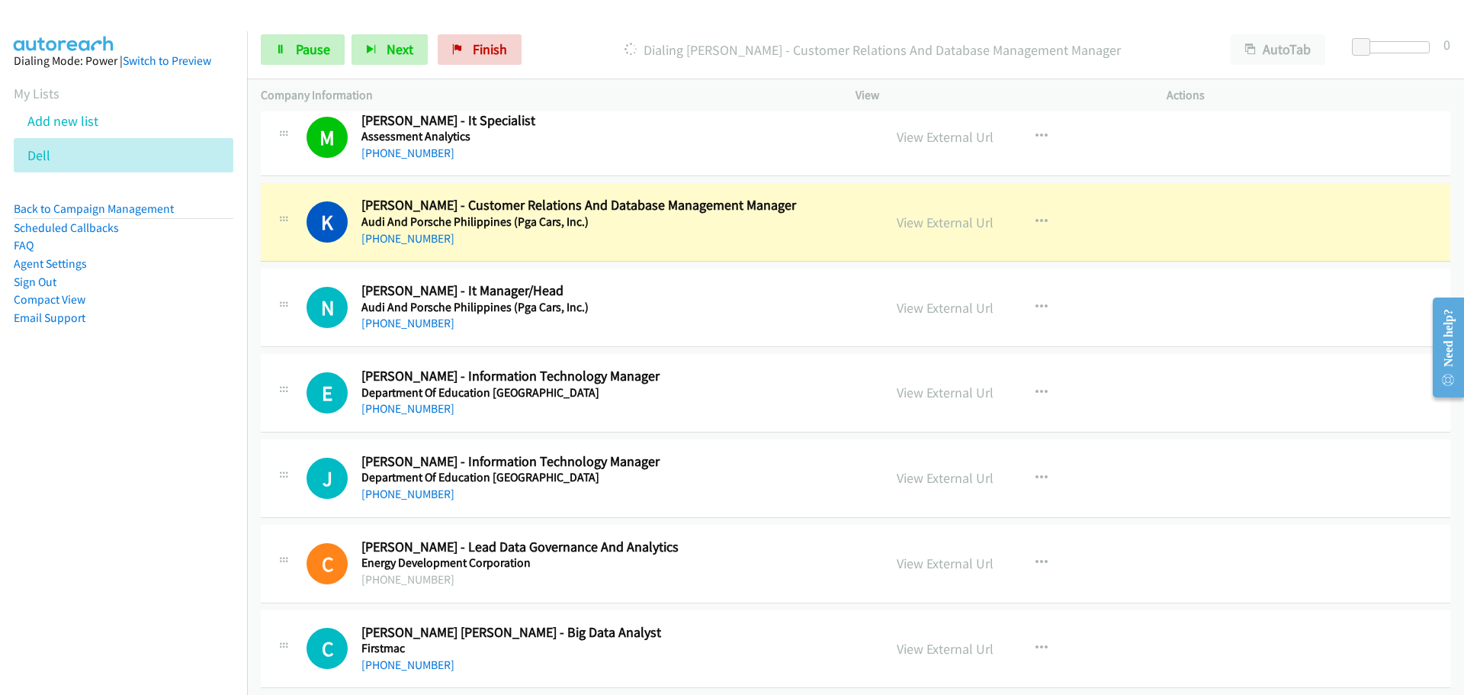
scroll to position [4968, 0]
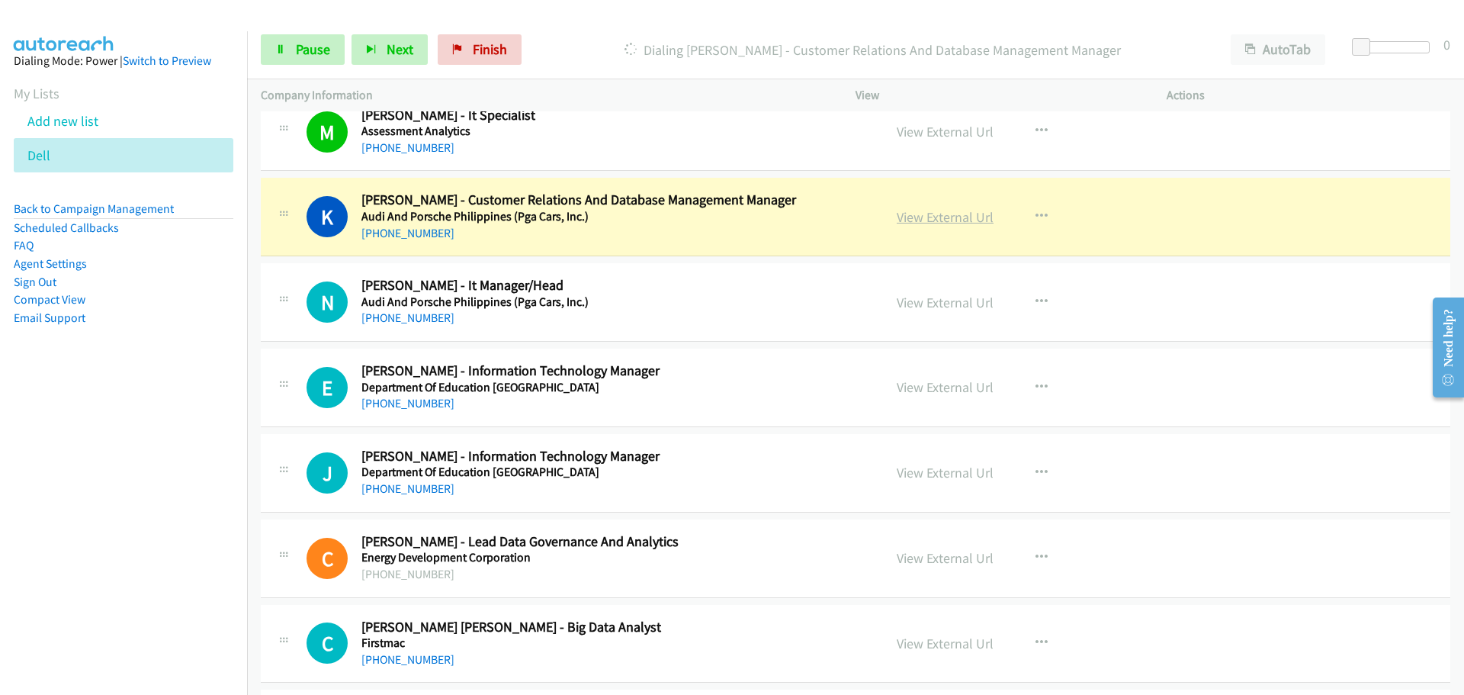
click at [949, 212] on link "View External Url" at bounding box center [945, 217] width 97 height 18
click at [300, 43] on span "Pause" at bounding box center [313, 49] width 34 height 18
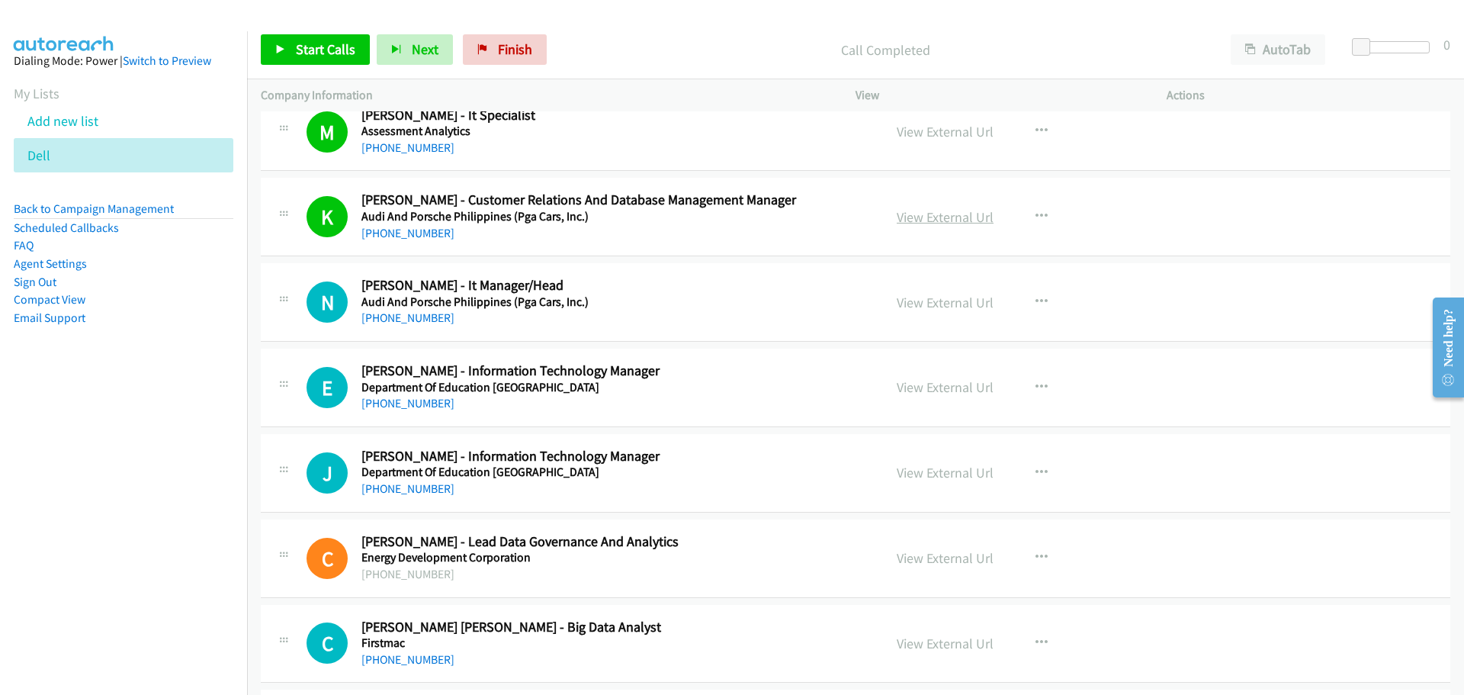
click at [943, 215] on link "View External Url" at bounding box center [945, 217] width 97 height 18
click at [302, 44] on span "Start Calls" at bounding box center [325, 49] width 59 height 18
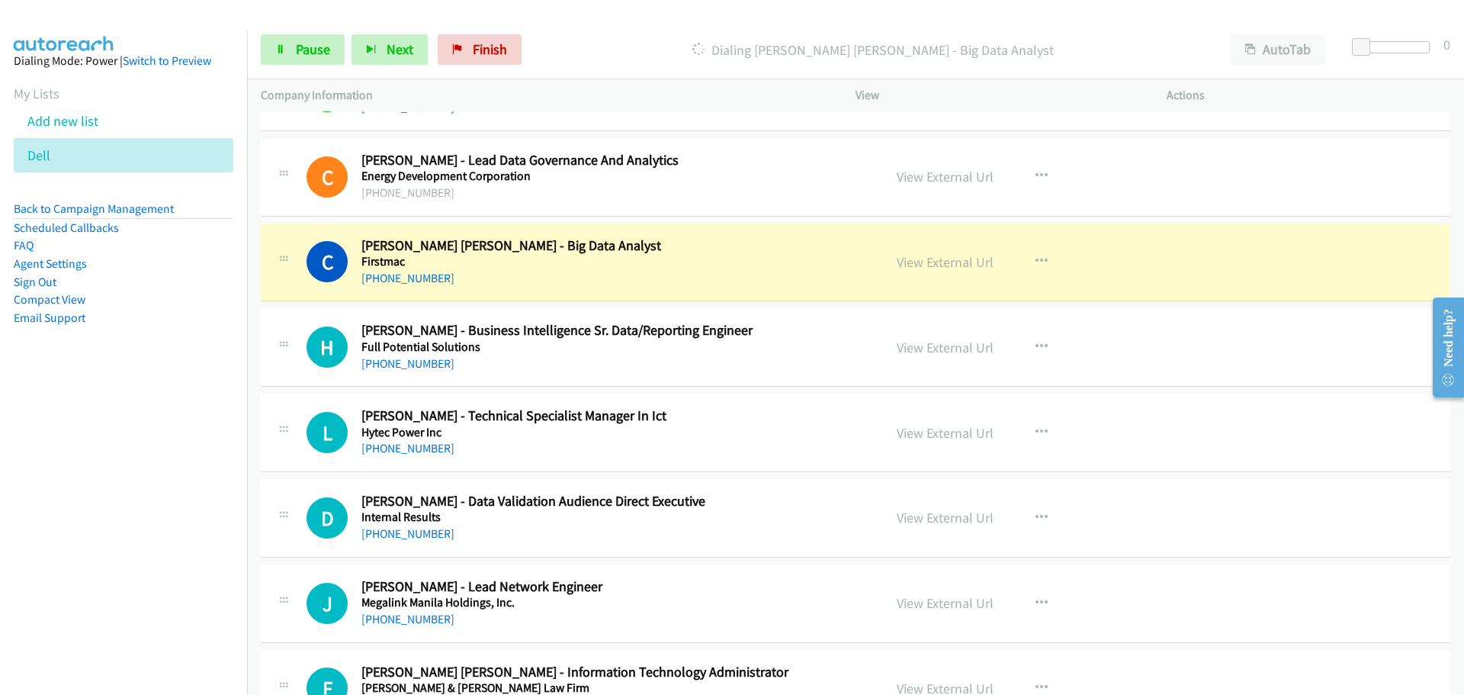
scroll to position [5426, 0]
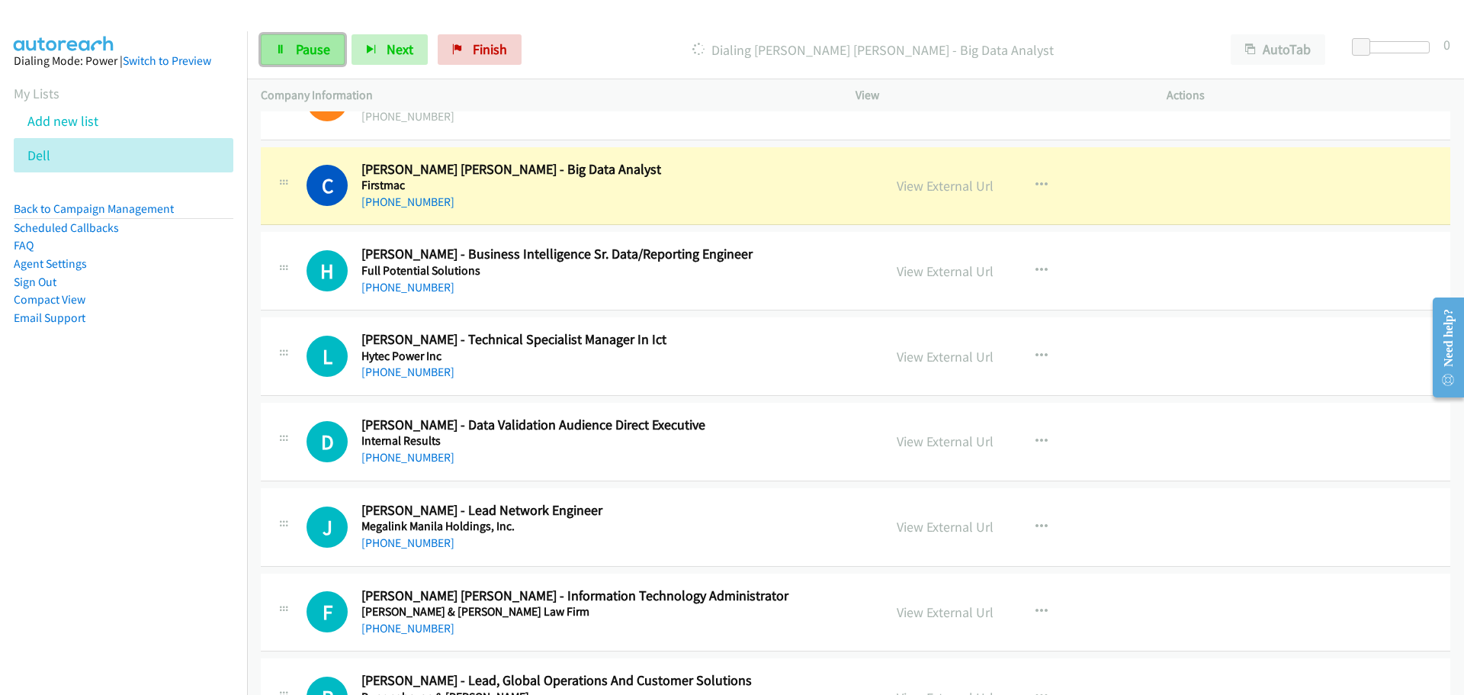
click at [288, 49] on link "Pause" at bounding box center [303, 49] width 84 height 31
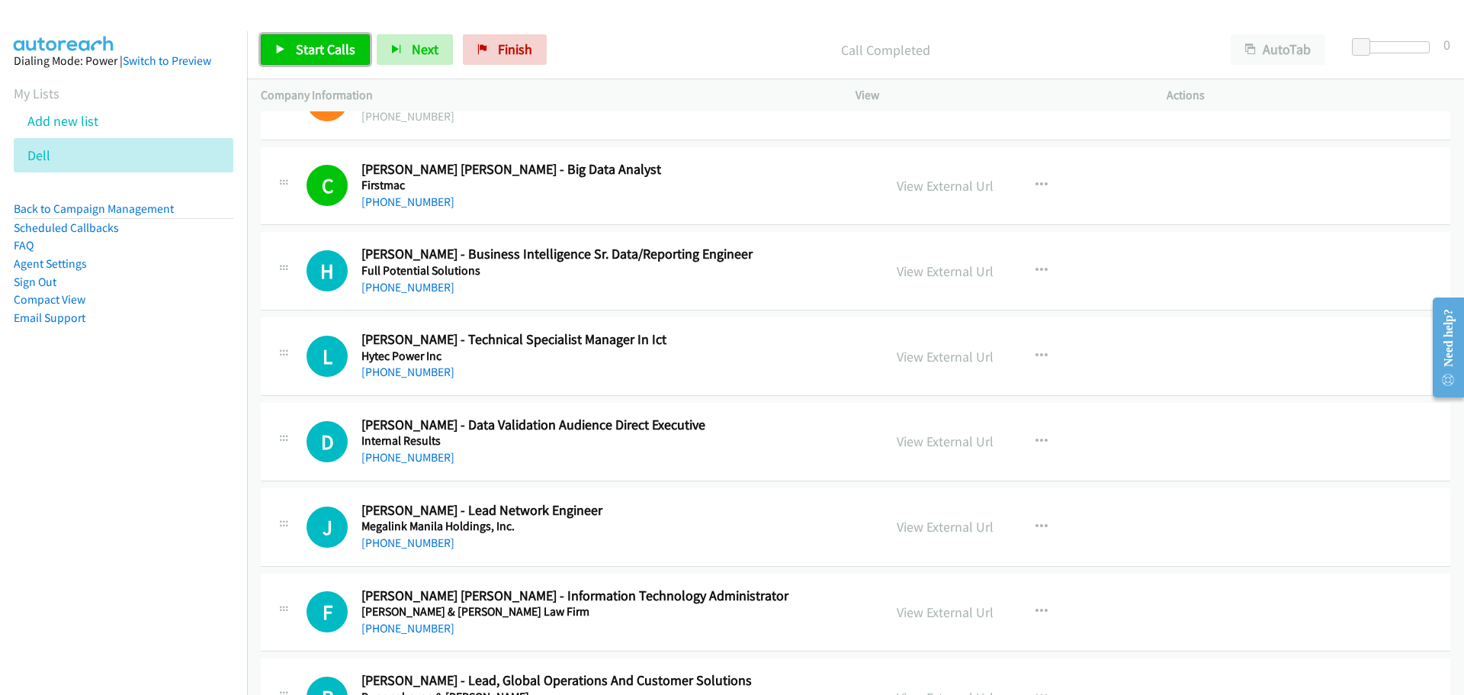
click at [297, 51] on span "Start Calls" at bounding box center [325, 49] width 59 height 18
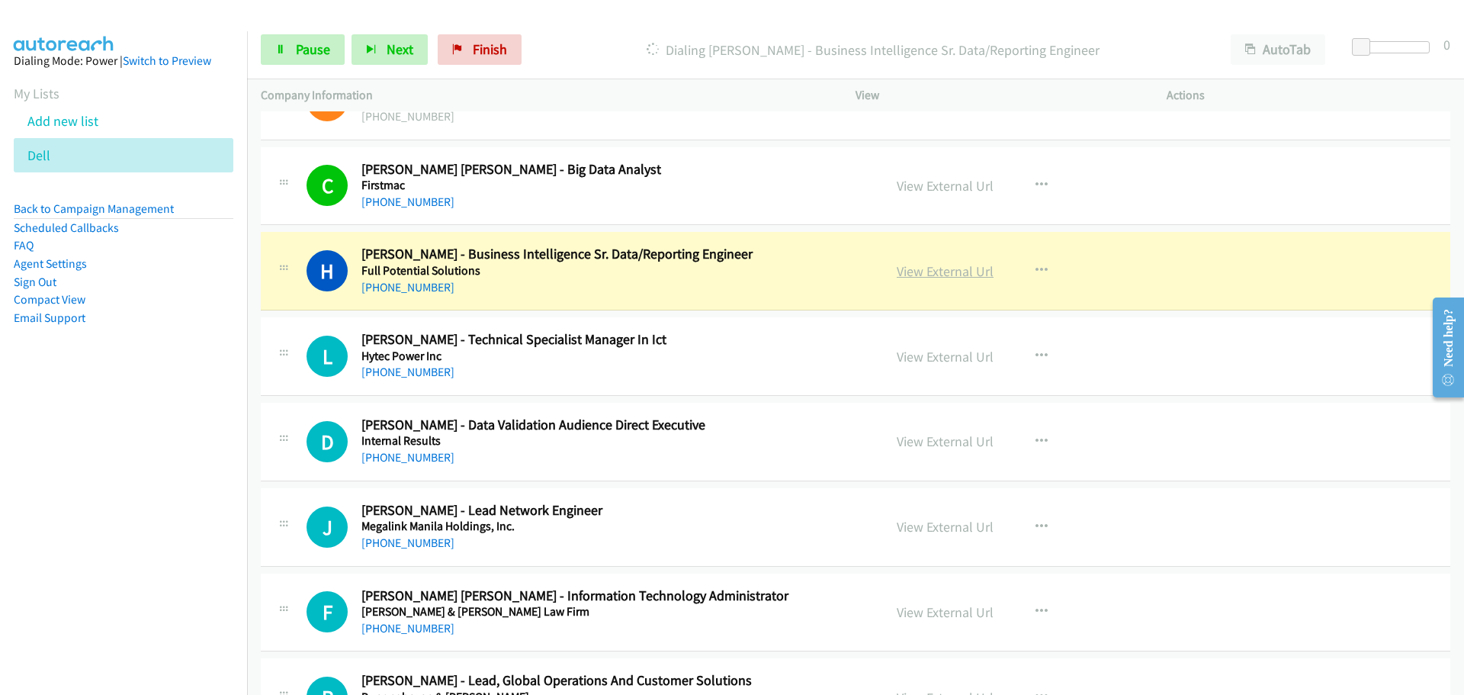
click at [942, 270] on link "View External Url" at bounding box center [945, 271] width 97 height 18
click at [327, 36] on link "Pause" at bounding box center [303, 49] width 84 height 31
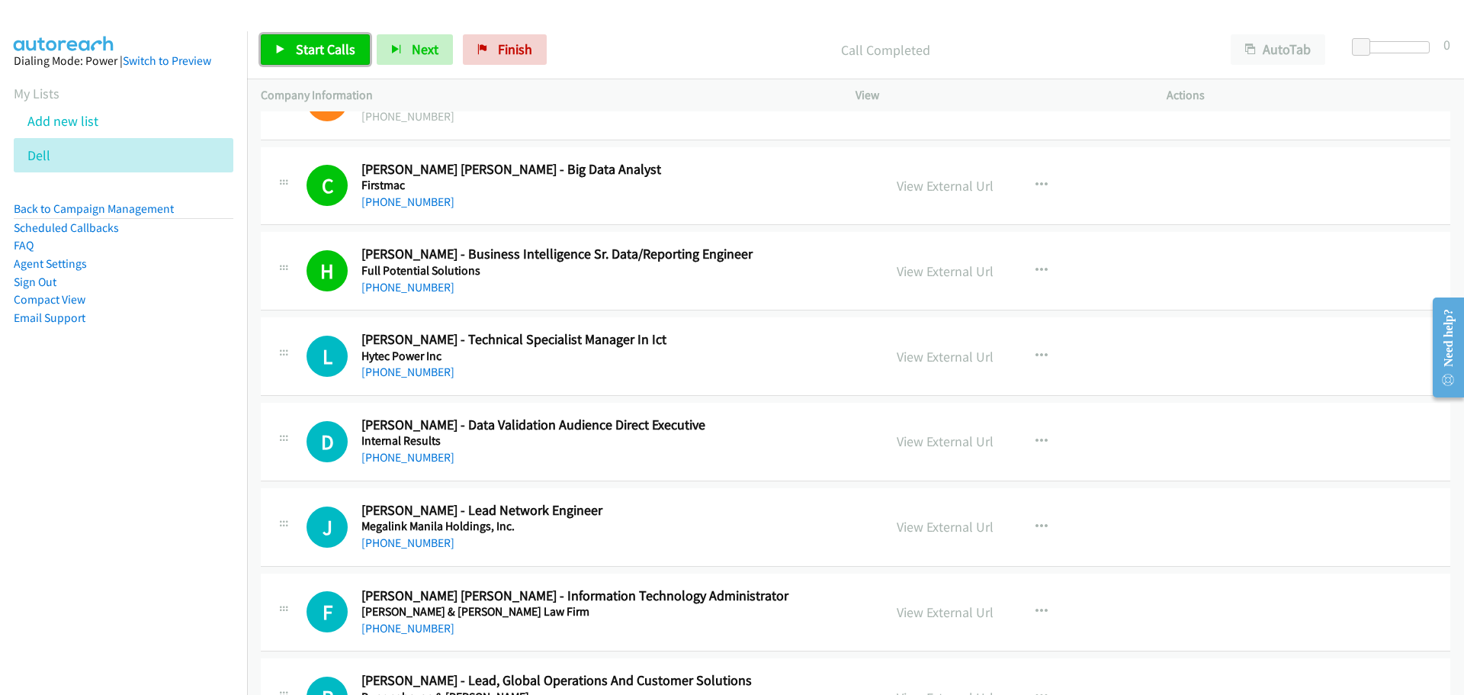
click at [305, 43] on span "Start Calls" at bounding box center [325, 49] width 59 height 18
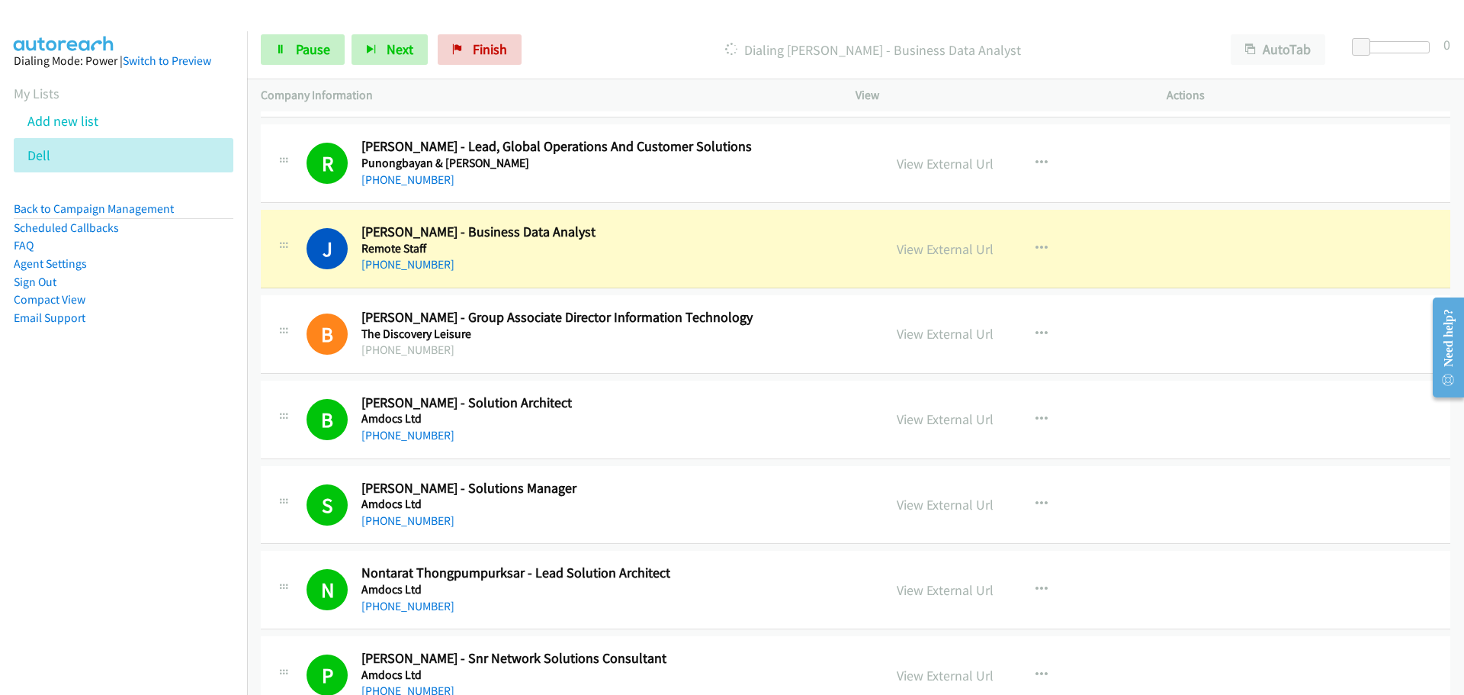
scroll to position [6036, 0]
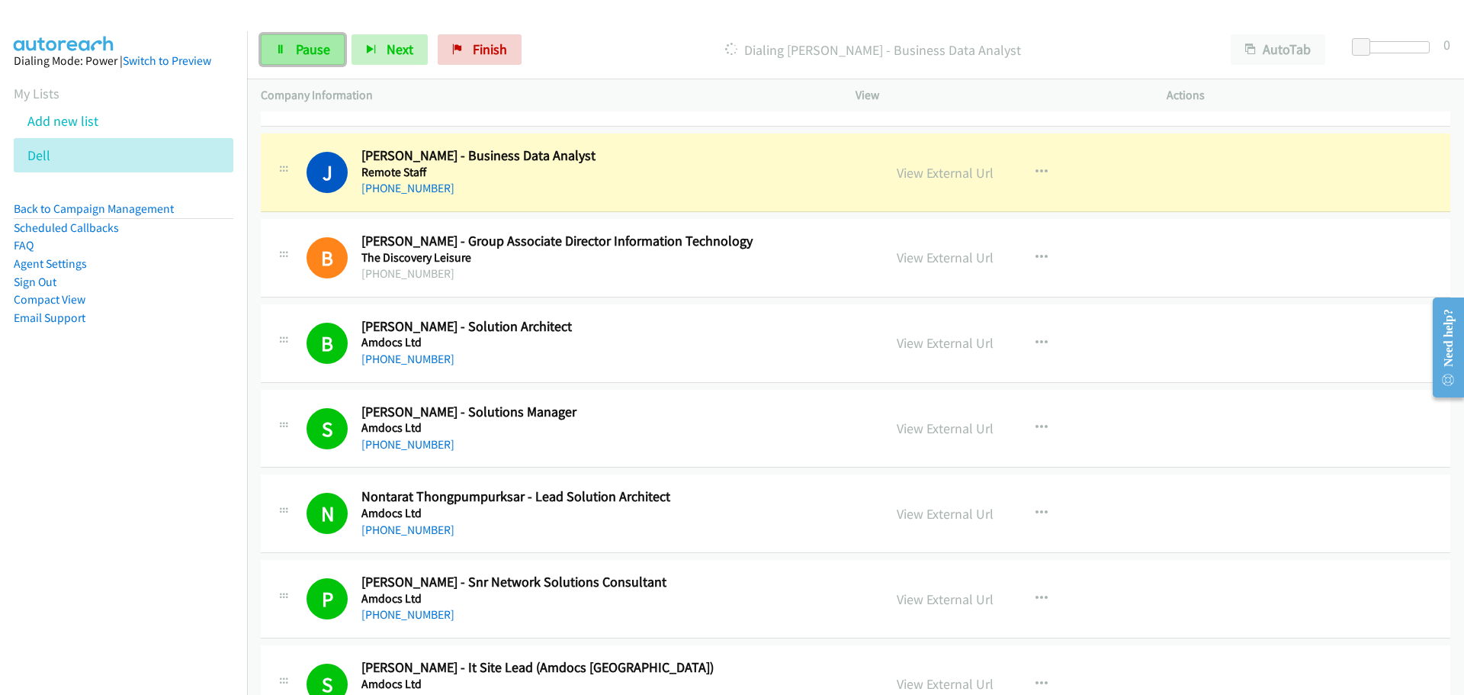
click at [300, 60] on link "Pause" at bounding box center [303, 49] width 84 height 31
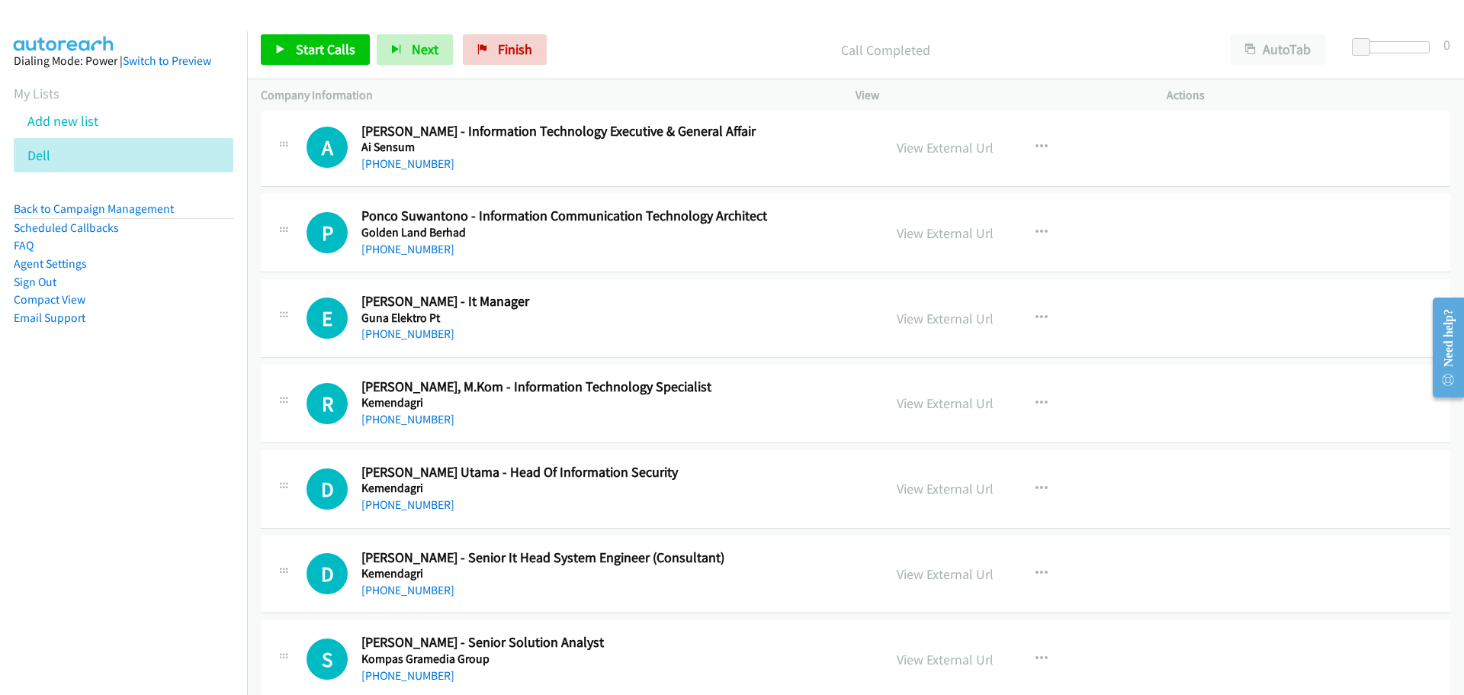
scroll to position [0, 0]
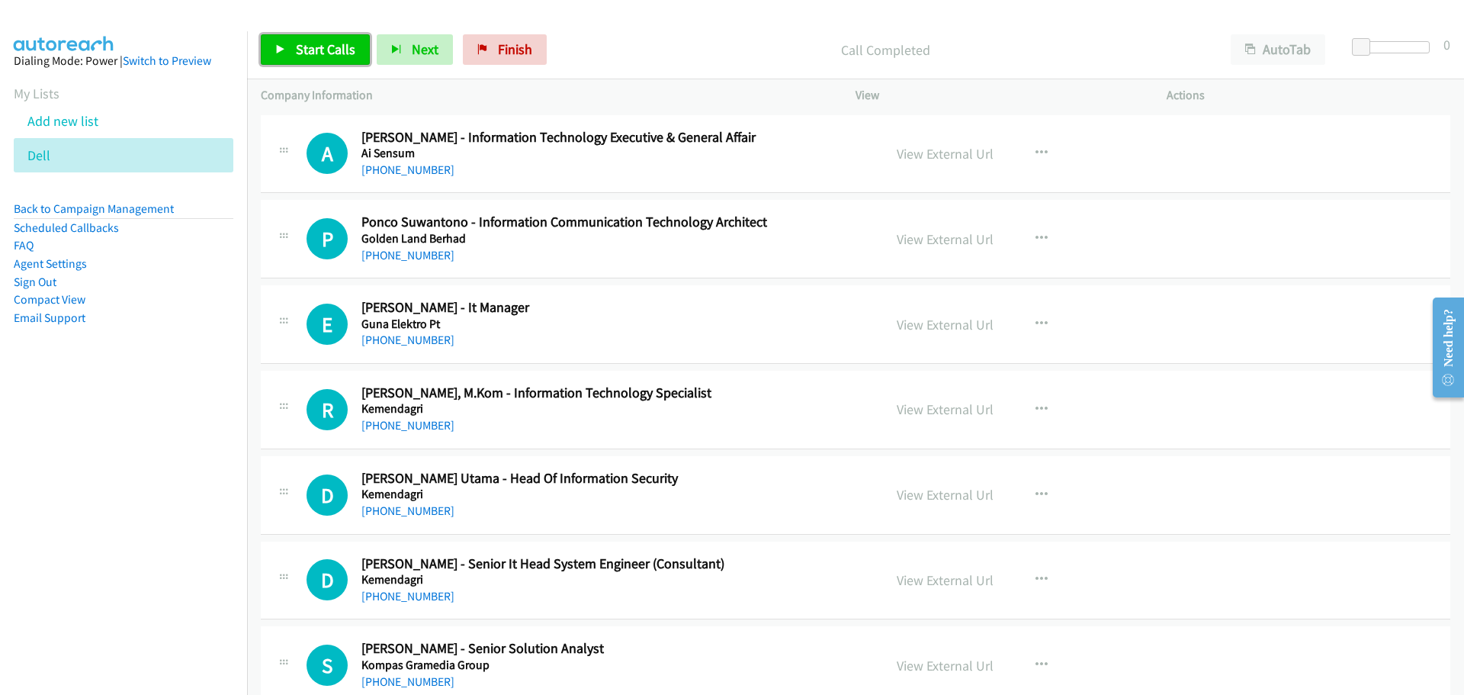
click at [330, 42] on span "Start Calls" at bounding box center [325, 49] width 59 height 18
drag, startPoint x: 330, startPoint y: 42, endPoint x: 840, endPoint y: 156, distance: 522.8
click at [839, 0] on div "Start Calls Pause Next Finish Call Completed AutoTab AutoTab 0 Company Informat…" at bounding box center [732, 0] width 1464 height 0
click at [1047, 145] on button "button" at bounding box center [1041, 153] width 41 height 31
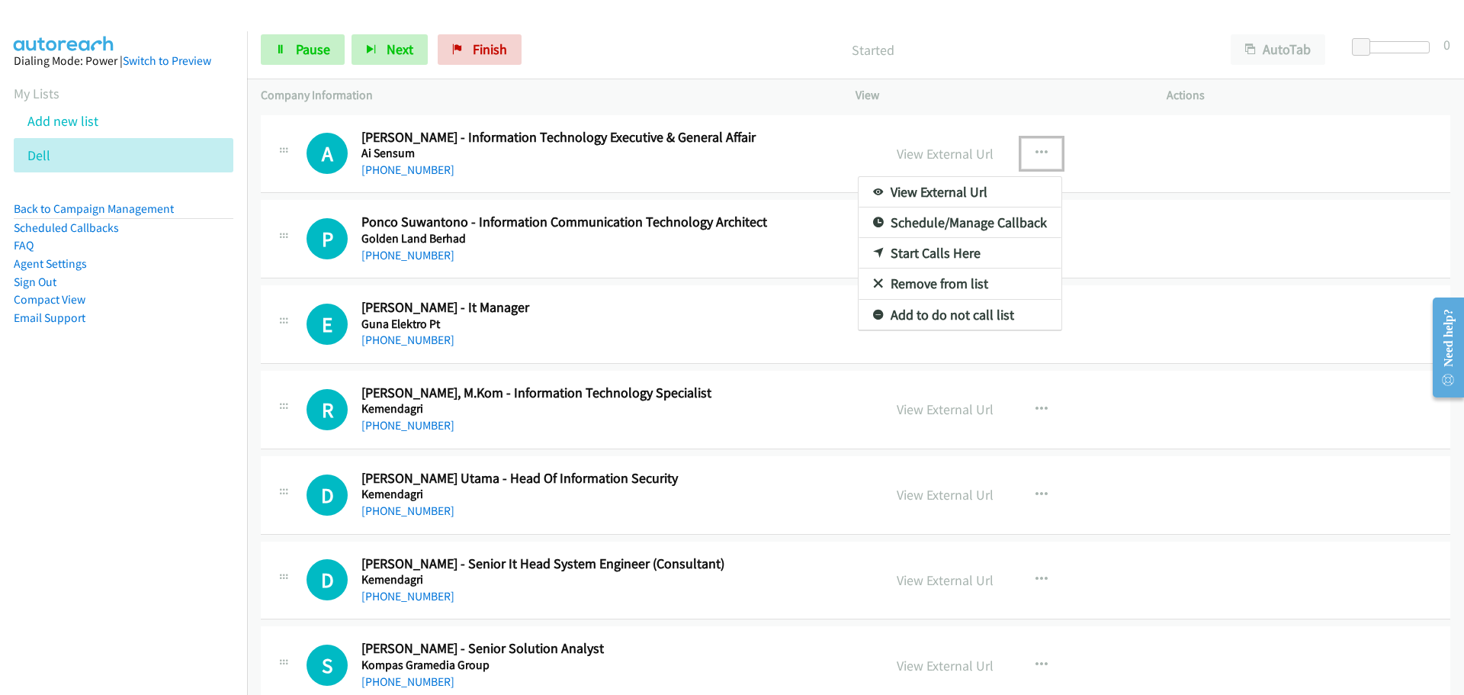
click at [953, 253] on link "Start Calls Here" at bounding box center [960, 253] width 203 height 31
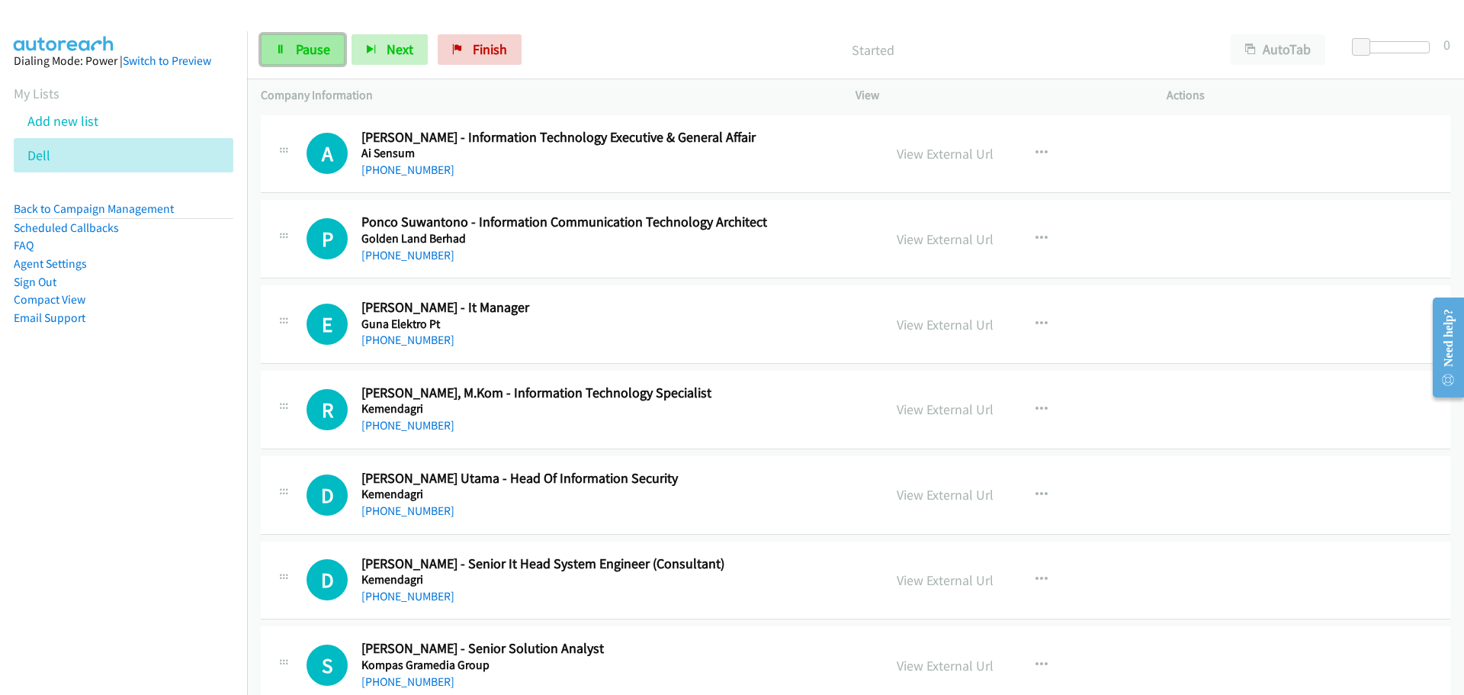
click at [324, 57] on span "Pause" at bounding box center [313, 49] width 34 height 18
click at [327, 53] on span "Start Calls" at bounding box center [325, 49] width 59 height 18
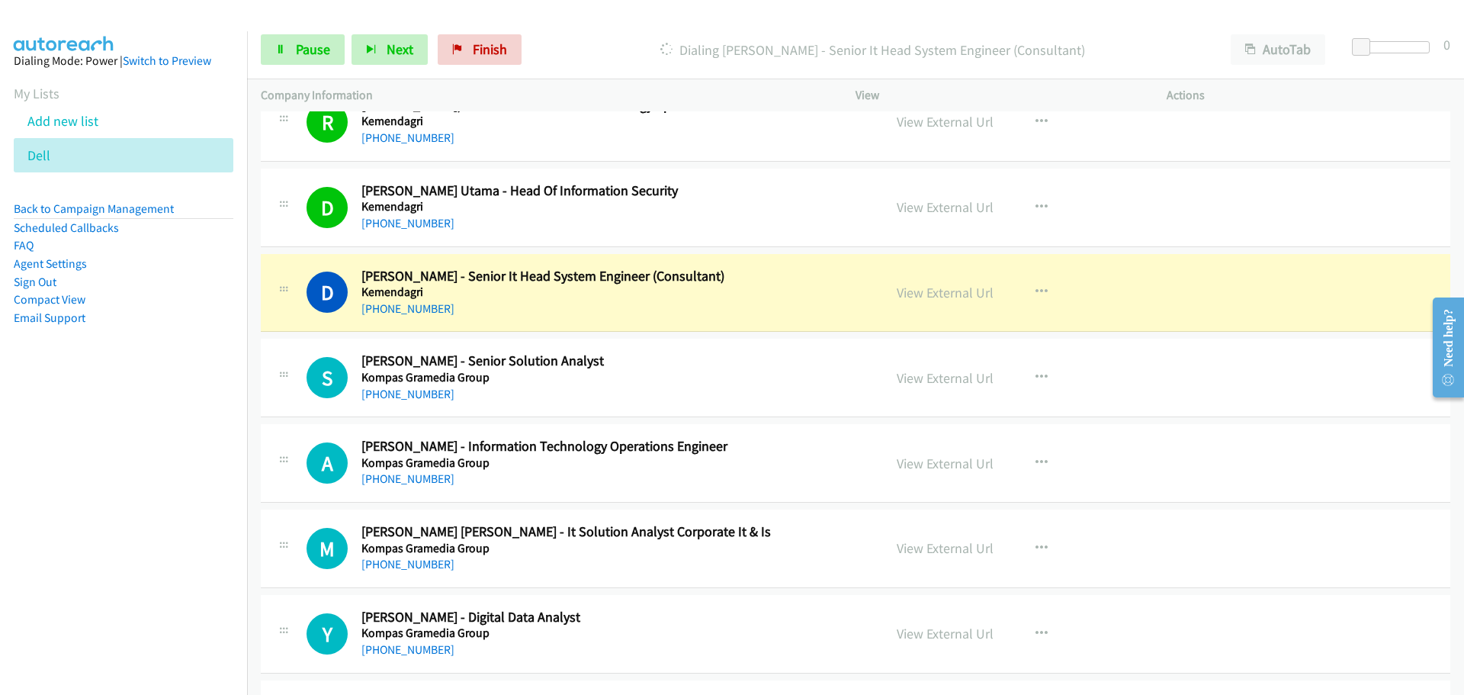
scroll to position [305, 0]
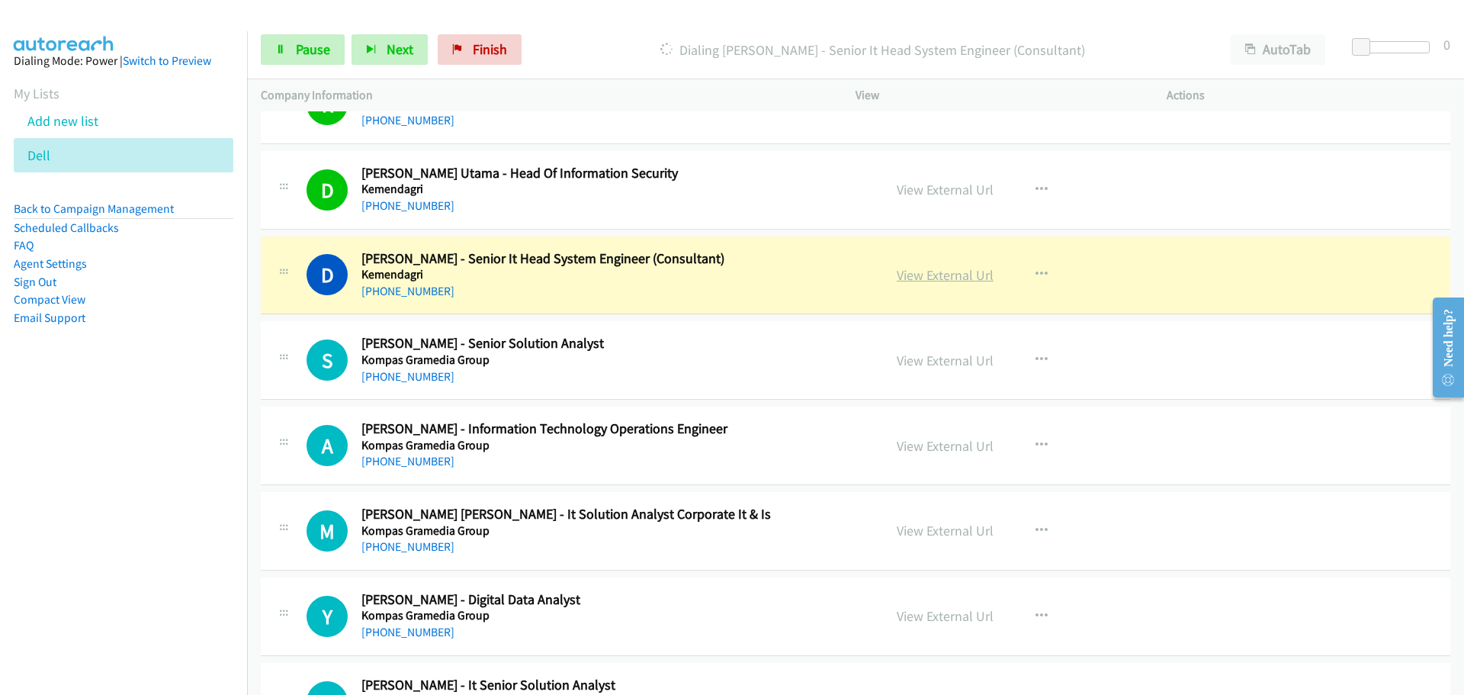
click at [953, 272] on link "View External Url" at bounding box center [945, 275] width 97 height 18
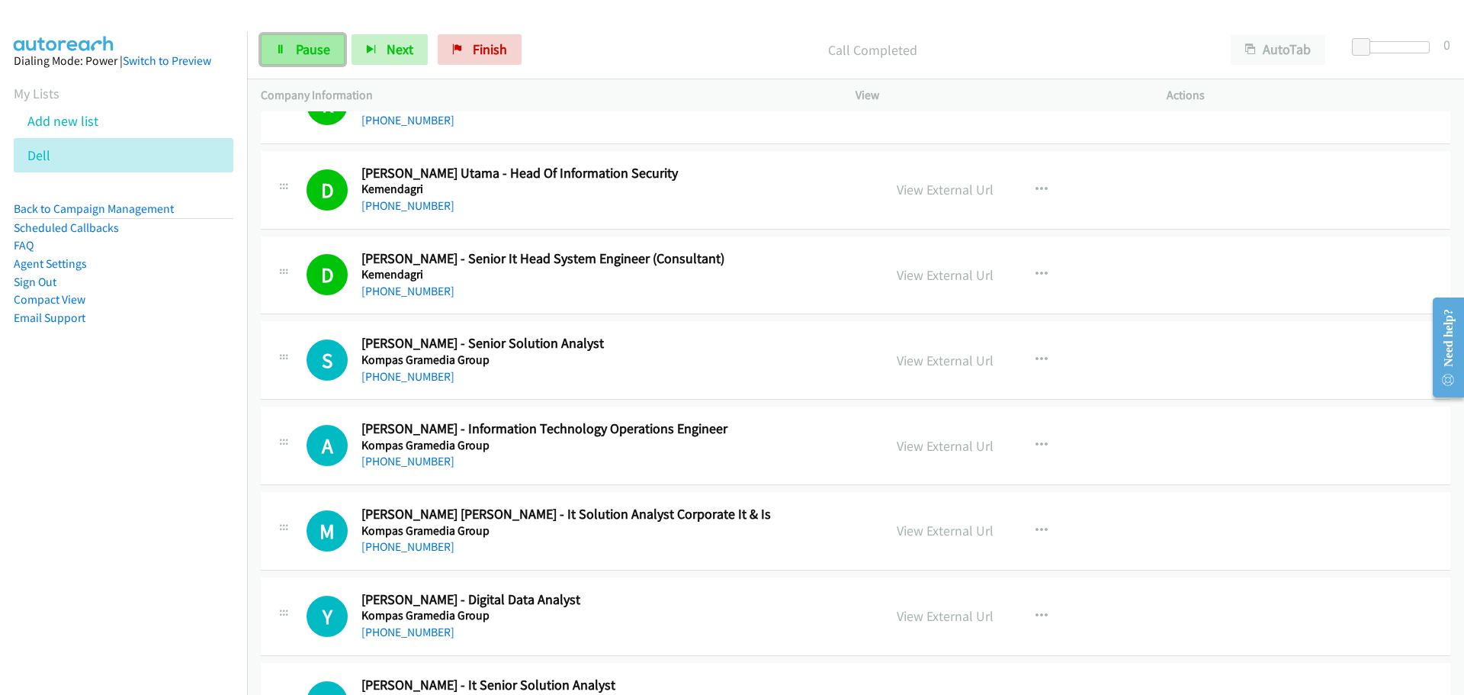
click at [318, 34] on link "Pause" at bounding box center [303, 49] width 84 height 31
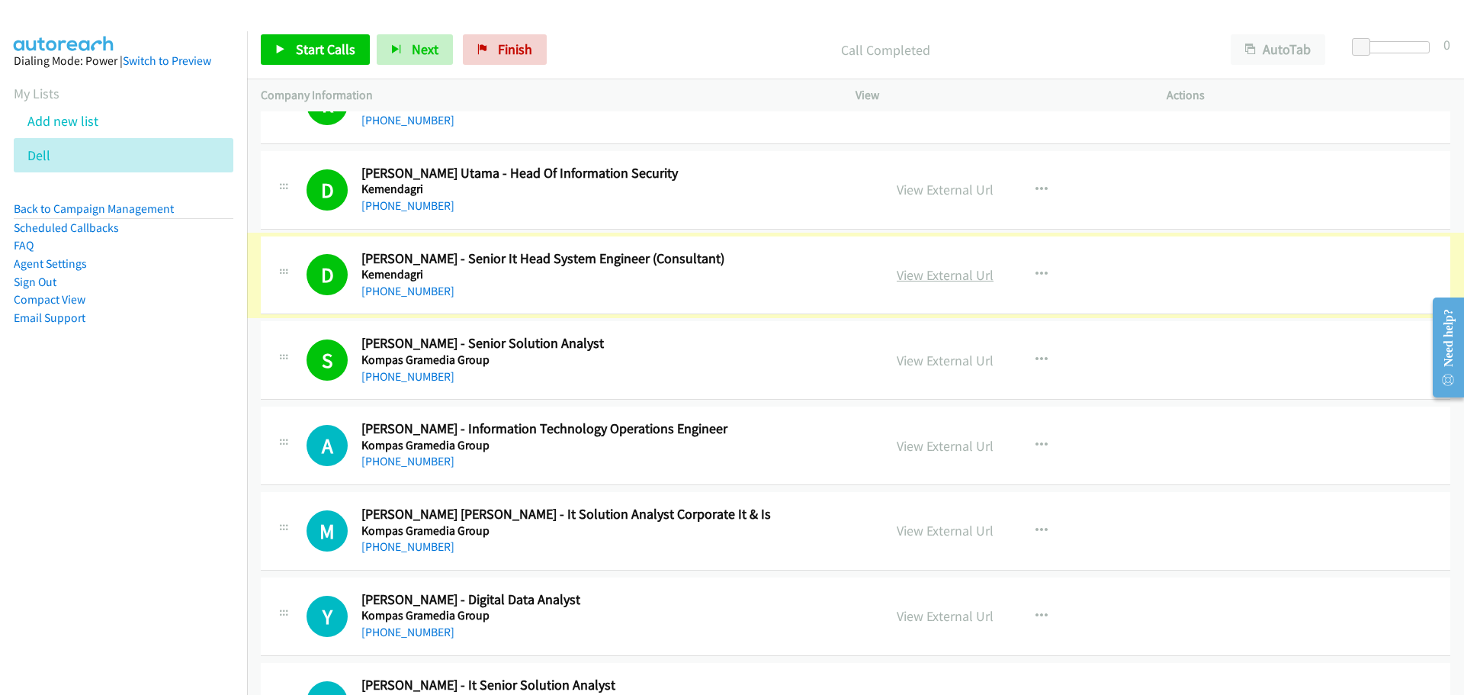
click at [950, 272] on link "View External Url" at bounding box center [945, 275] width 97 height 18
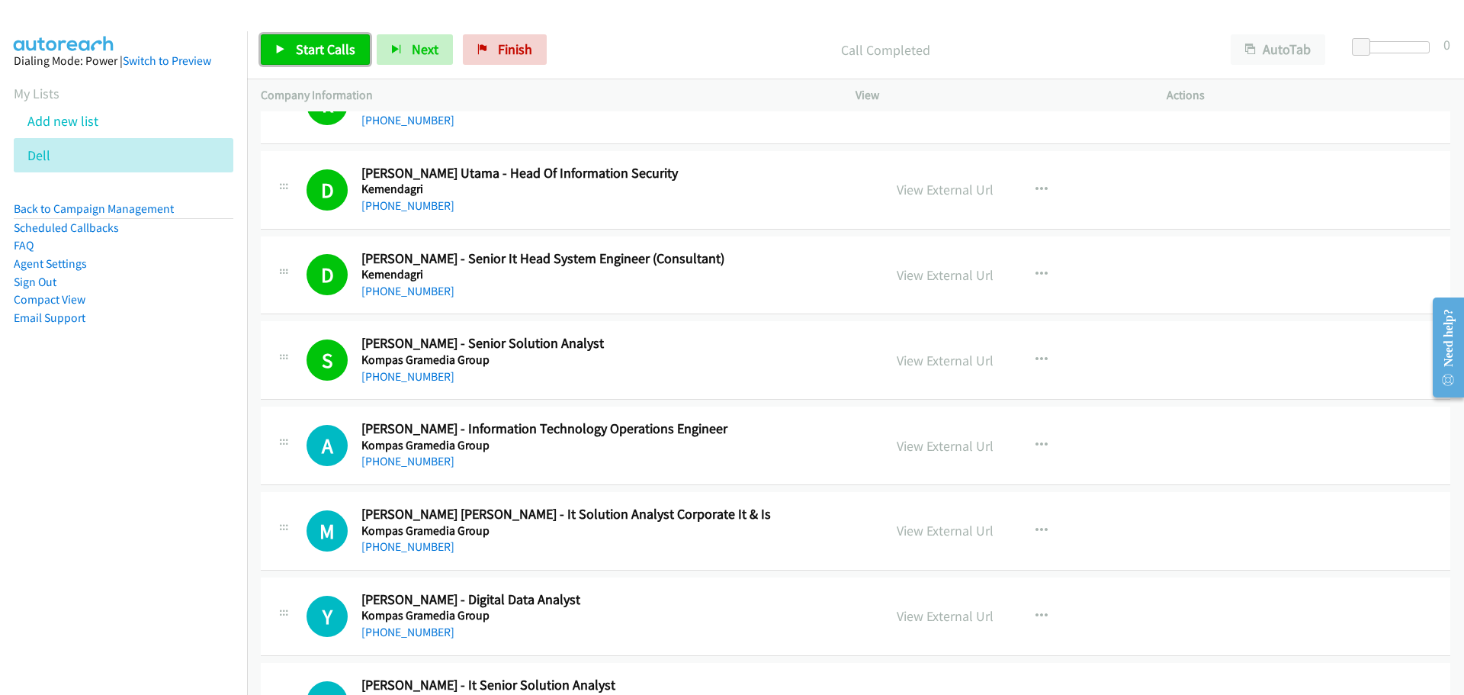
click at [300, 51] on span "Start Calls" at bounding box center [325, 49] width 59 height 18
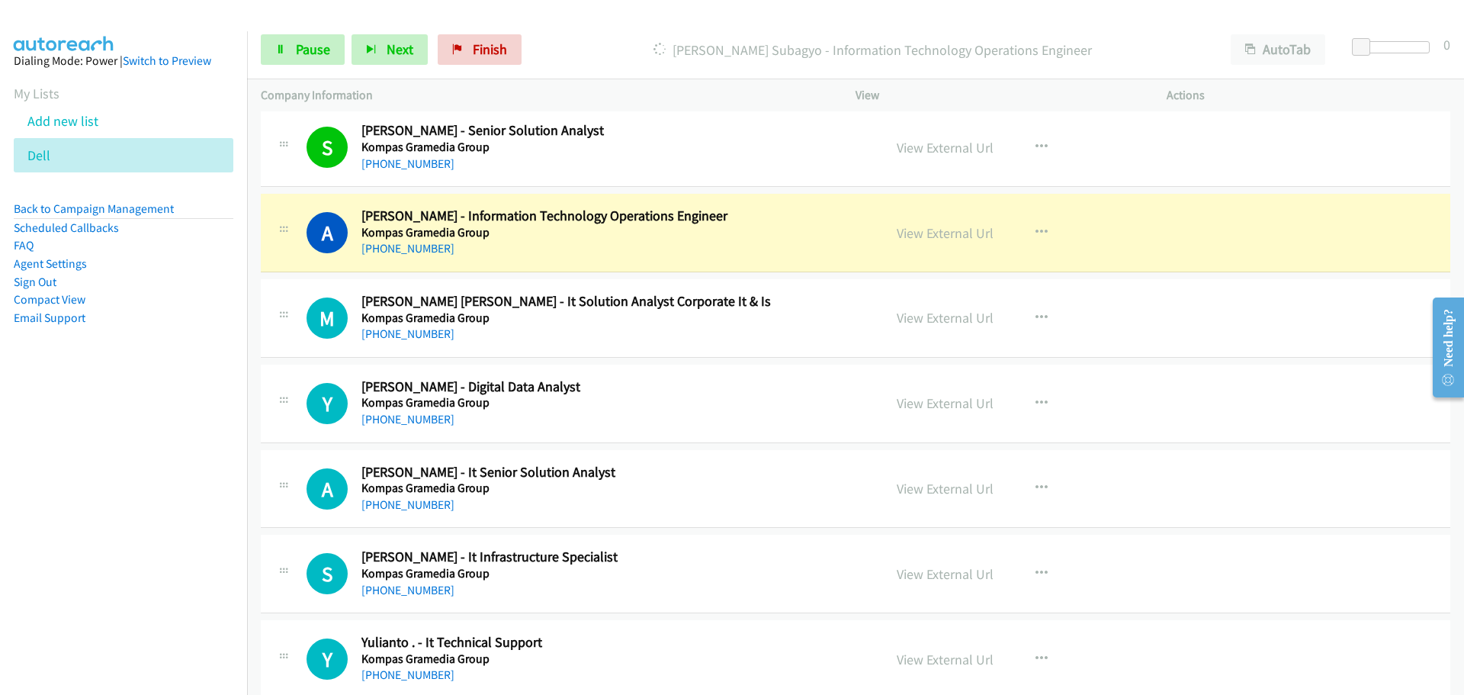
scroll to position [534, 0]
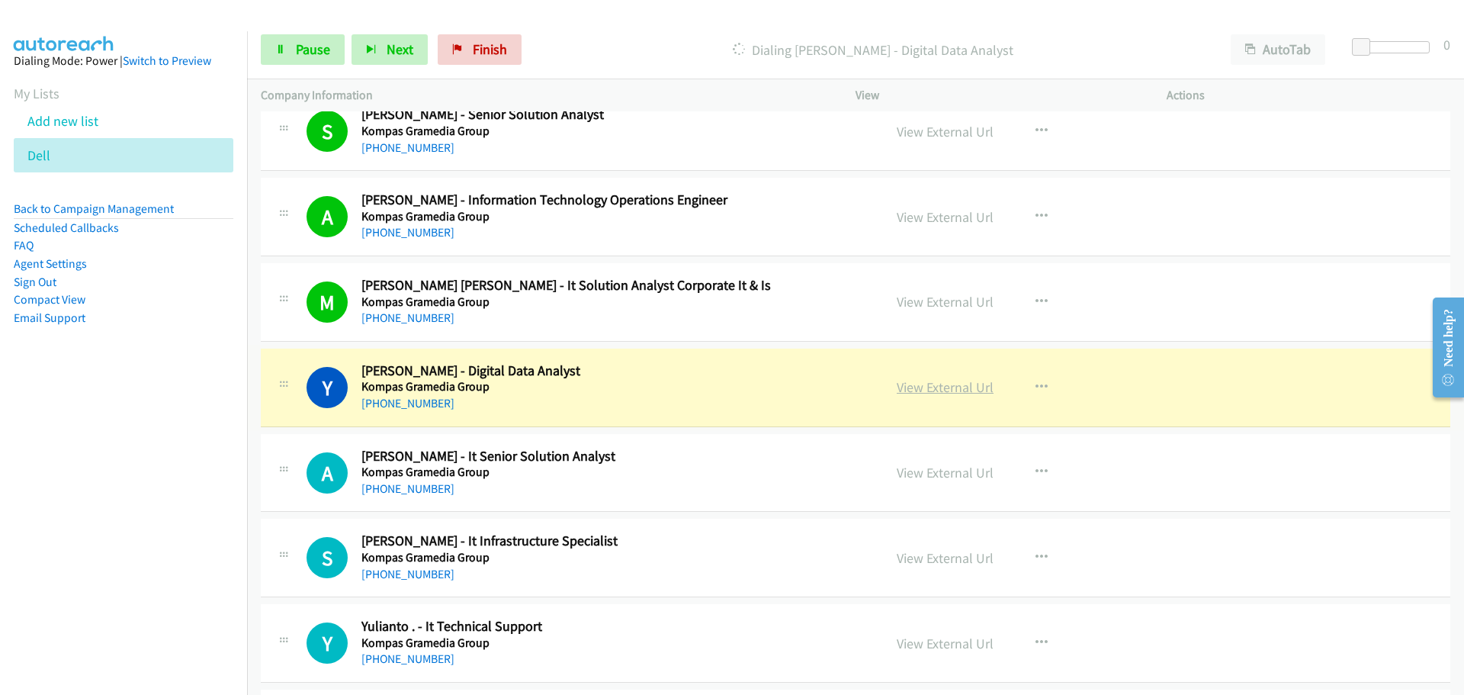
click at [918, 387] on link "View External Url" at bounding box center [945, 387] width 97 height 18
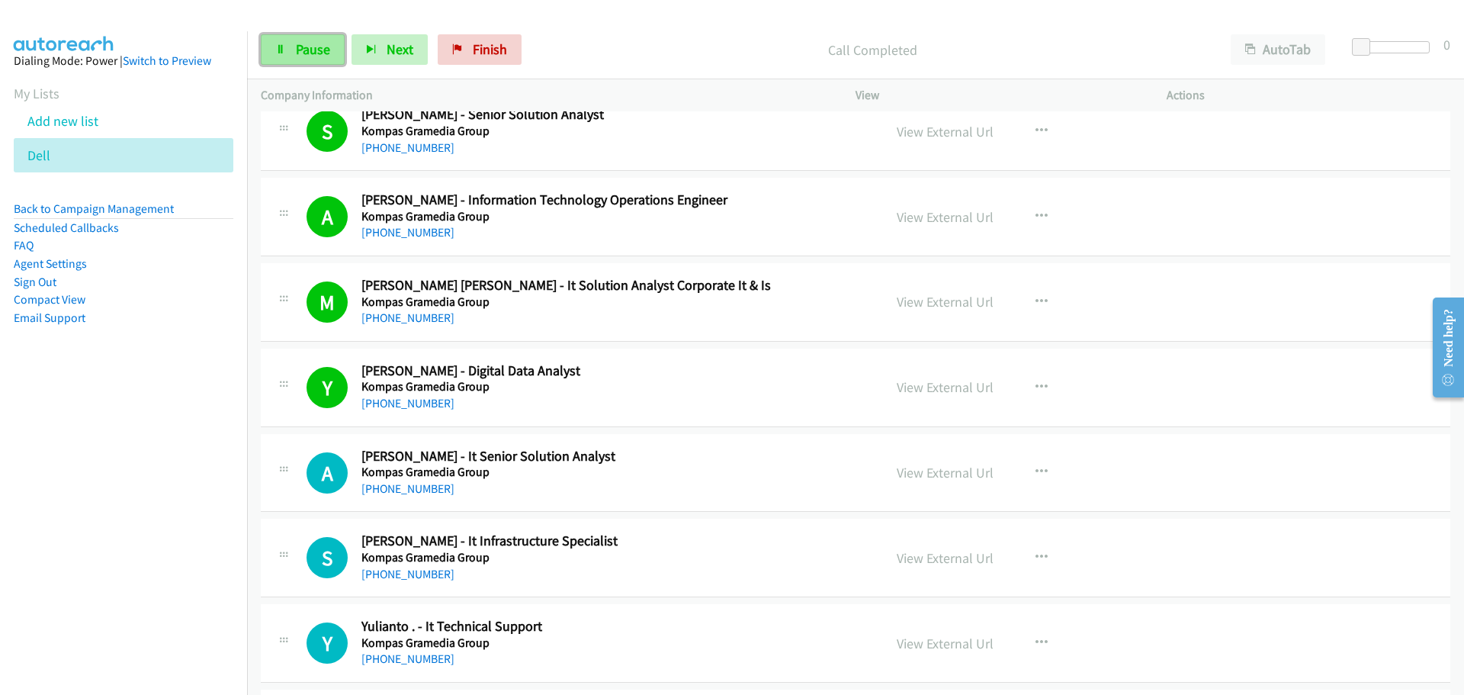
click at [292, 44] on link "Pause" at bounding box center [303, 49] width 84 height 31
click at [294, 40] on link "Start Calls" at bounding box center [315, 49] width 109 height 31
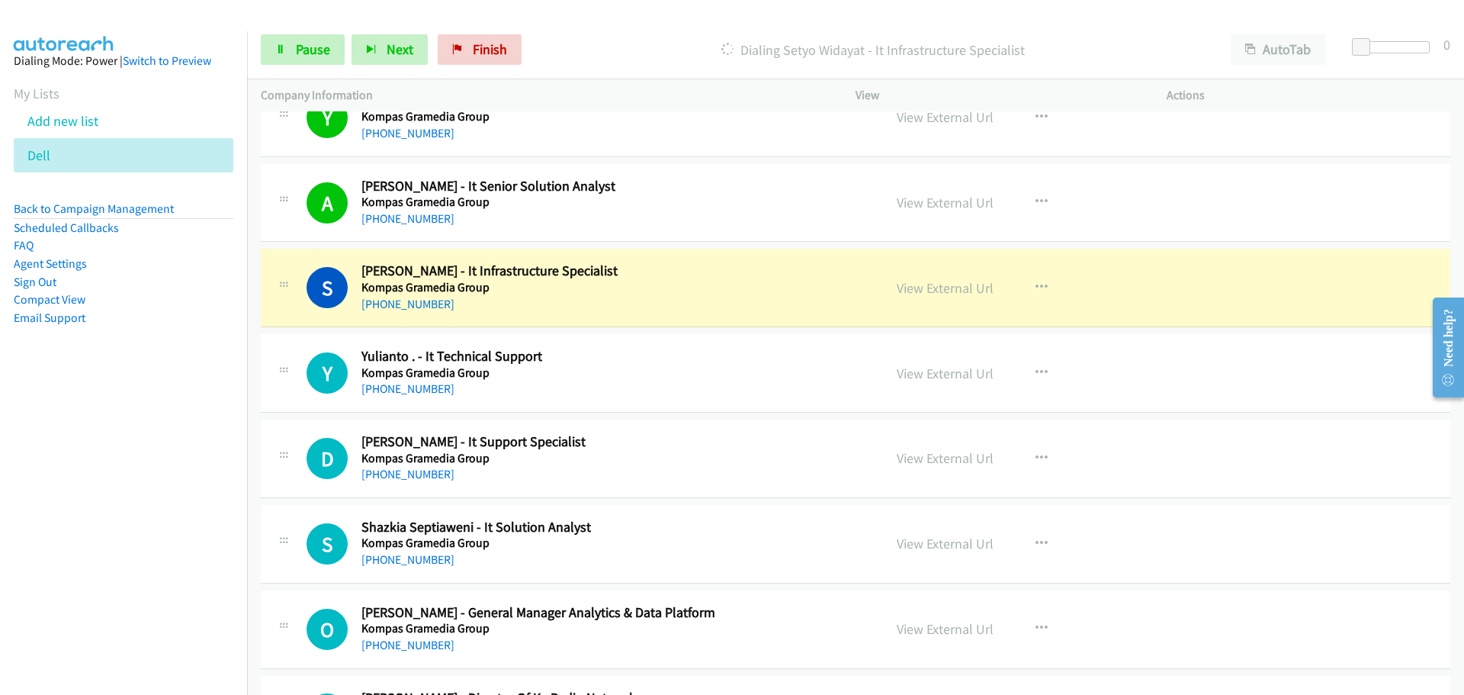
scroll to position [839, 0]
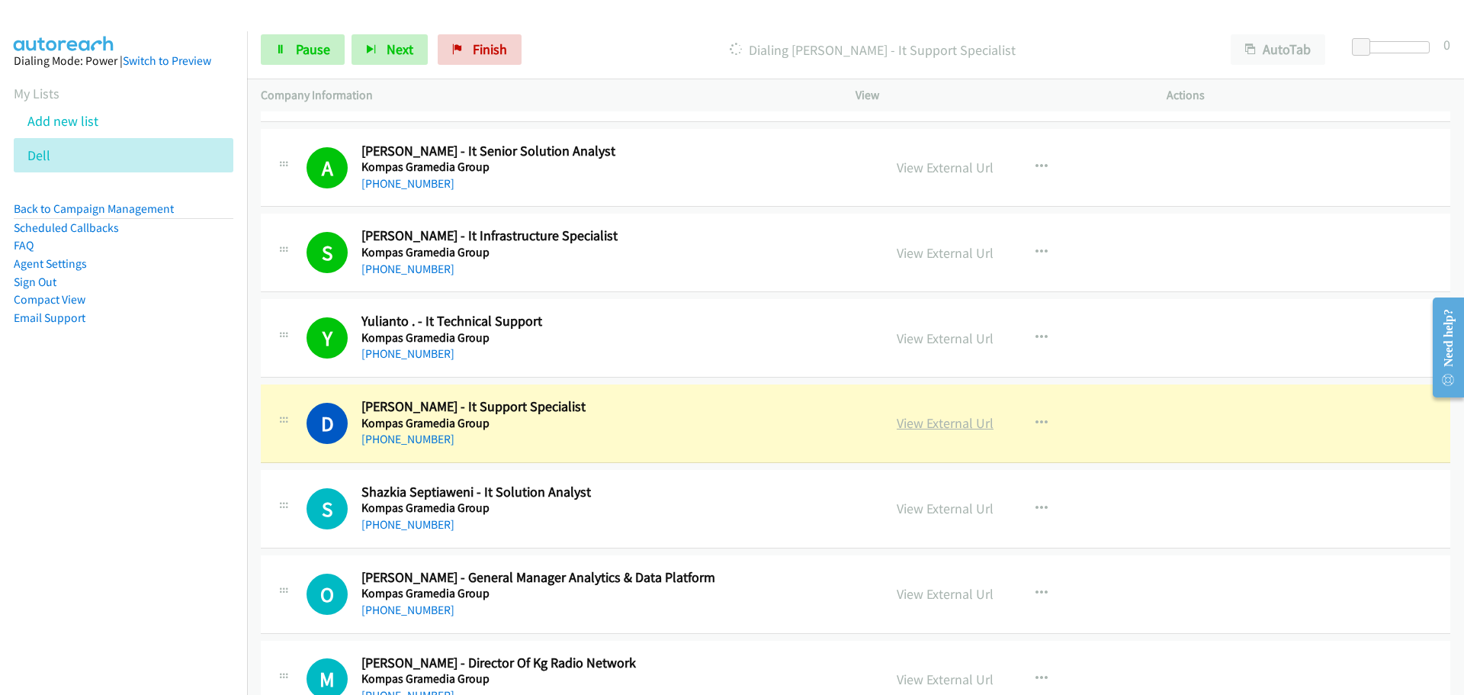
click at [931, 418] on link "View External Url" at bounding box center [945, 423] width 97 height 18
click at [290, 42] on link "Pause" at bounding box center [303, 49] width 84 height 31
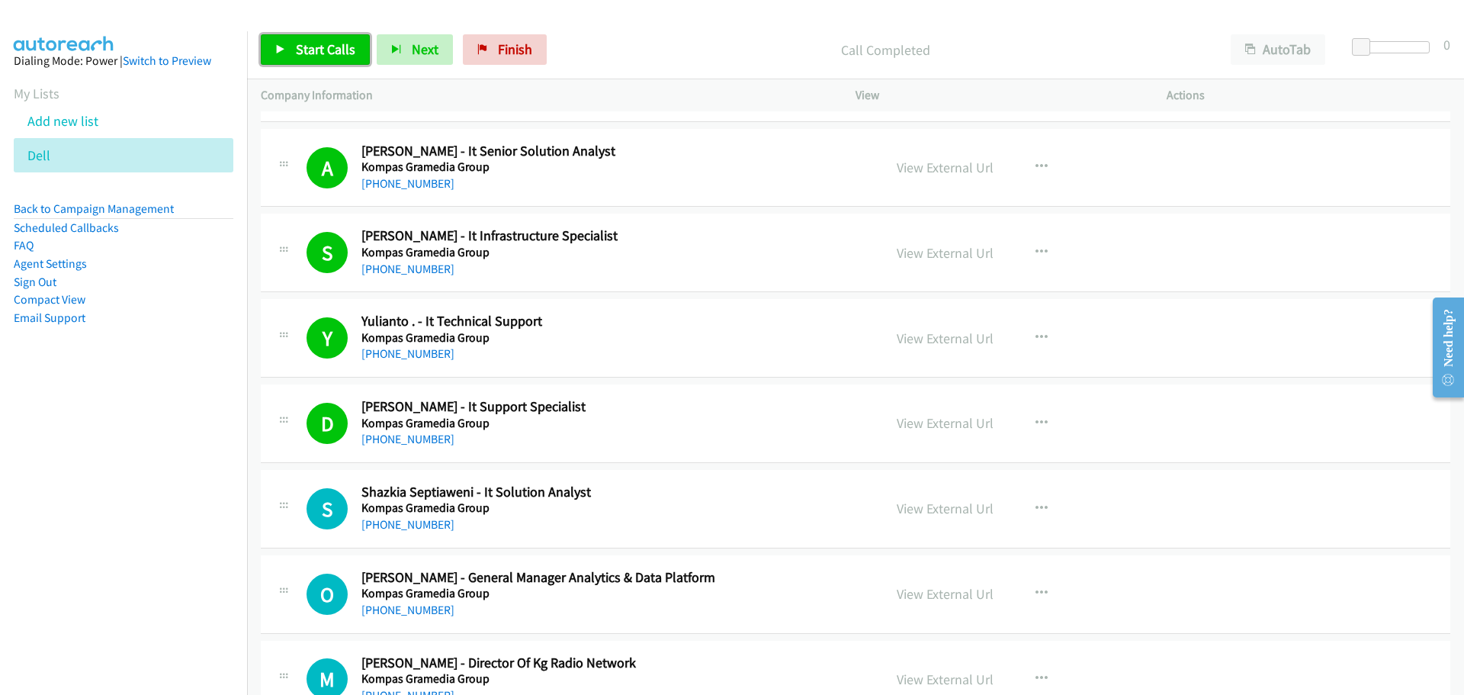
click at [289, 48] on link "Start Calls" at bounding box center [315, 49] width 109 height 31
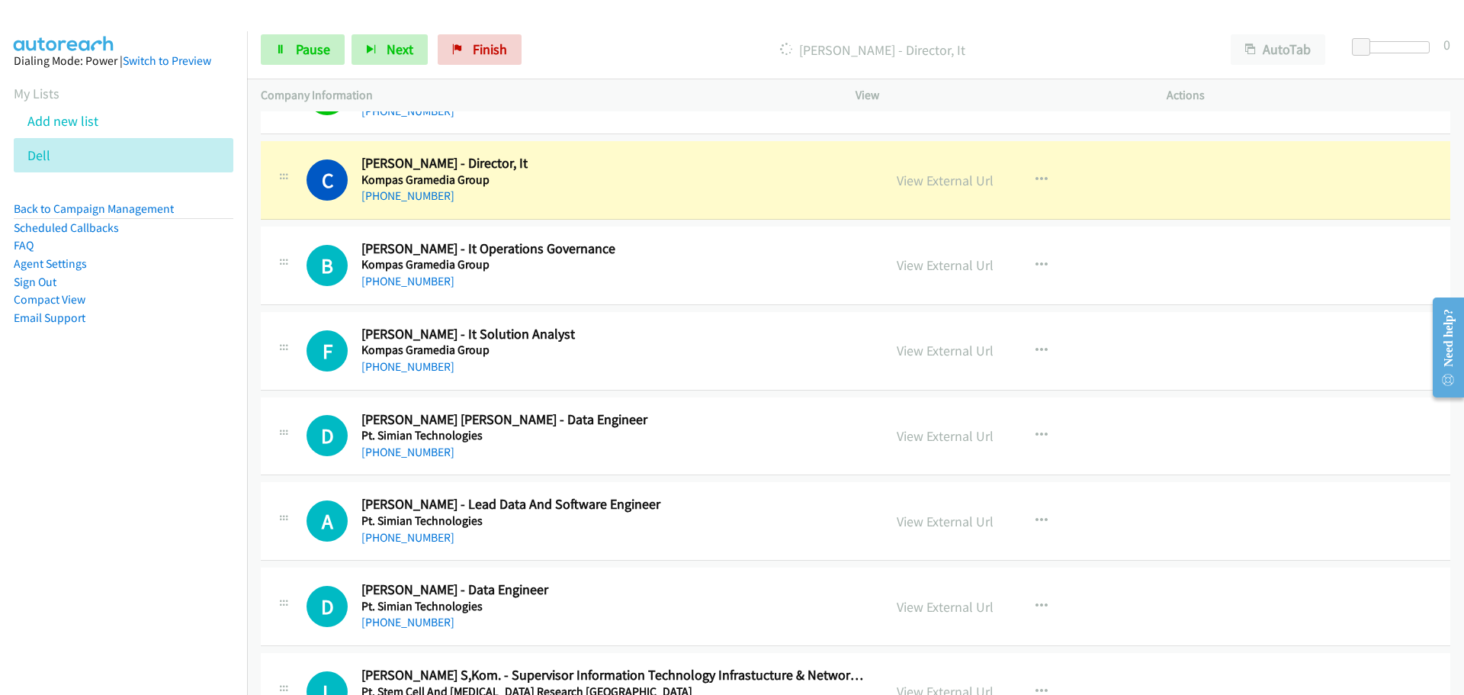
scroll to position [1525, 0]
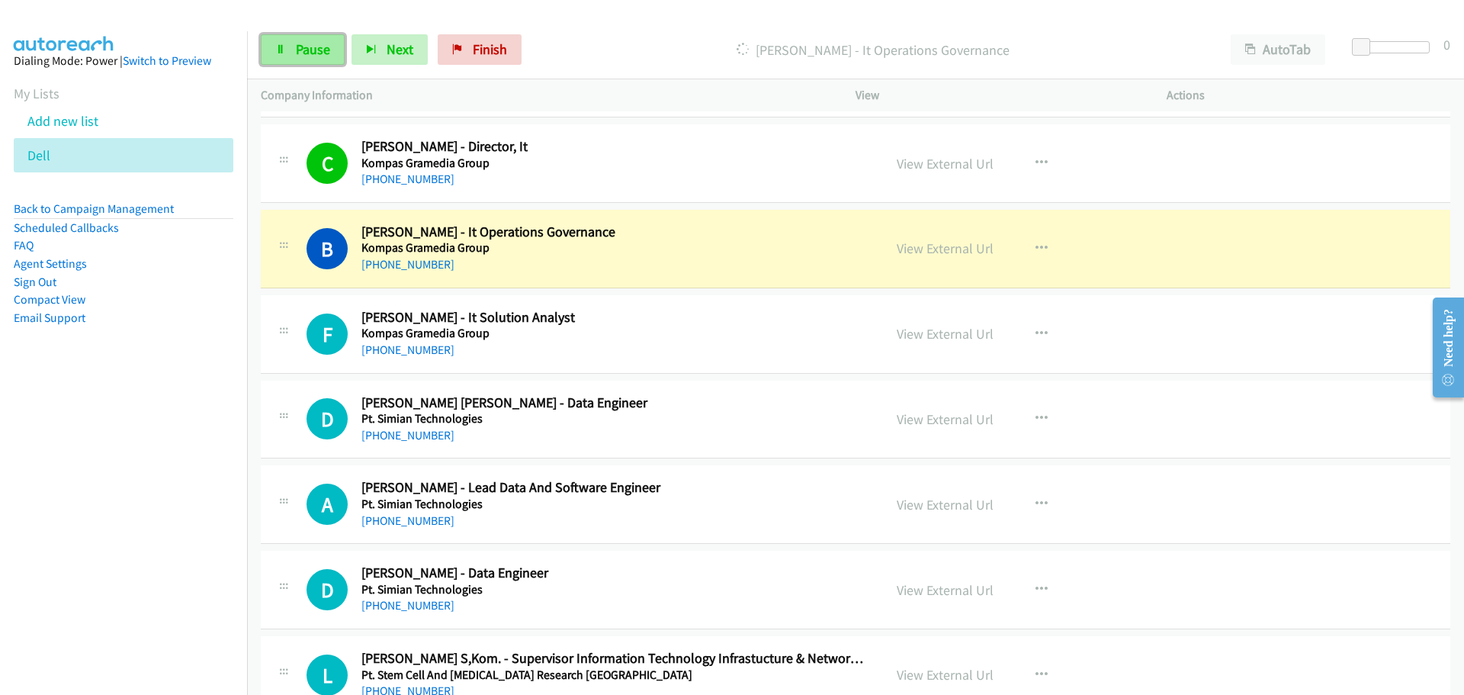
click at [308, 47] on span "Pause" at bounding box center [313, 49] width 34 height 18
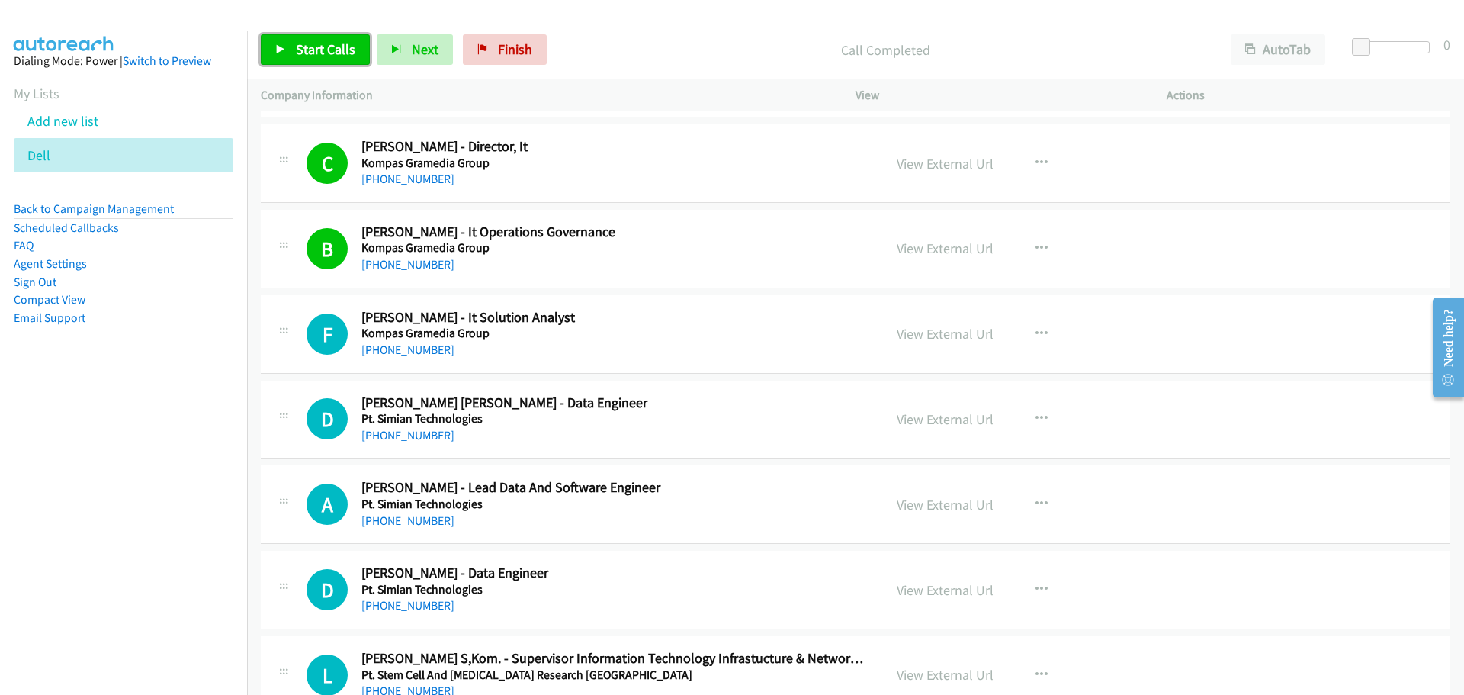
click at [318, 45] on span "Start Calls" at bounding box center [325, 49] width 59 height 18
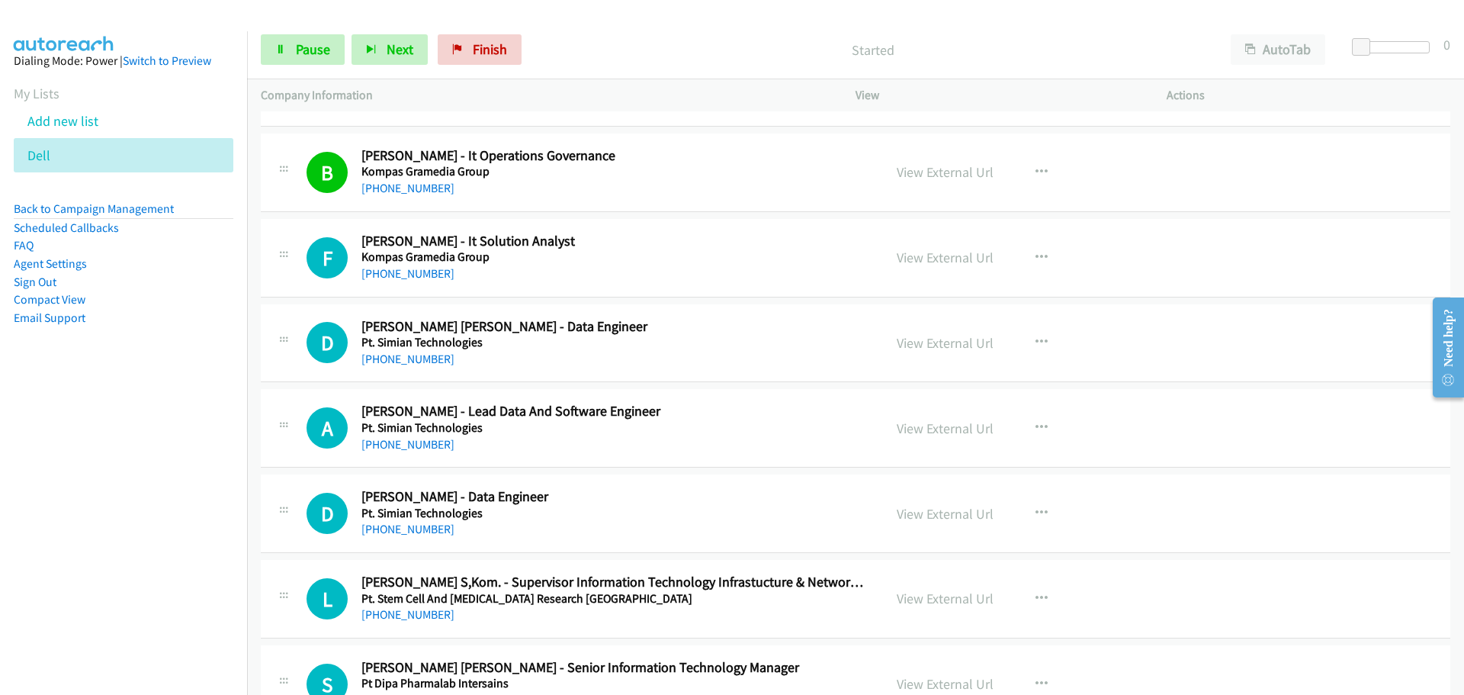
scroll to position [1678, 0]
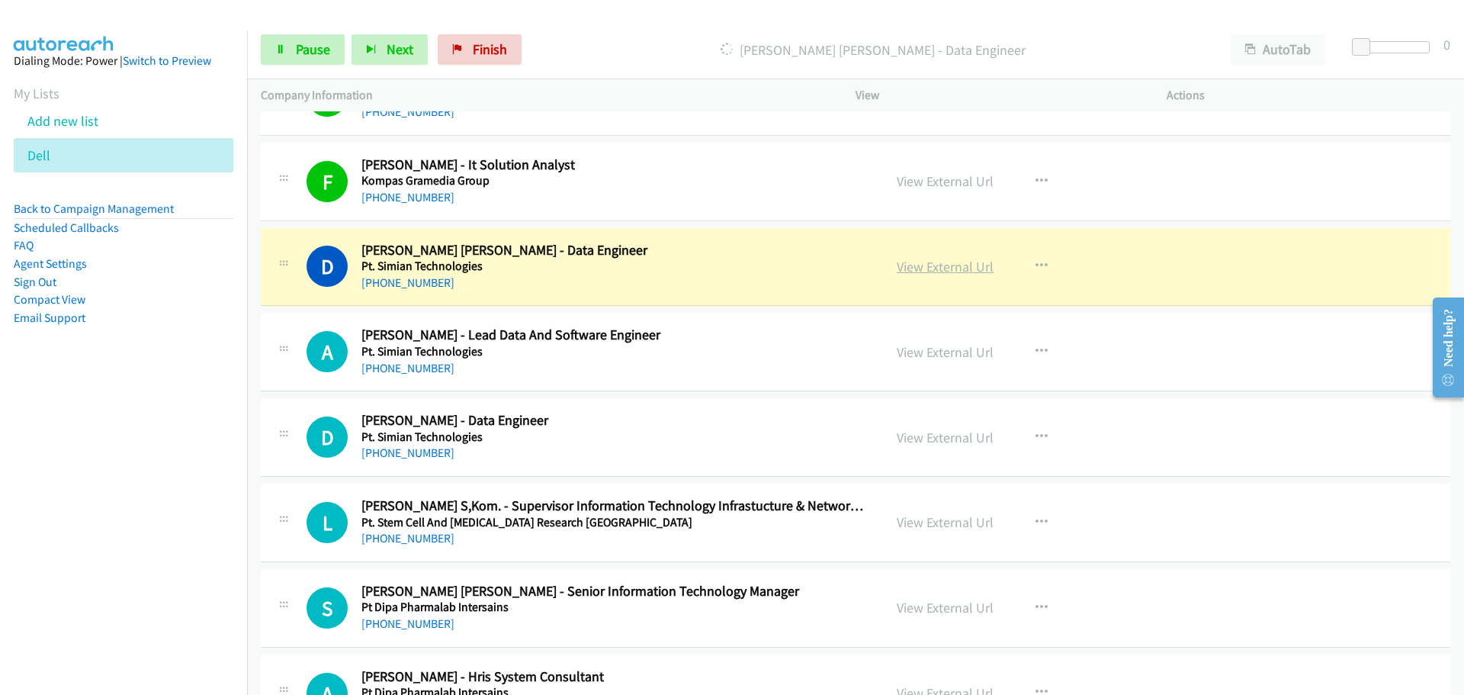
click at [921, 265] on link "View External Url" at bounding box center [945, 267] width 97 height 18
drag, startPoint x: 307, startPoint y: 55, endPoint x: 378, endPoint y: 7, distance: 85.7
click at [309, 55] on span "Pause" at bounding box center [313, 49] width 34 height 18
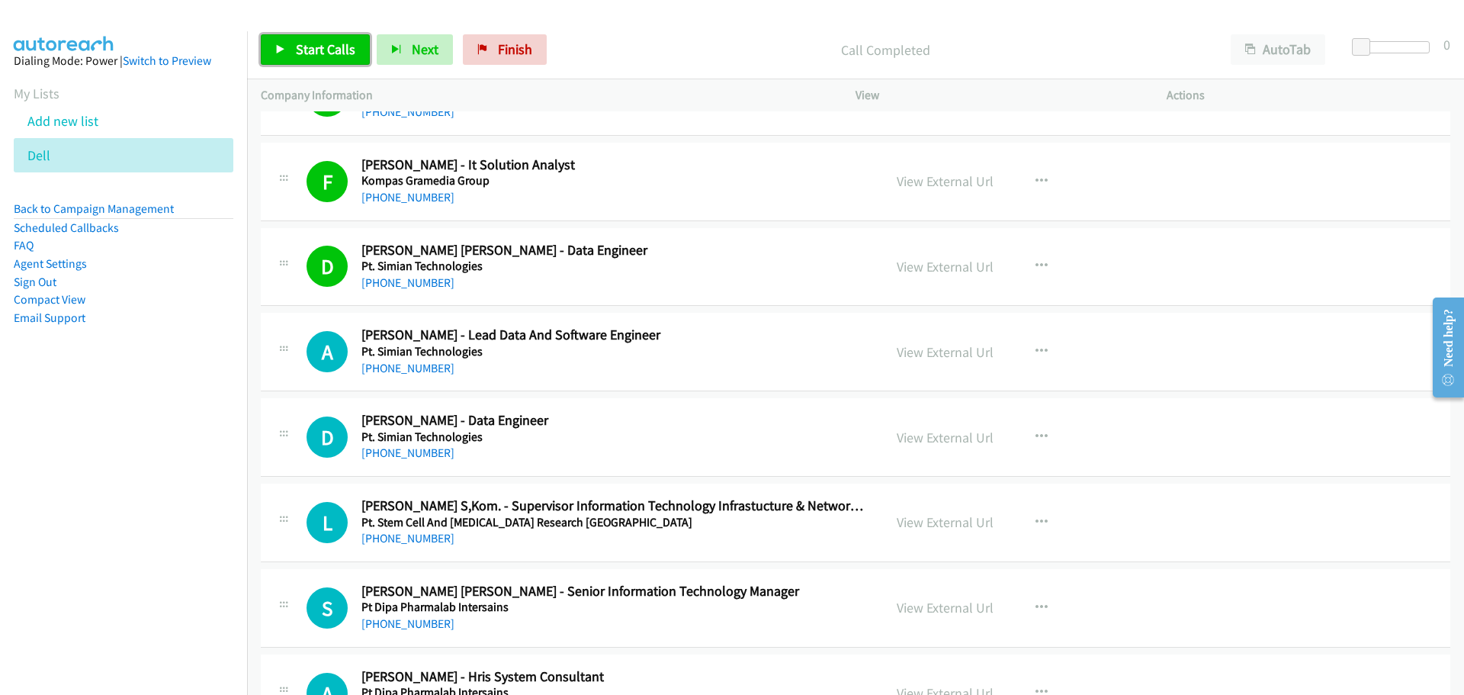
click at [315, 53] on span "Start Calls" at bounding box center [325, 49] width 59 height 18
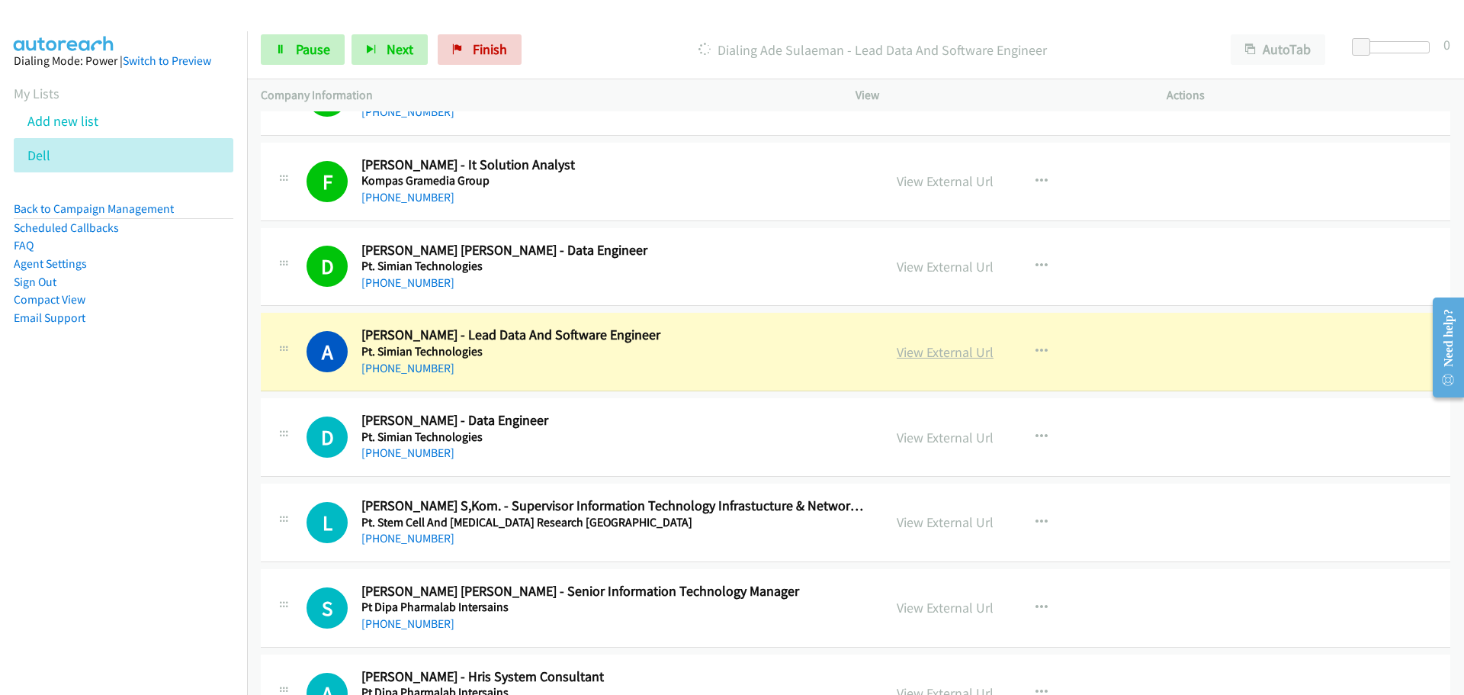
click at [933, 347] on link "View External Url" at bounding box center [945, 352] width 97 height 18
click at [304, 50] on span "Pause" at bounding box center [313, 49] width 34 height 18
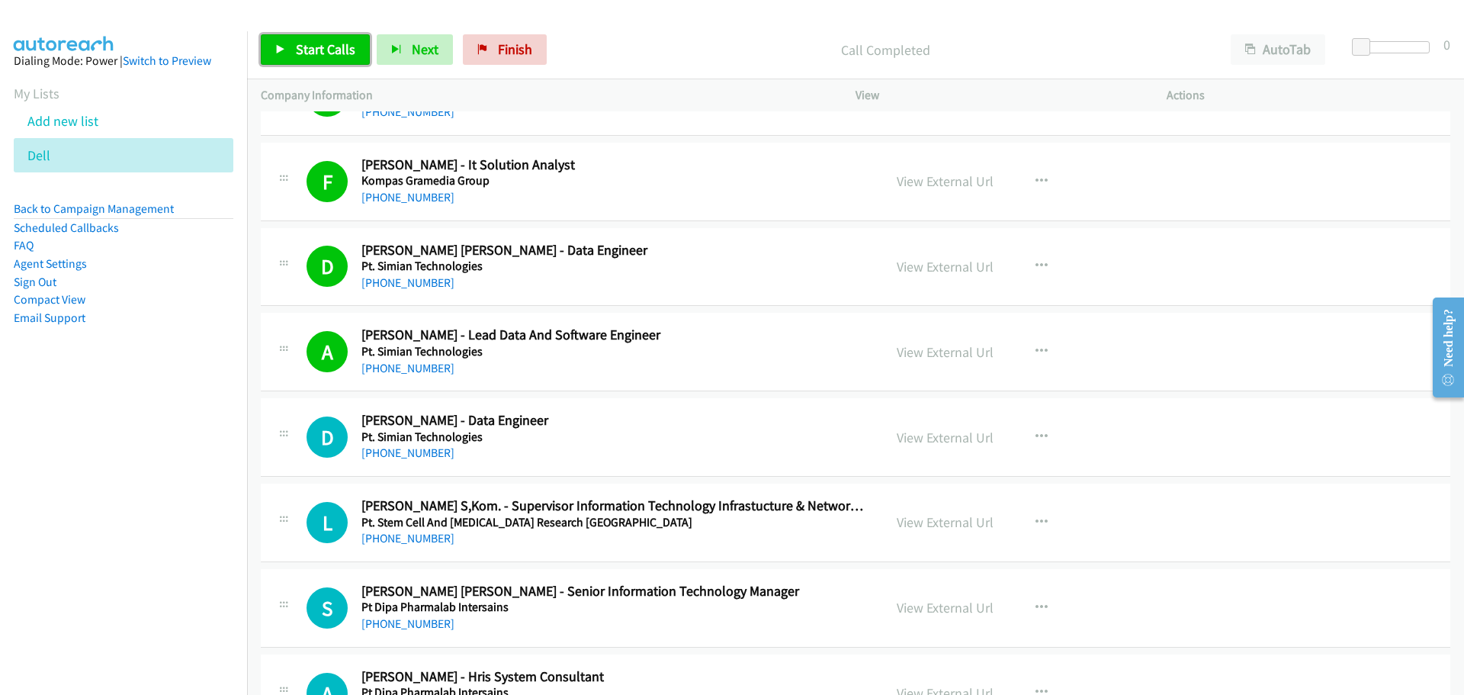
click at [303, 57] on span "Start Calls" at bounding box center [325, 49] width 59 height 18
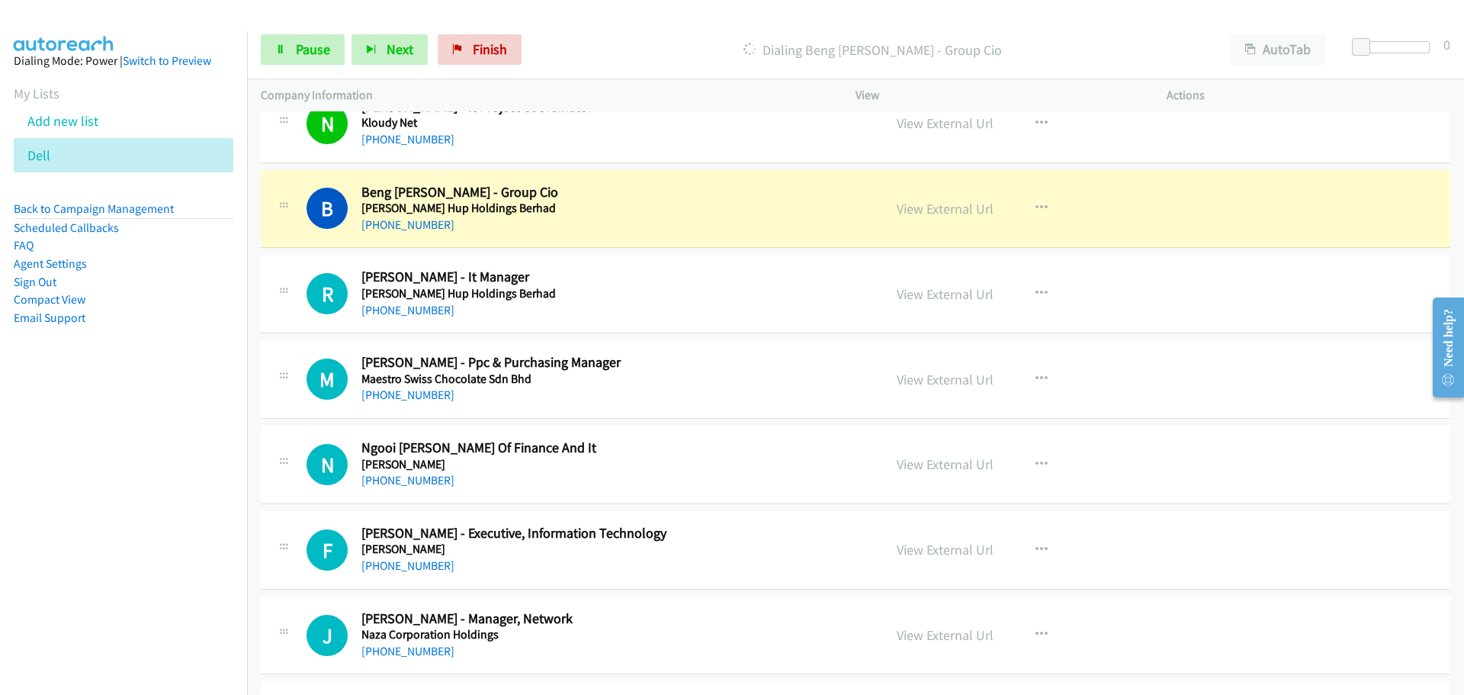
scroll to position [3127, 0]
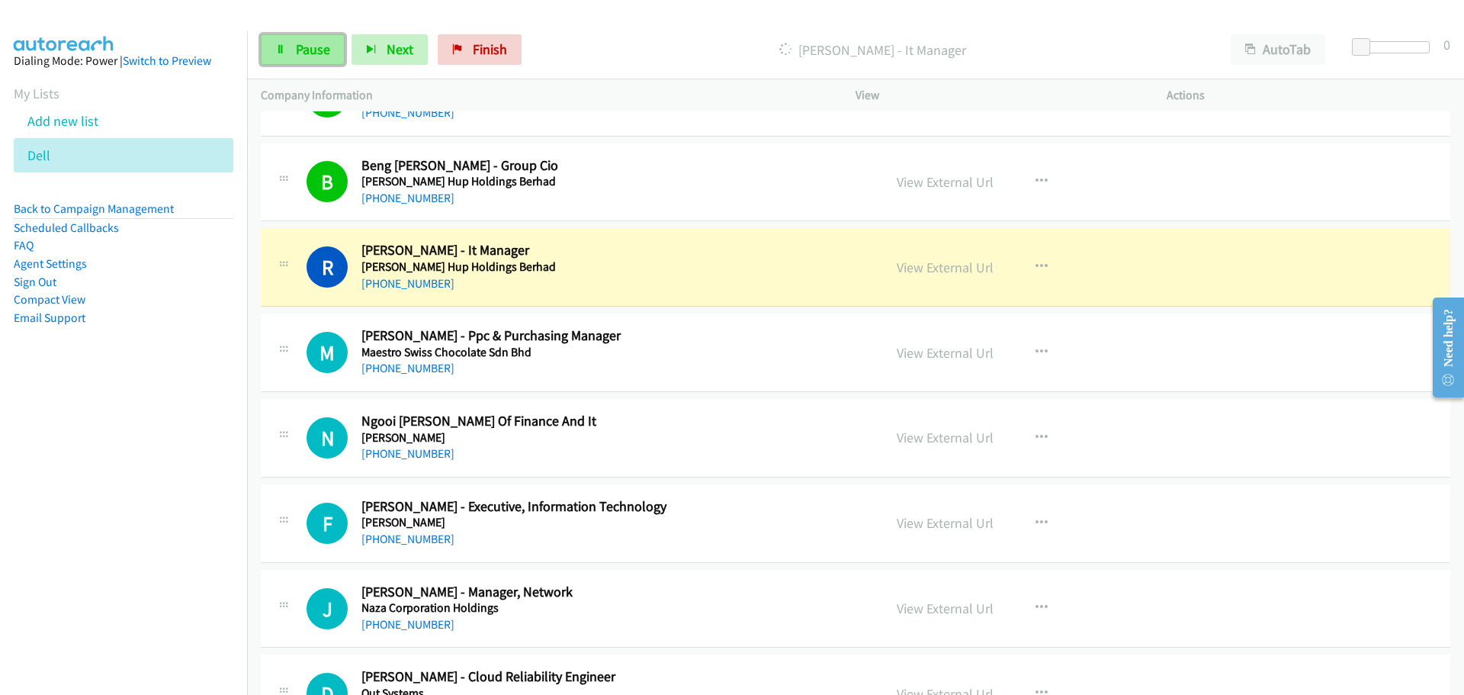
click at [301, 64] on link "Pause" at bounding box center [303, 49] width 84 height 31
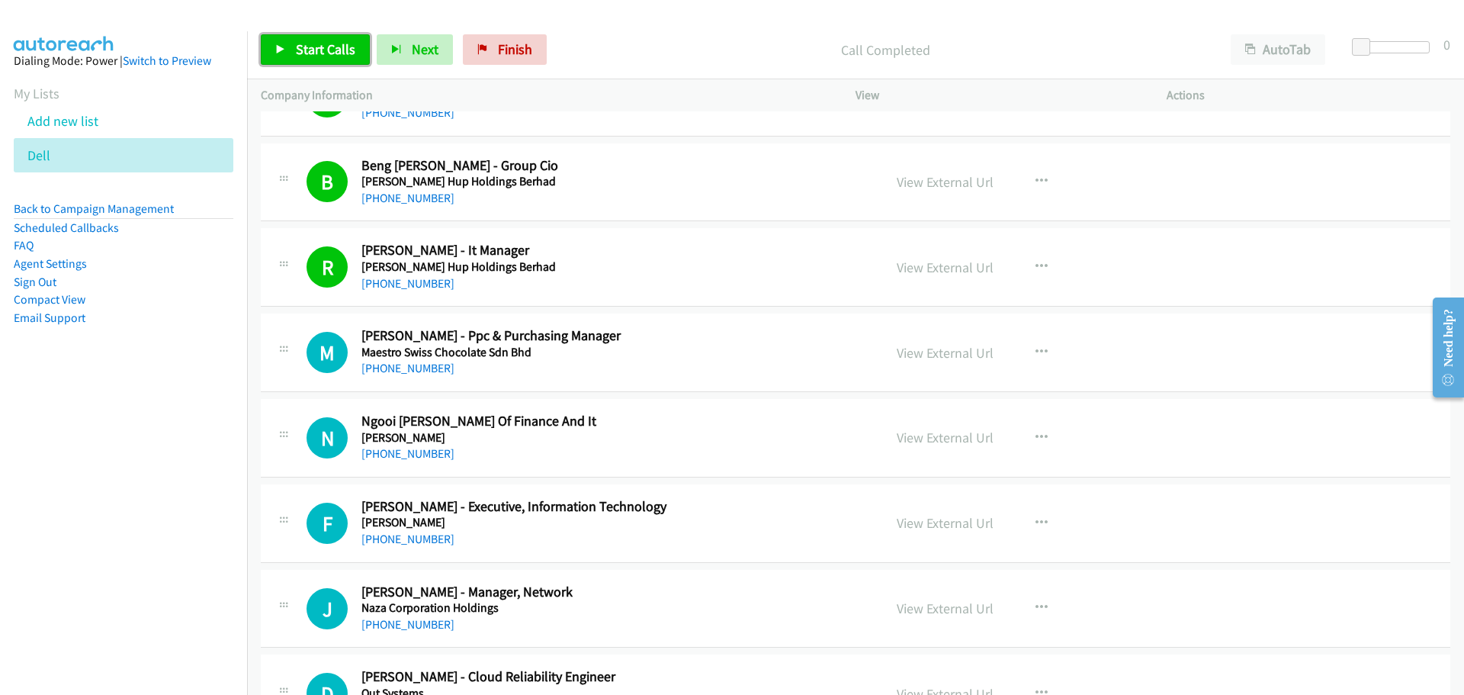
click at [297, 59] on link "Start Calls" at bounding box center [315, 49] width 109 height 31
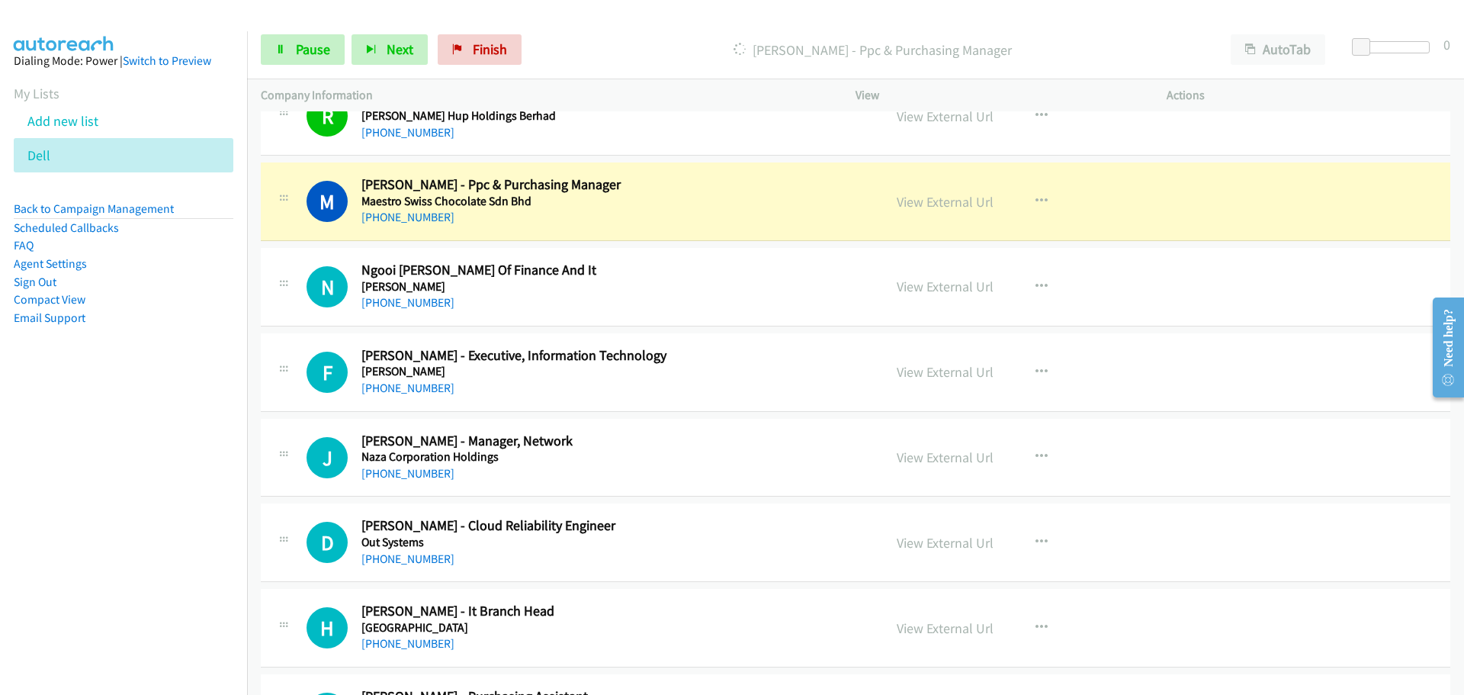
scroll to position [3280, 0]
click at [1027, 365] on button "button" at bounding box center [1041, 370] width 41 height 31
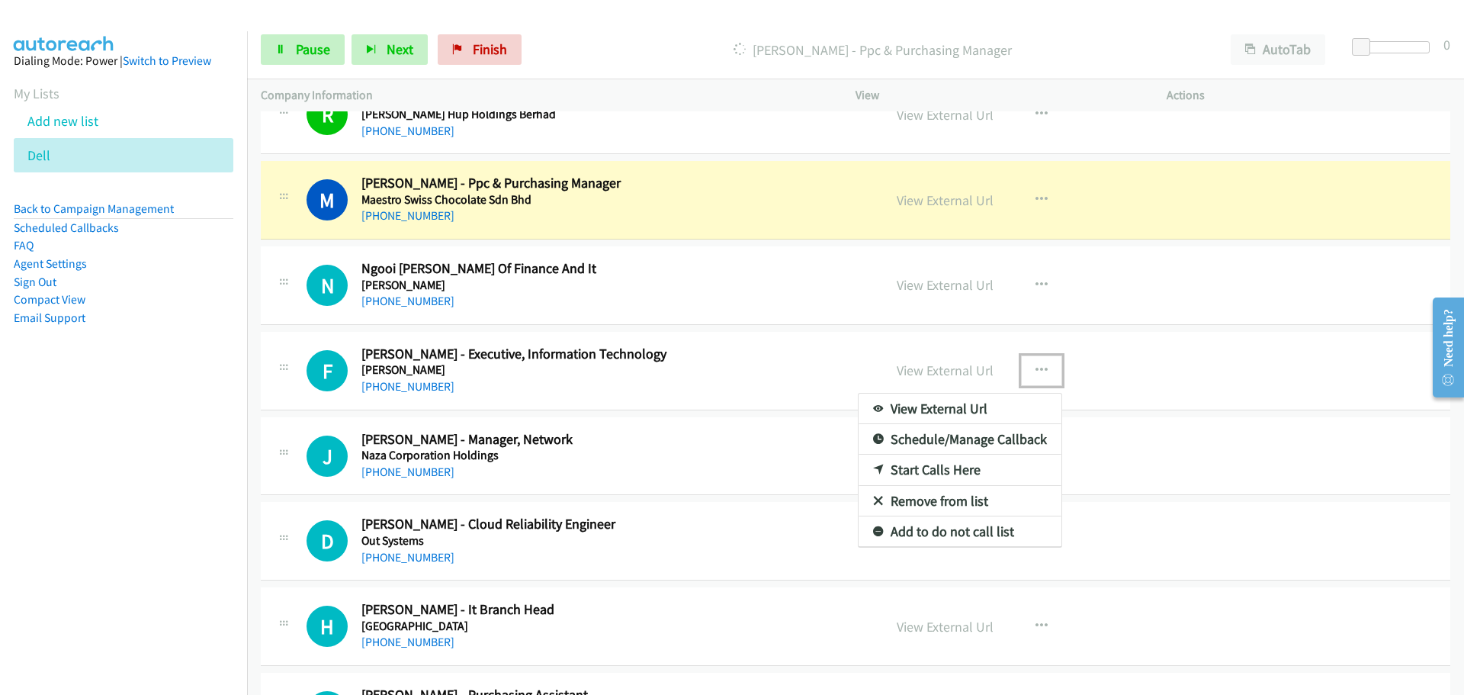
click at [932, 475] on link "Start Calls Here" at bounding box center [960, 470] width 203 height 31
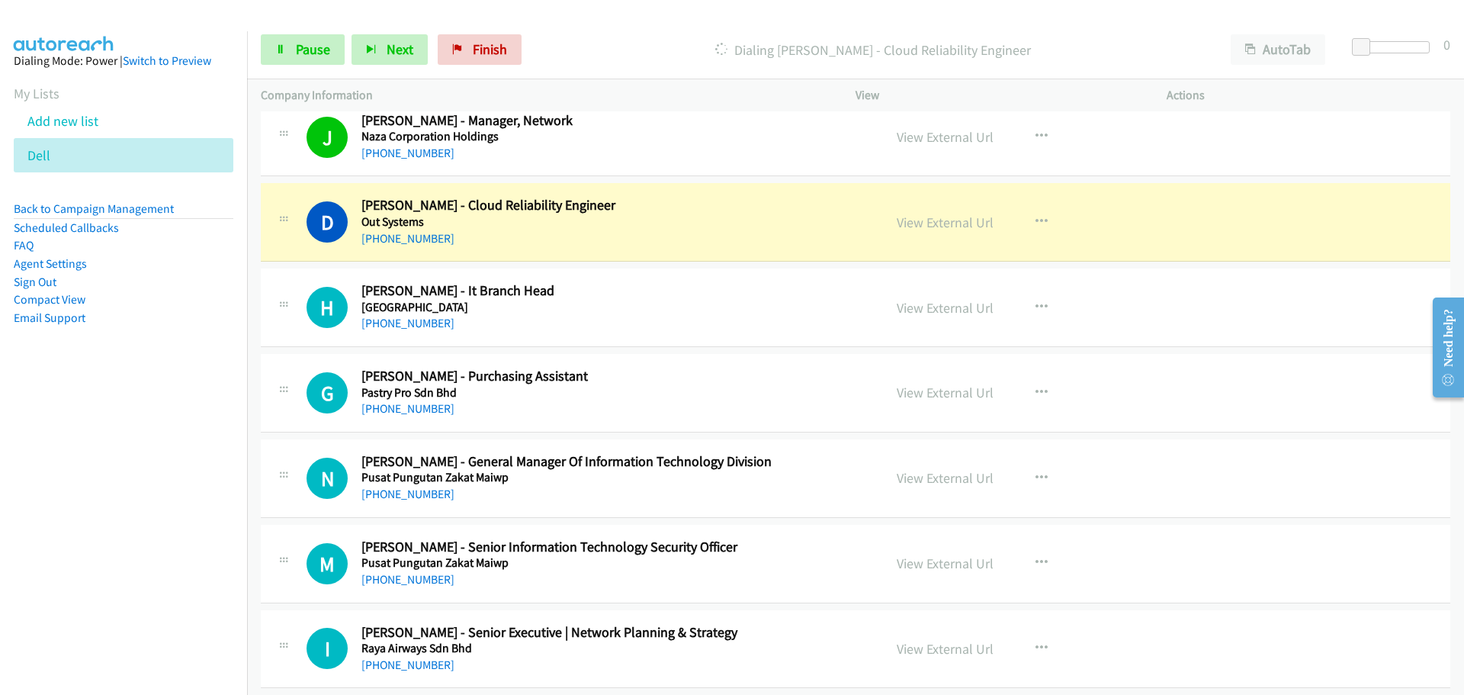
scroll to position [3585, 0]
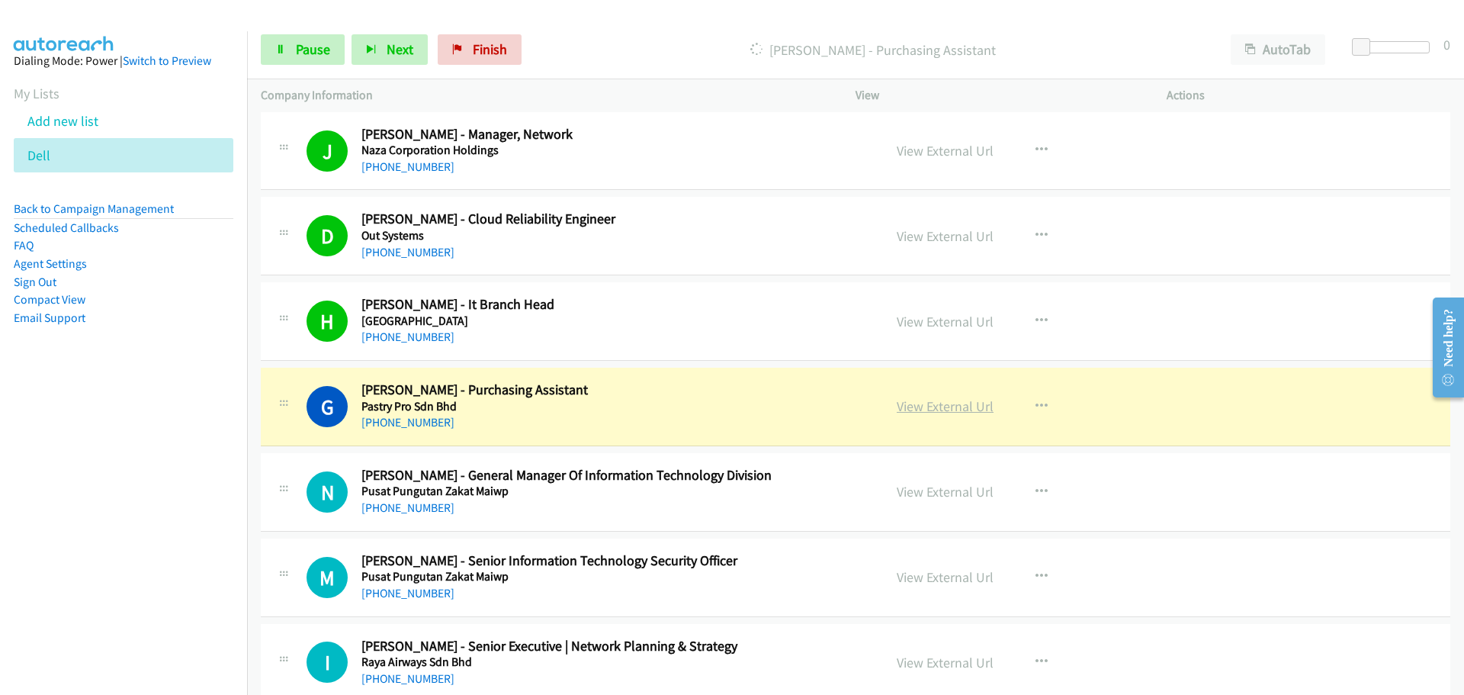
click at [922, 410] on link "View External Url" at bounding box center [945, 406] width 97 height 18
click at [289, 48] on link "Pause" at bounding box center [303, 49] width 84 height 31
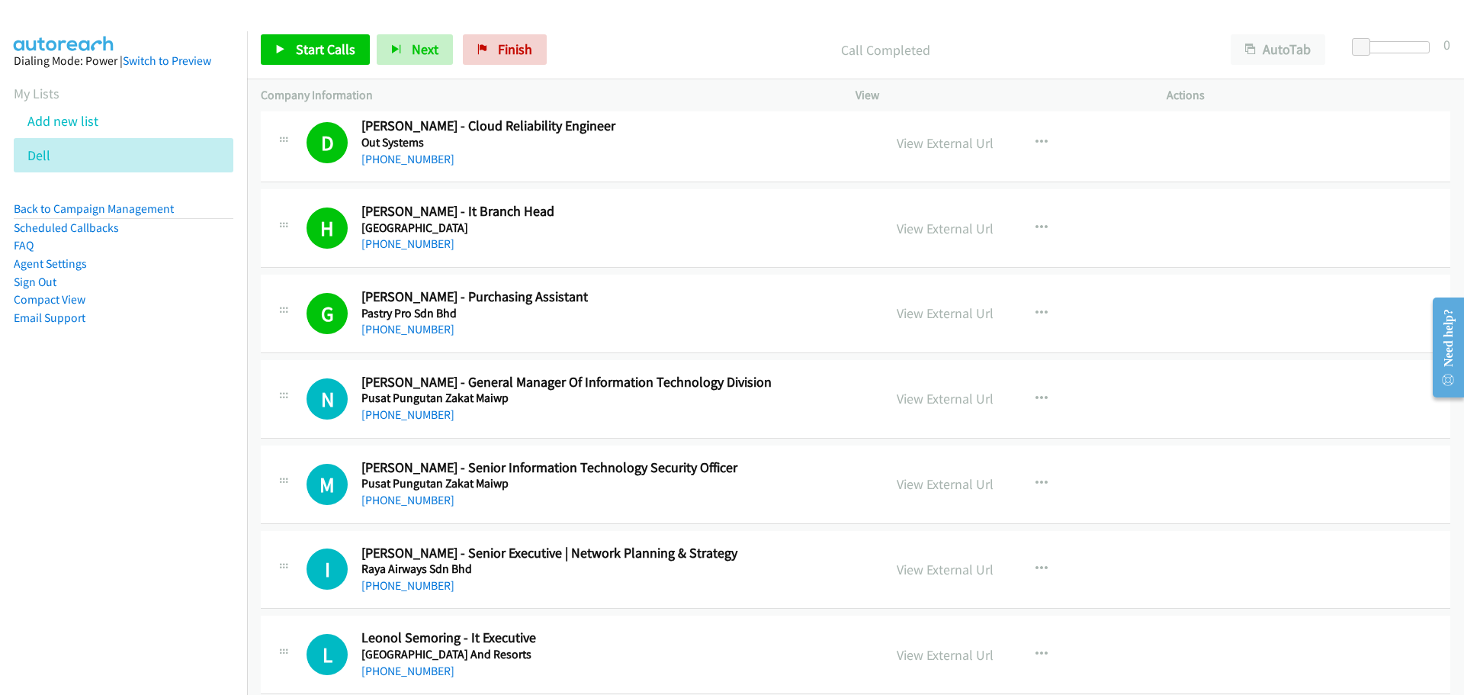
scroll to position [3814, 0]
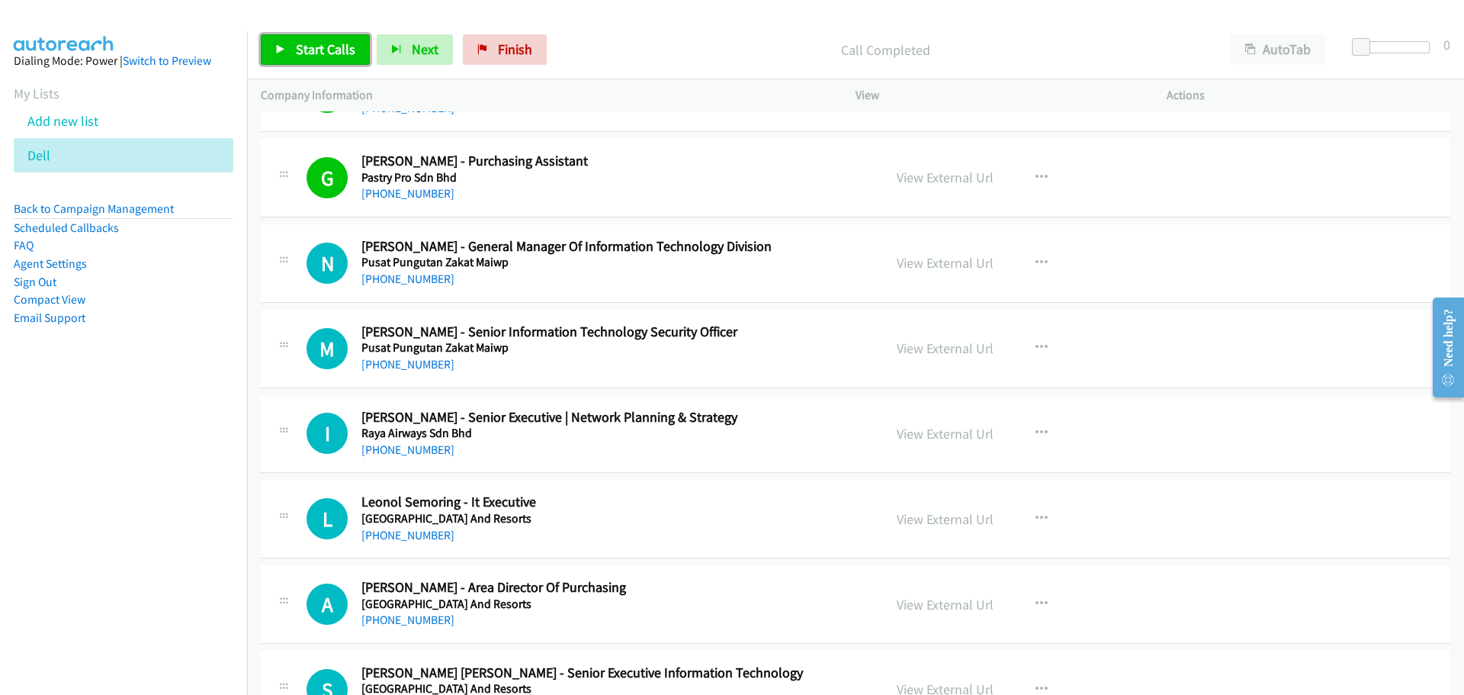
click at [318, 48] on span "Start Calls" at bounding box center [325, 49] width 59 height 18
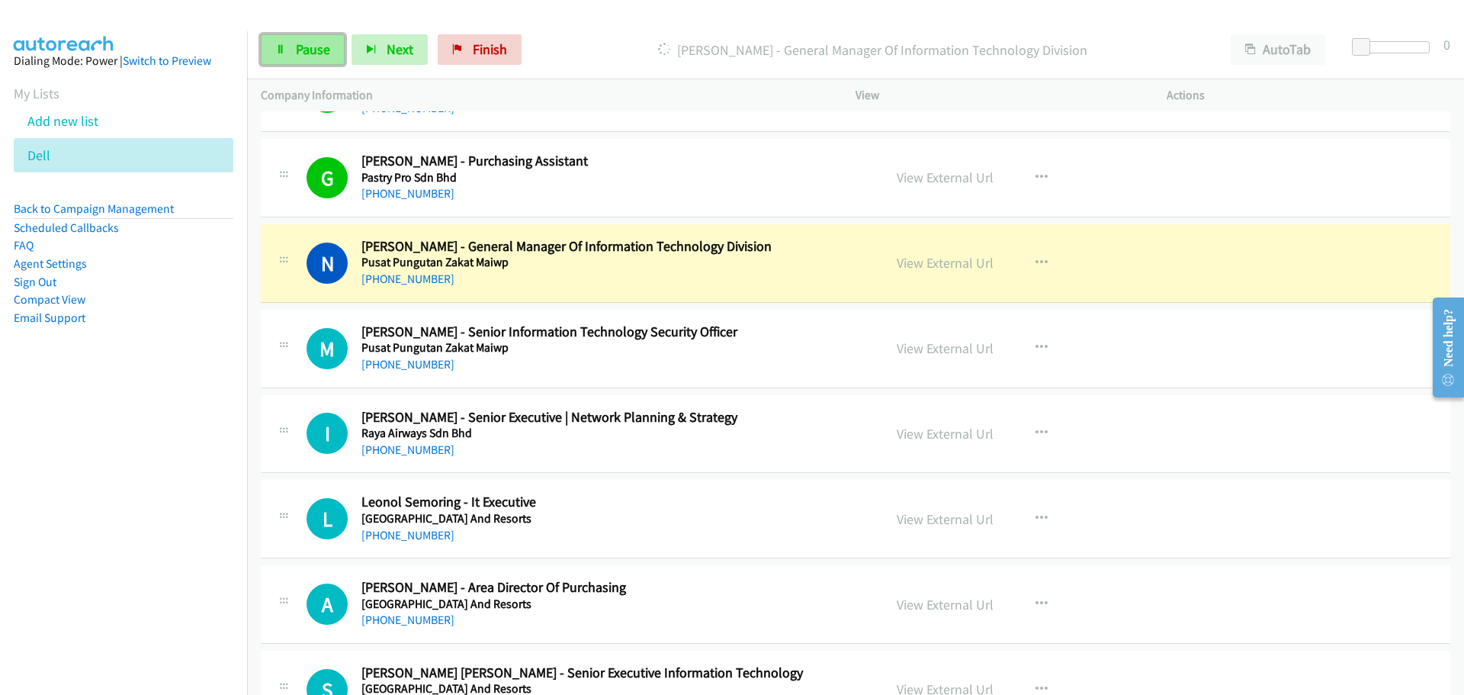
click at [278, 47] on icon at bounding box center [280, 50] width 11 height 11
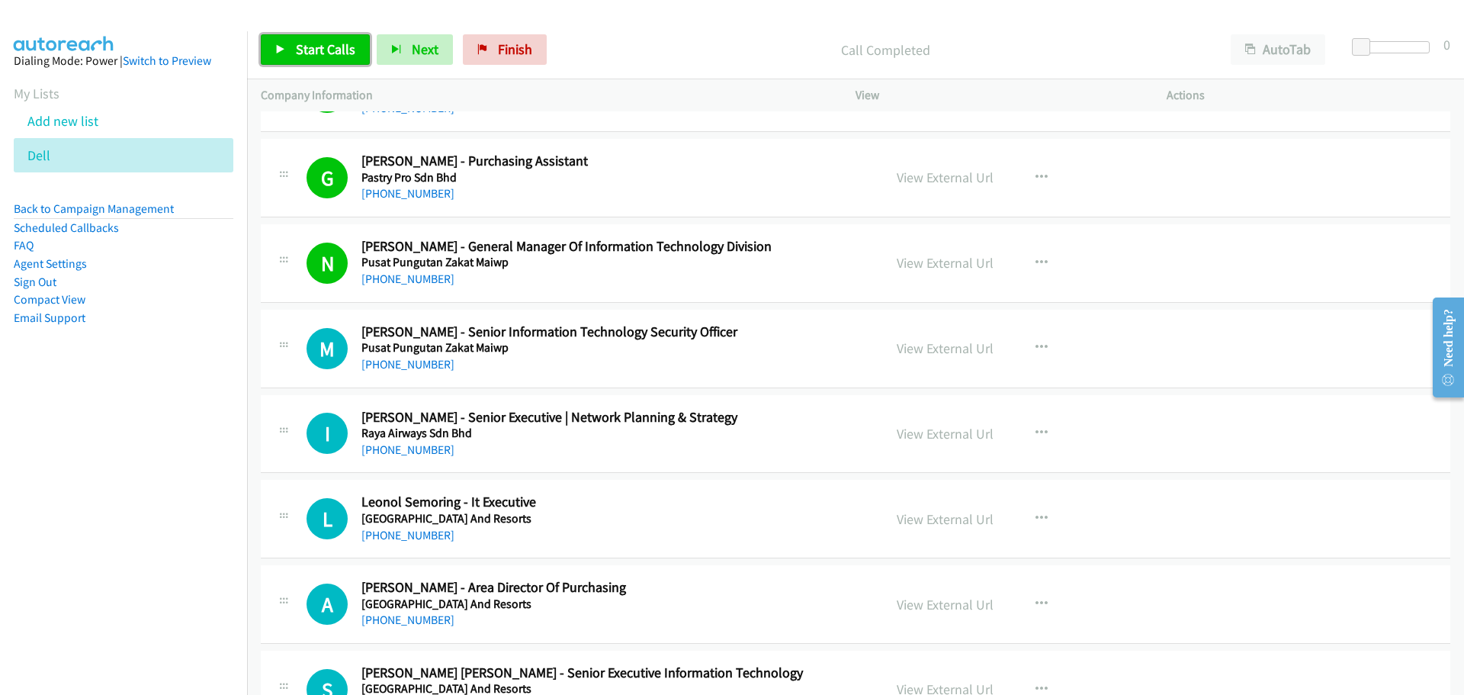
click at [313, 47] on span "Start Calls" at bounding box center [325, 49] width 59 height 18
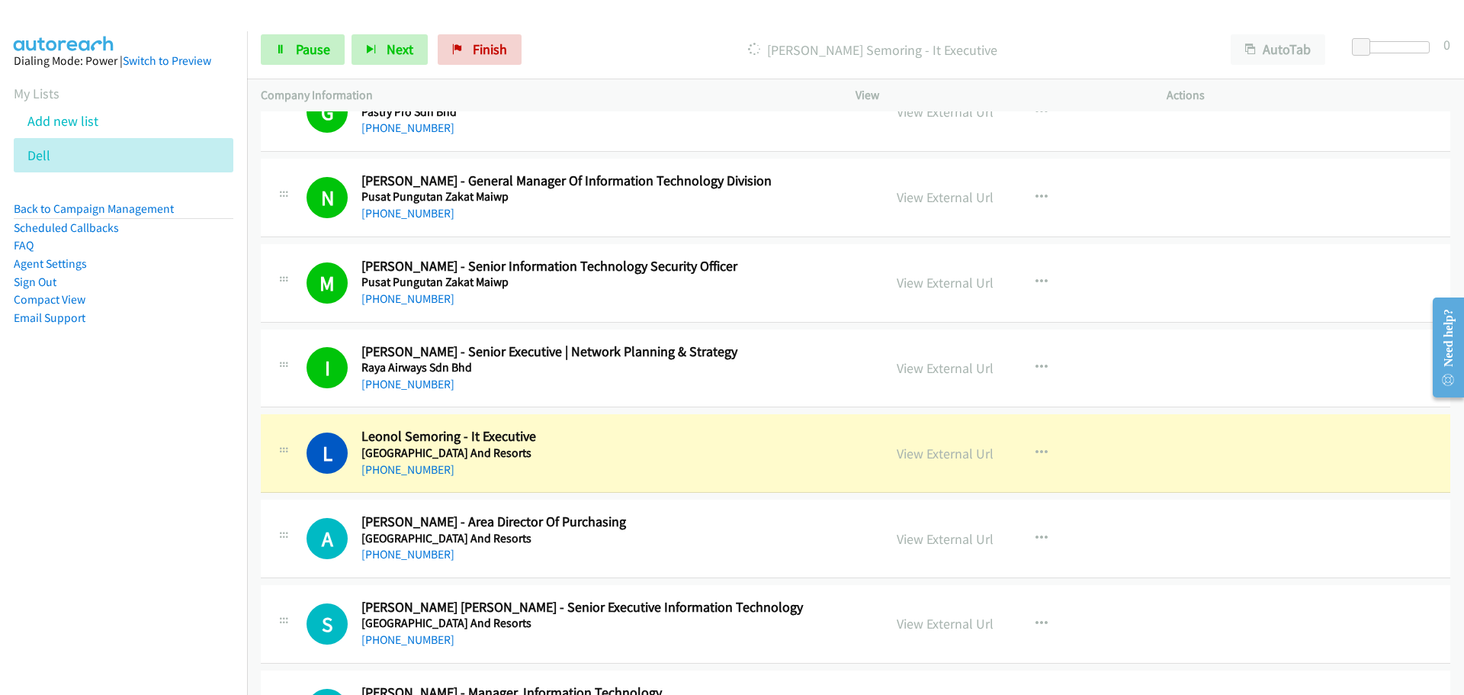
scroll to position [3966, 0]
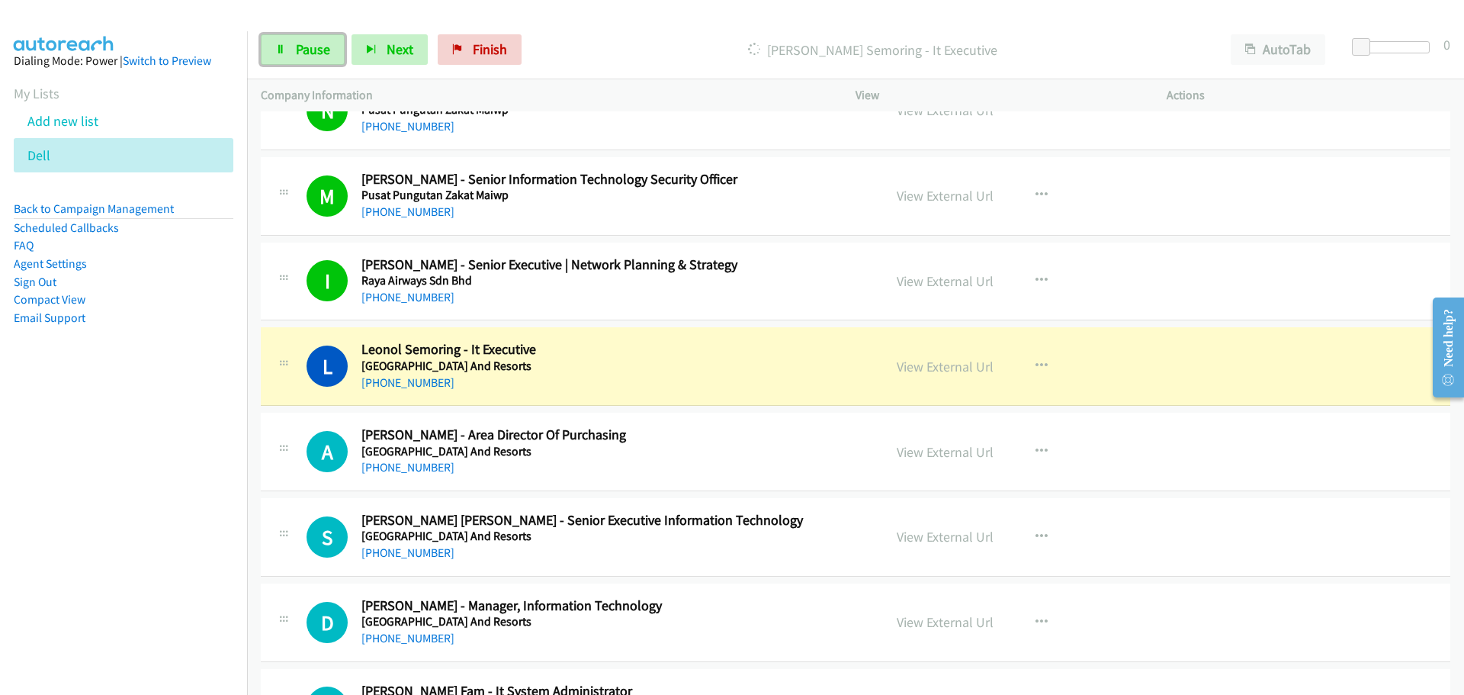
drag, startPoint x: 298, startPoint y: 57, endPoint x: 285, endPoint y: 69, distance: 17.3
click at [298, 58] on link "Pause" at bounding box center [303, 49] width 84 height 31
